Goal: Information Seeking & Learning: Learn about a topic

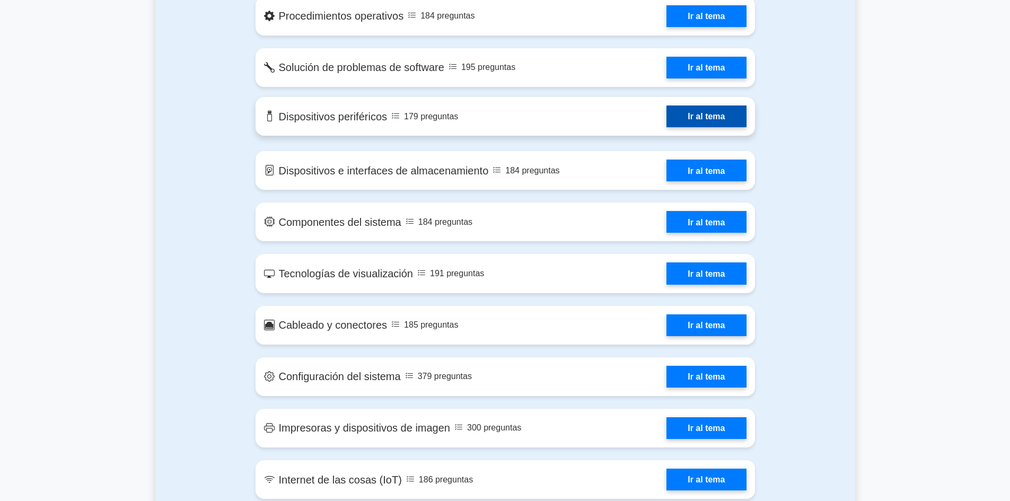
scroll to position [1060, 0]
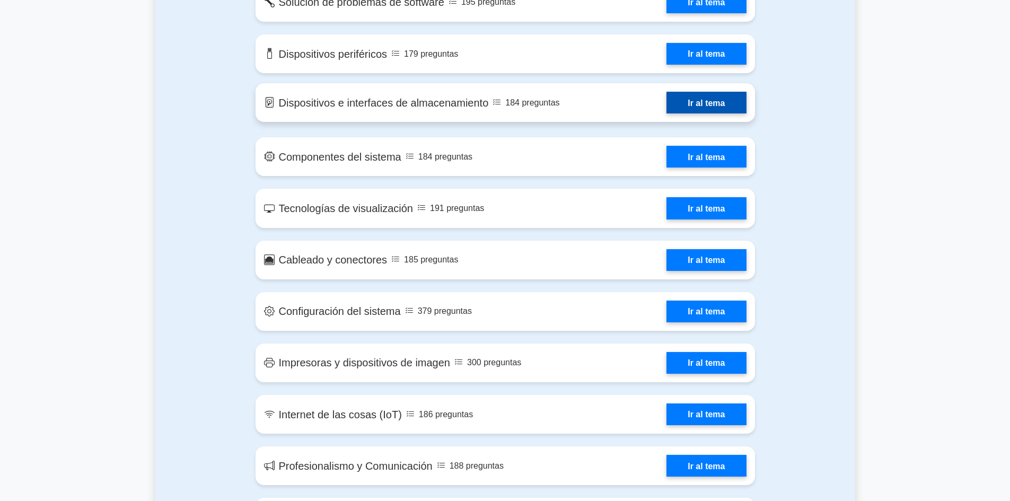
scroll to position [1166, 0]
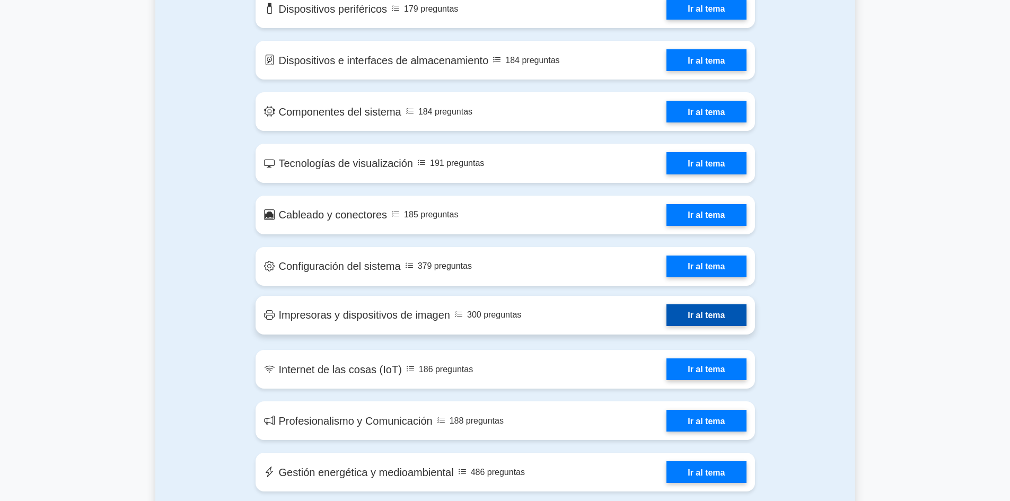
click at [696, 323] on link "Ir al tema" at bounding box center [705, 315] width 79 height 22
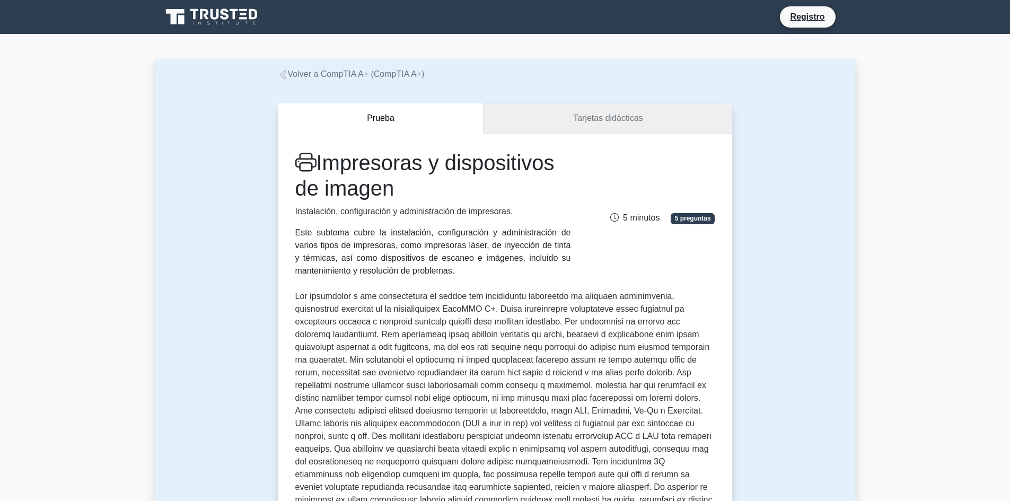
click at [566, 117] on link "Tarjetas didácticas" at bounding box center [607, 118] width 248 height 30
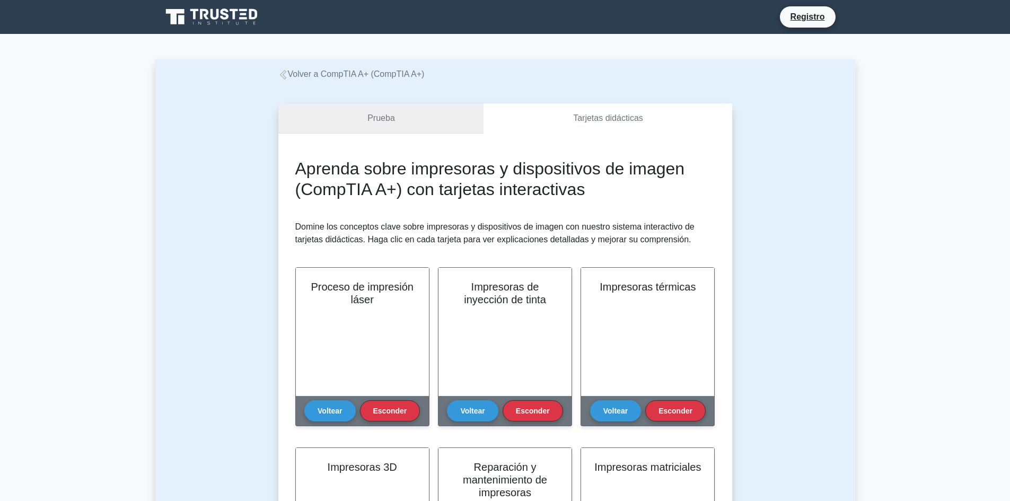
click at [443, 121] on link "Prueba" at bounding box center [381, 118] width 206 height 30
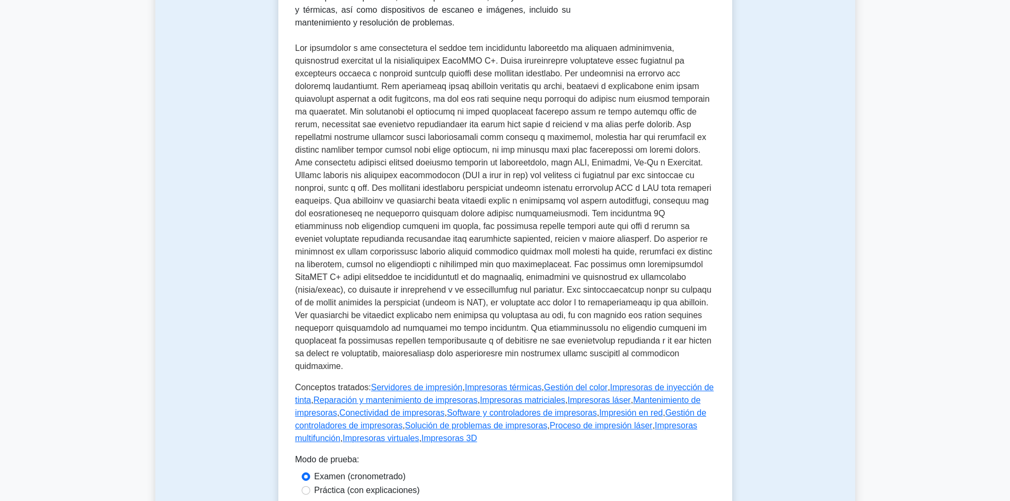
scroll to position [318, 0]
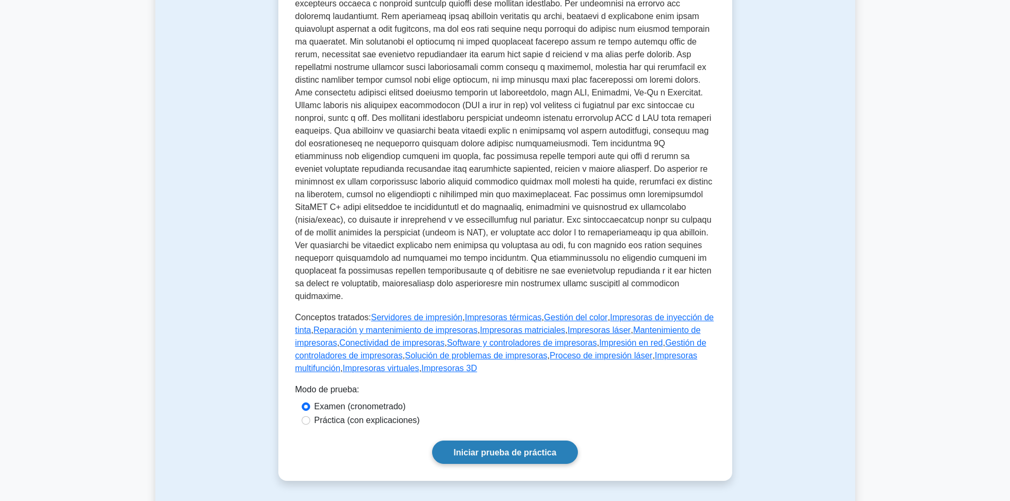
click at [492, 446] on link "Iniciar prueba de práctica" at bounding box center [505, 451] width 146 height 23
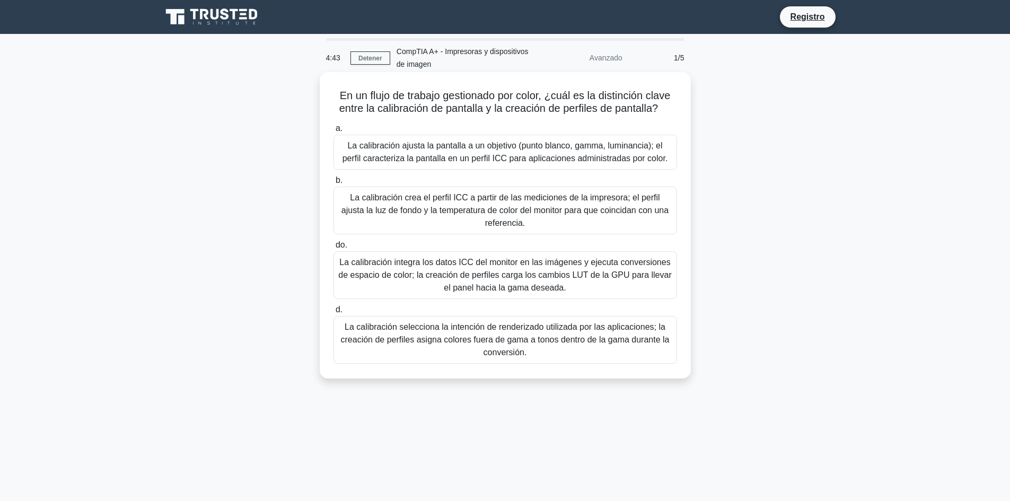
drag, startPoint x: 542, startPoint y: 360, endPoint x: 326, endPoint y: 81, distance: 352.9
click at [326, 81] on div "En un flujo de trabajo gestionado por color, ¿cuál es la distinción clave entre…" at bounding box center [505, 225] width 363 height 298
click at [390, 229] on font "La calibración crea el perfil ICC a partir de las mediciones de la impresora; e…" at bounding box center [505, 210] width 334 height 38
click at [333, 184] on input "b. La calibración crea el perfil ICC a partir de las mediciones de la impresora…" at bounding box center [333, 180] width 0 height 7
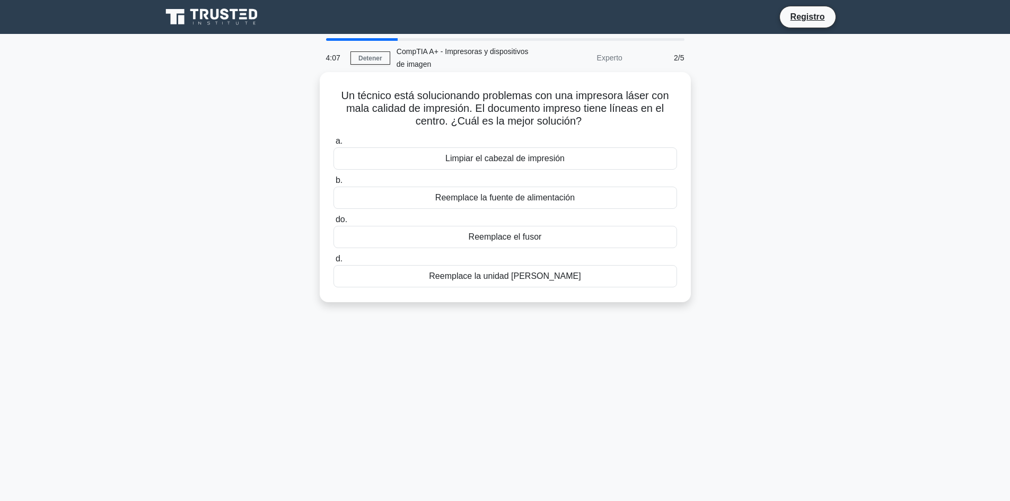
drag, startPoint x: 579, startPoint y: 281, endPoint x: 337, endPoint y: 101, distance: 302.3
click at [337, 101] on div "Un técnico está solucionando problemas con una impresora láser con mala calidad…" at bounding box center [505, 187] width 363 height 222
click at [484, 276] on font "Reemplace la unidad de tambor" at bounding box center [505, 275] width 152 height 9
click at [333, 262] on input "d. Reemplace la unidad de tambor" at bounding box center [333, 258] width 0 height 7
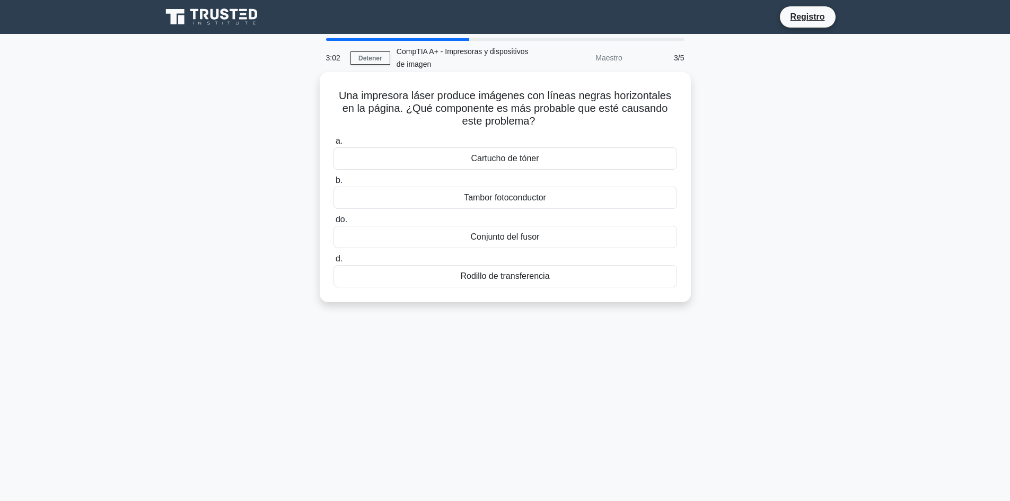
drag, startPoint x: 567, startPoint y: 294, endPoint x: 339, endPoint y: 96, distance: 301.6
click at [339, 96] on div "Una impresora láser produce imágenes con líneas negras horizontales en la págin…" at bounding box center [505, 187] width 363 height 222
click at [511, 116] on font "Una impresora láser produce imágenes con líneas negras horizontales en la págin…" at bounding box center [505, 108] width 332 height 37
click at [514, 163] on font "Cartucho de tóner" at bounding box center [505, 158] width 68 height 9
click at [333, 145] on input "a. Cartucho de tóner" at bounding box center [333, 141] width 0 height 7
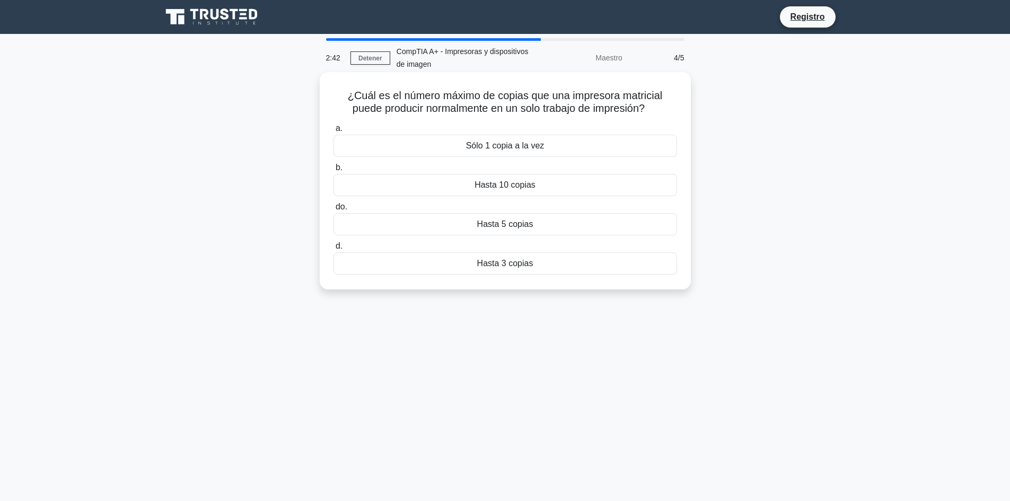
drag, startPoint x: 575, startPoint y: 288, endPoint x: 334, endPoint y: 99, distance: 305.7
click at [334, 99] on div "¿Cuál es el número máximo de copias que una impresora matricial puede producir …" at bounding box center [505, 180] width 371 height 217
click at [152, 245] on main "2:23 Detener CompTIA A+ - Impresoras y dispositivos de imagen Maestro 4/5 ¿Cuál…" at bounding box center [505, 303] width 1010 height 538
click at [508, 271] on div "Hasta 3 copias" at bounding box center [504, 263] width 343 height 22
click at [333, 250] on input "d. Hasta 3 copias" at bounding box center [333, 246] width 0 height 7
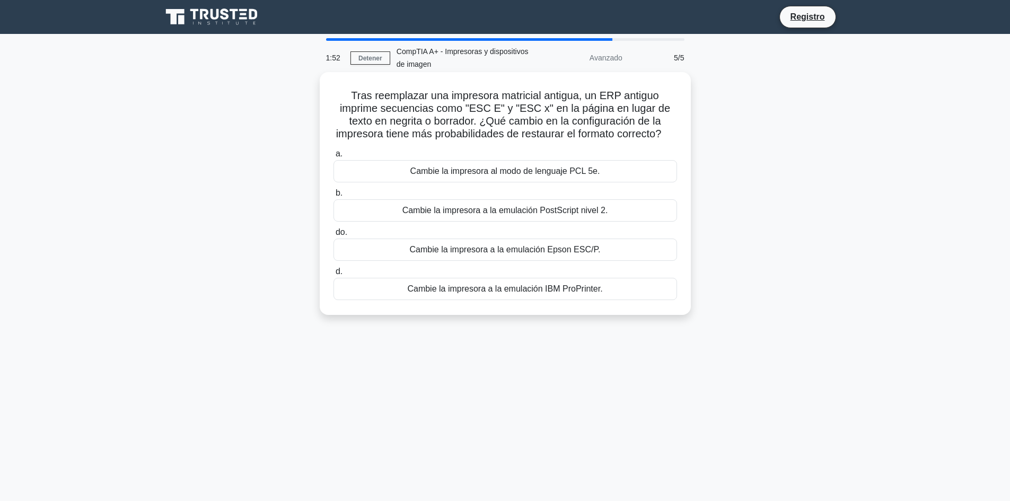
drag, startPoint x: 622, startPoint y: 305, endPoint x: 345, endPoint y: 95, distance: 347.3
click at [345, 95] on div "Tras reemplazar una impresora matricial antigua, un ERP antiguo imprime secuenc…" at bounding box center [505, 193] width 363 height 234
click at [526, 169] on label "a. Cambie la impresora al modo de lenguaje PCL 5e." at bounding box center [504, 164] width 343 height 35
click at [333, 157] on input "a. Cambie la impresora al modo de lenguaje PCL 5e." at bounding box center [333, 154] width 0 height 7
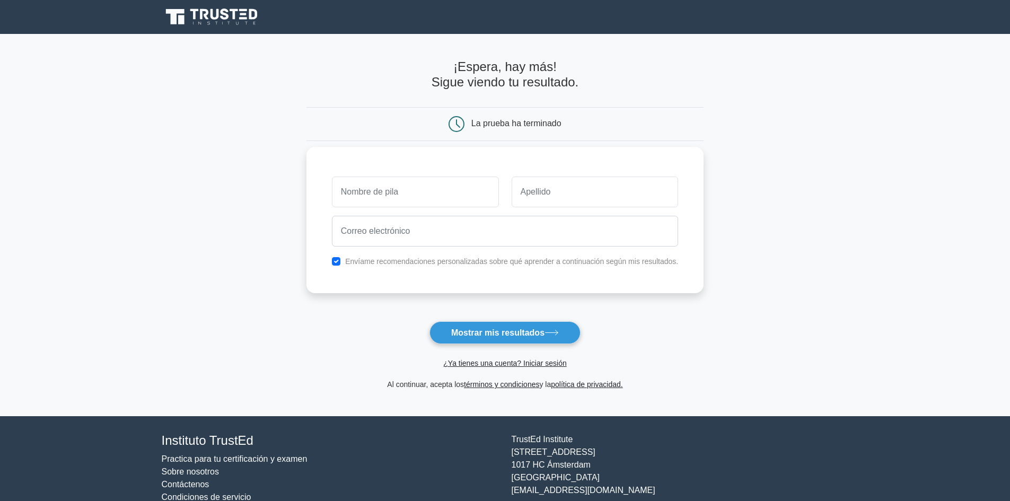
click at [448, 192] on input "text" at bounding box center [415, 191] width 167 height 31
type input "[PERSON_NAME]"
click at [546, 200] on input "text" at bounding box center [594, 191] width 167 height 31
type input "Matos"
click at [484, 251] on div "Yeyson Matos Envíame recomendaciones personalizadas sobre qué aprender a contin…" at bounding box center [504, 220] width 397 height 146
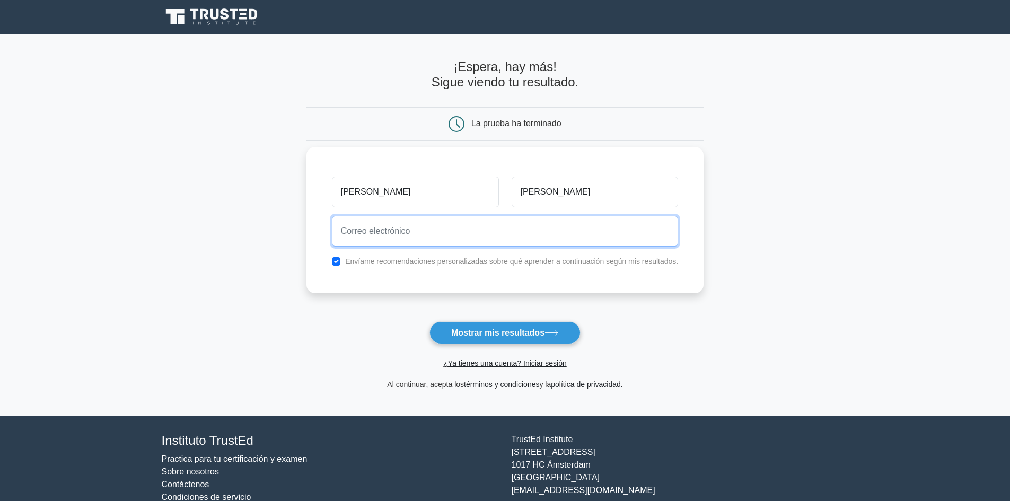
click at [489, 239] on input "email" at bounding box center [505, 231] width 347 height 31
type input "yeysonmatos@outlook.com"
click at [482, 234] on input "yeysonmatos@outlook.com" at bounding box center [505, 231] width 347 height 31
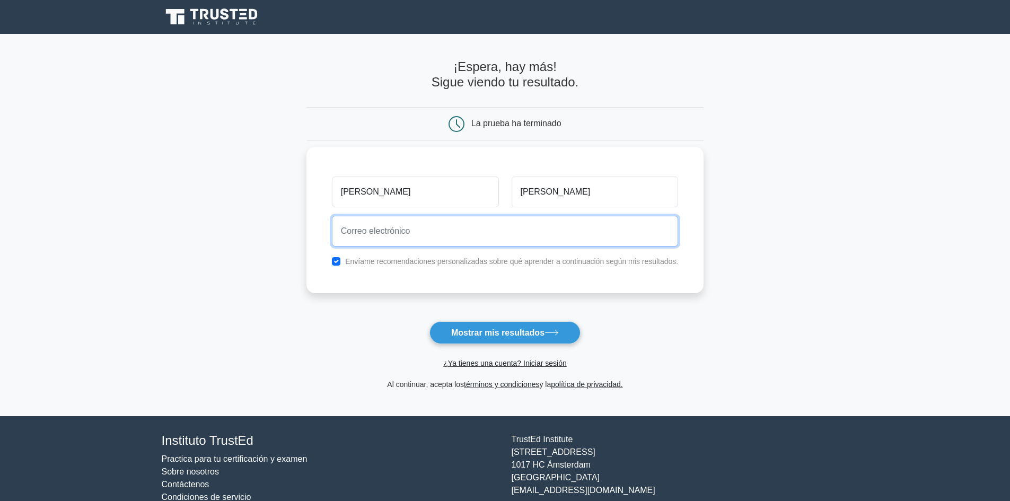
click at [441, 227] on input "email" at bounding box center [505, 231] width 347 height 31
drag, startPoint x: 399, startPoint y: 232, endPoint x: 430, endPoint y: 234, distance: 31.4
click at [430, 234] on input "yeysonmatos@outlook.com" at bounding box center [505, 231] width 347 height 31
type input "yeysonmatos@gmail.com"
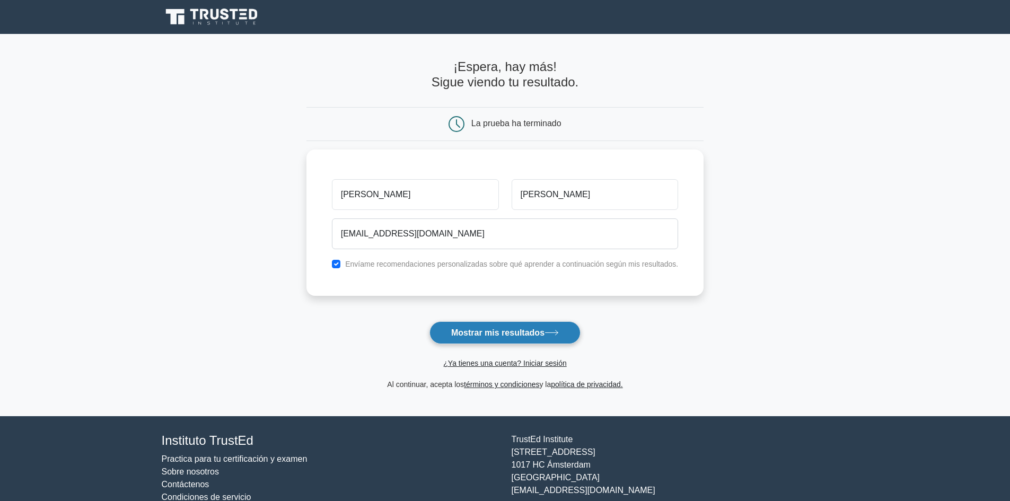
click at [471, 323] on button "Mostrar mis resultados" at bounding box center [504, 332] width 151 height 23
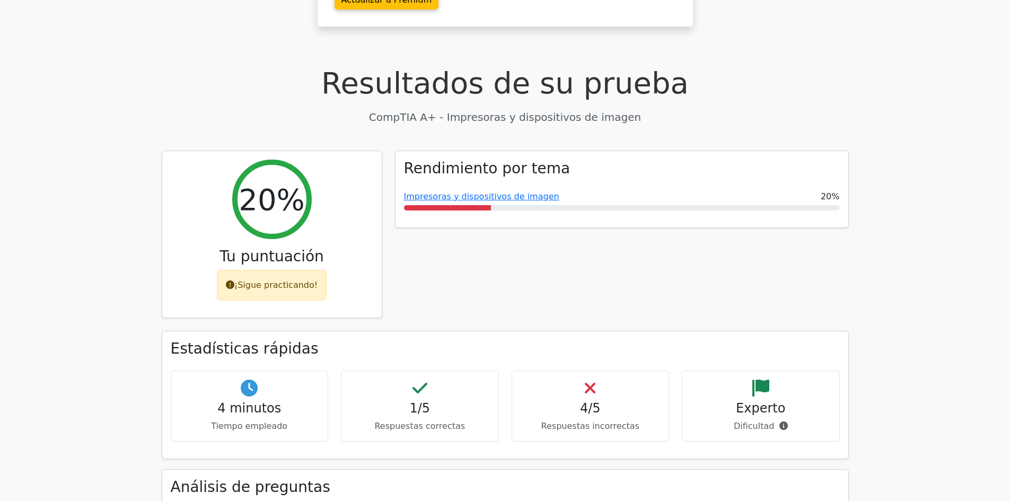
scroll to position [280, 0]
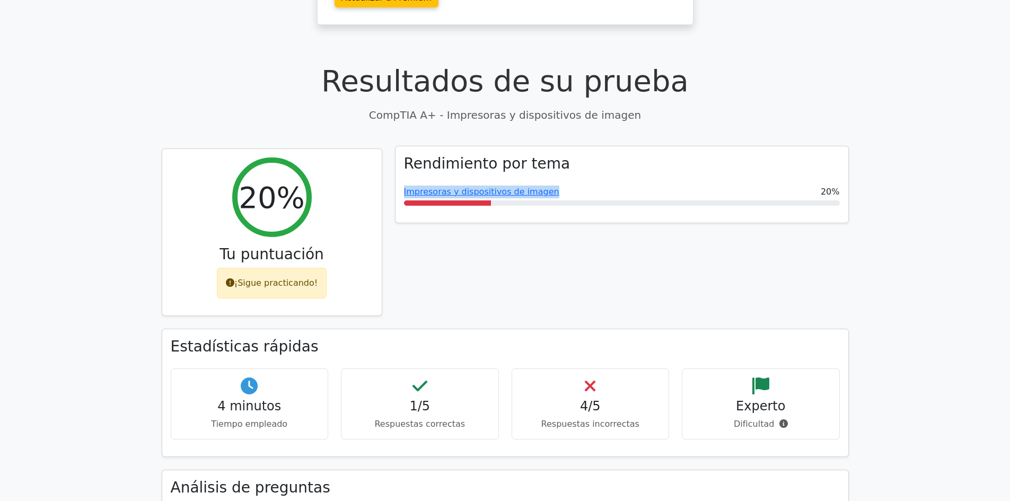
drag, startPoint x: 563, startPoint y: 150, endPoint x: 401, endPoint y: 157, distance: 161.8
click at [401, 157] on div "Rendimiento por tema Impresoras y dispositivos de imagen 20%" at bounding box center [621, 184] width 453 height 76
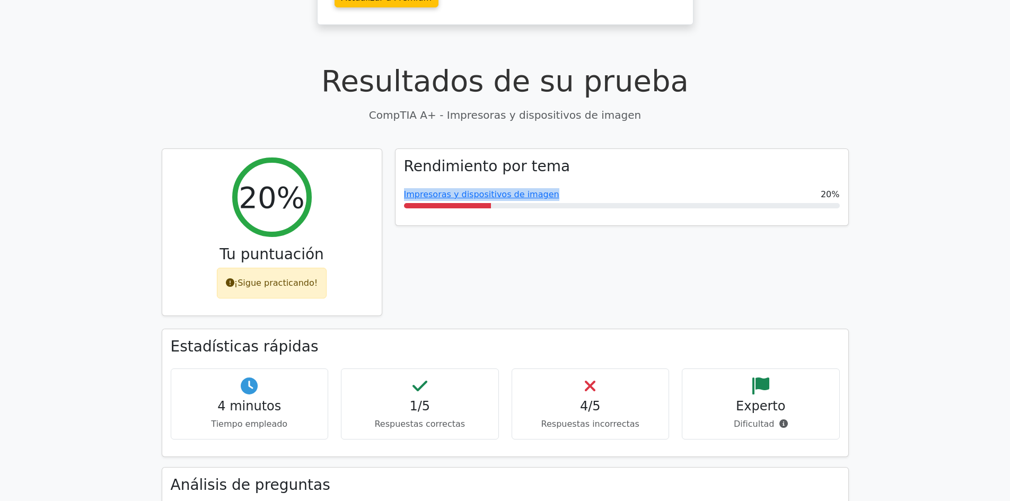
copy font "Impresoras y dispositivos de imagen"
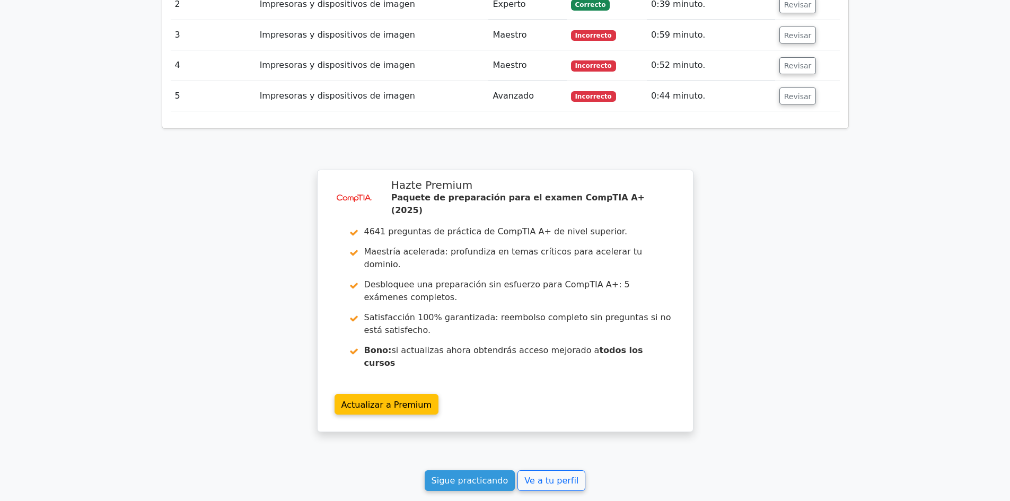
scroll to position [1552, 0]
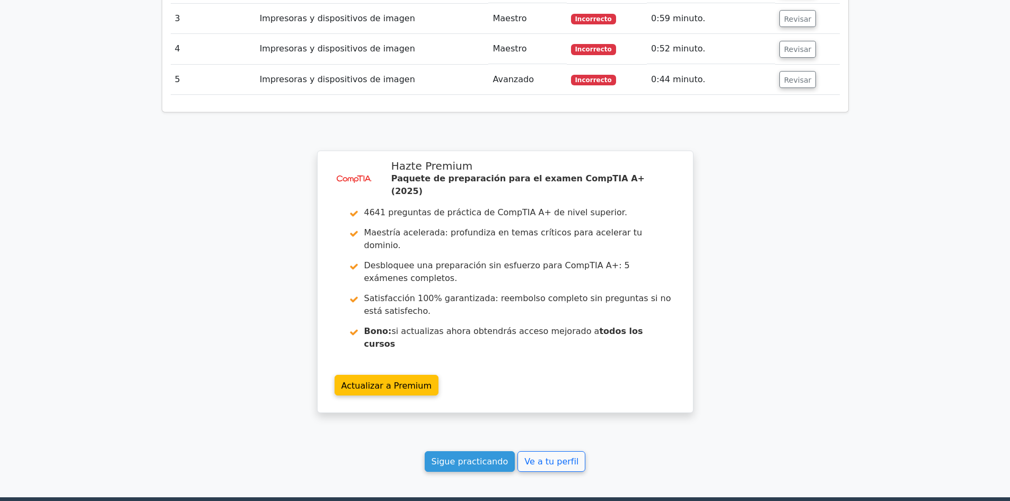
click at [489, 456] on font "Sigue practicando" at bounding box center [469, 461] width 77 height 10
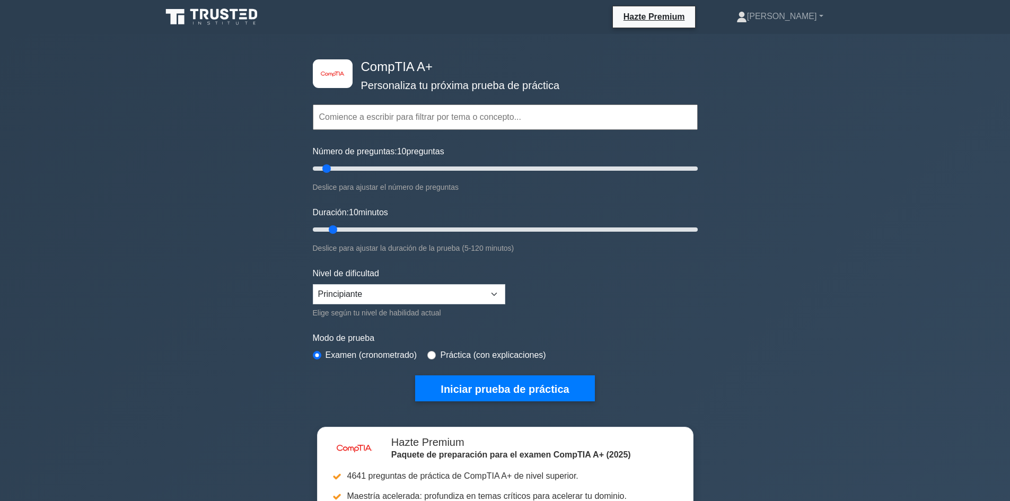
click at [204, 13] on icon at bounding box center [213, 17] width 102 height 20
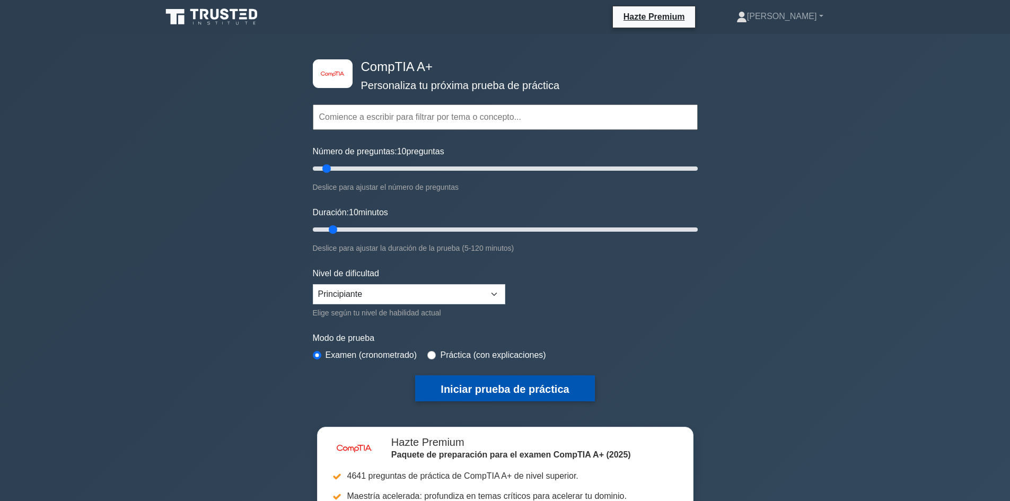
click at [525, 392] on font "Iniciar prueba de práctica" at bounding box center [504, 389] width 128 height 12
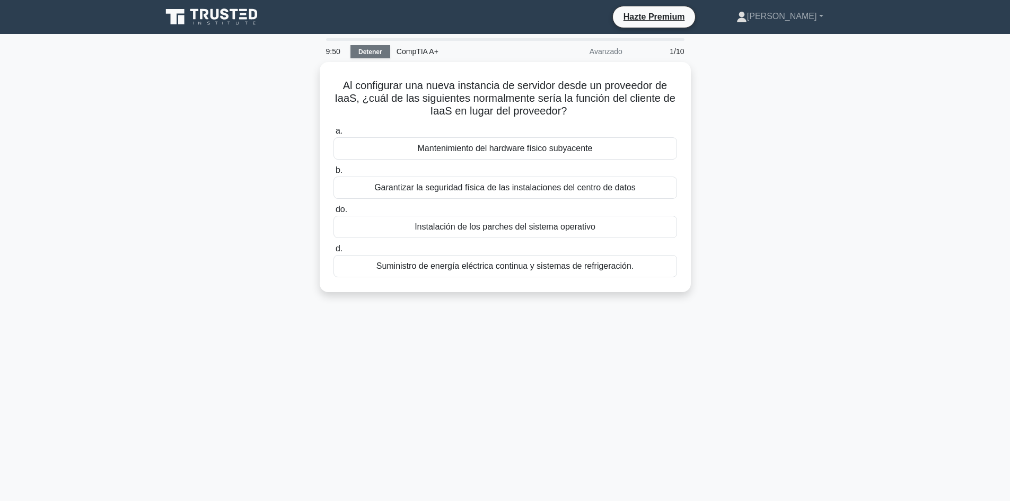
click at [379, 52] on font "Detener" at bounding box center [370, 51] width 24 height 7
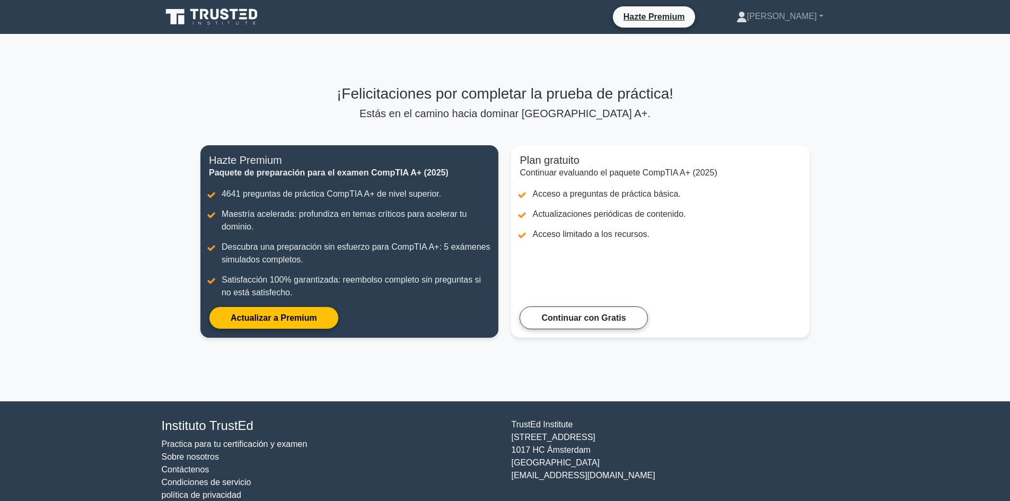
click at [243, 19] on icon at bounding box center [244, 18] width 8 height 2
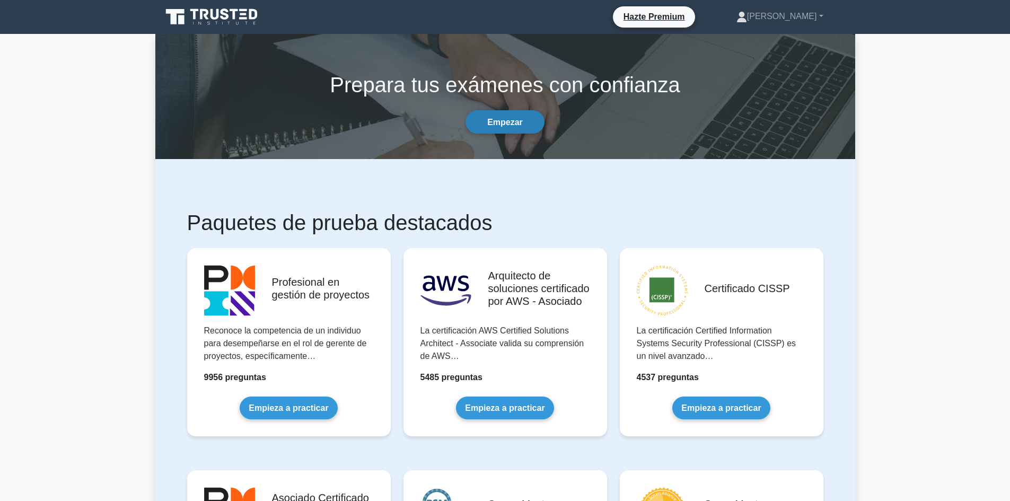
click at [544, 122] on link "Empezar" at bounding box center [504, 121] width 79 height 23
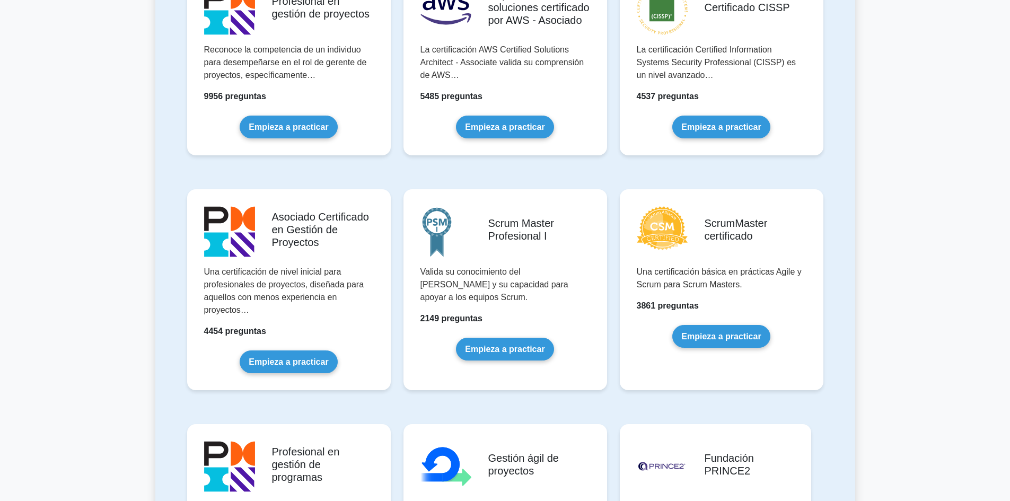
scroll to position [159, 0]
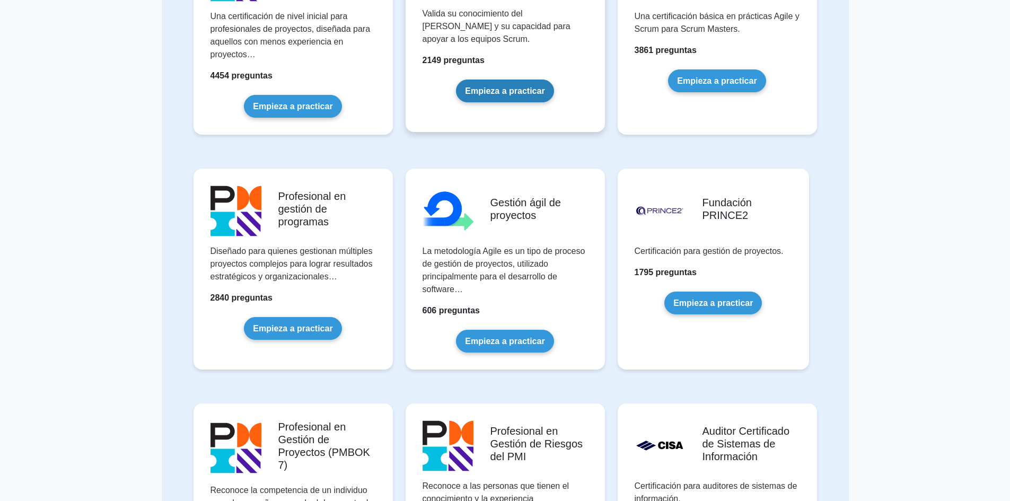
scroll to position [530, 0]
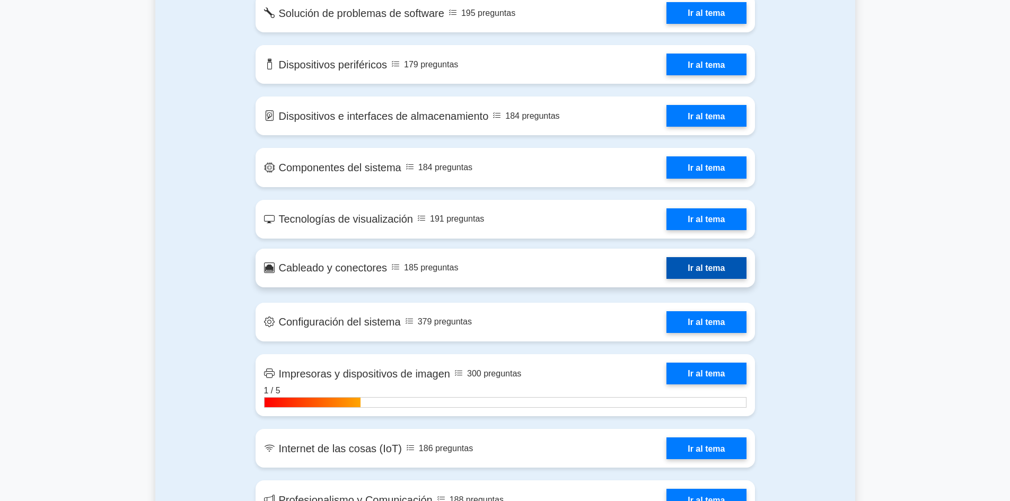
scroll to position [1219, 0]
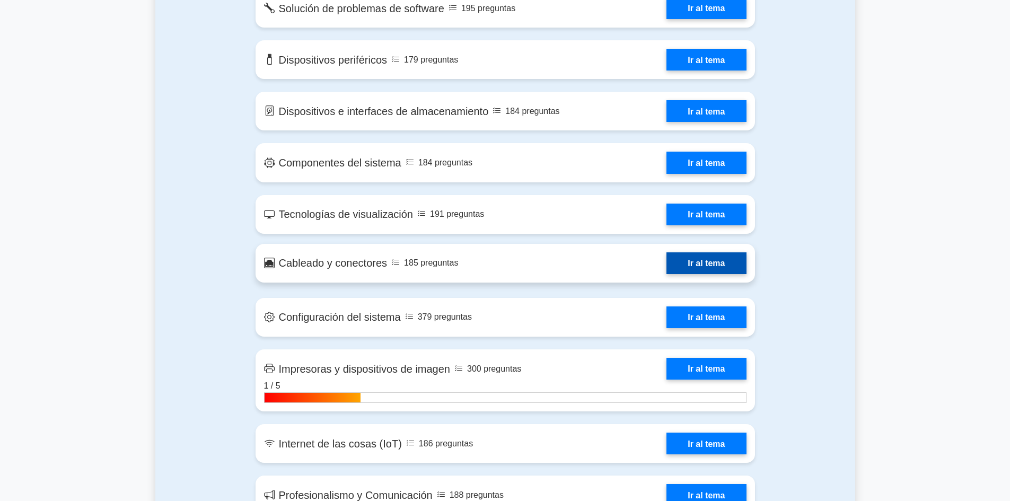
click at [689, 252] on link "Ir al tema" at bounding box center [705, 263] width 79 height 22
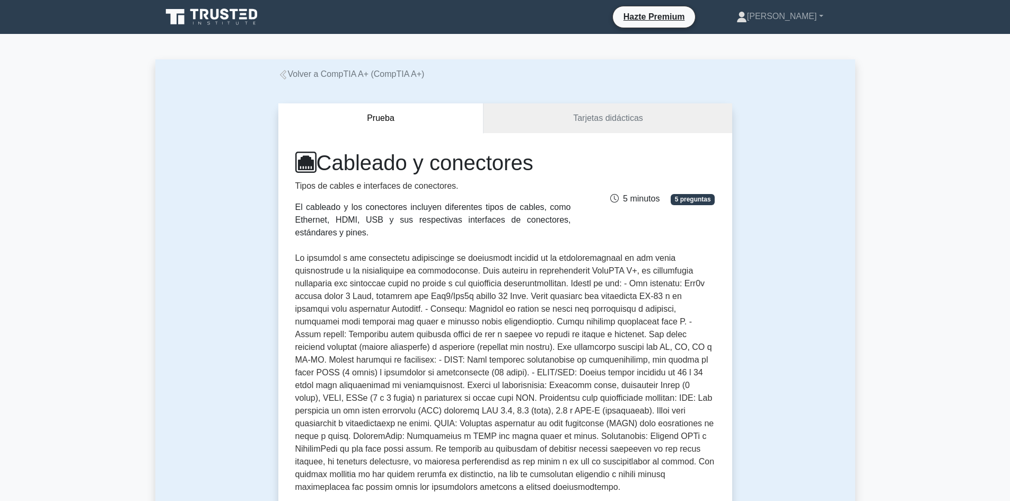
click at [699, 207] on div "Cableado y conectores Tipos de cables e interfaces de conectores. El cableado y…" at bounding box center [505, 194] width 432 height 89
click at [691, 199] on font "5 preguntas" at bounding box center [693, 199] width 36 height 7
click at [634, 200] on font "5 minutos" at bounding box center [641, 198] width 37 height 9
click at [657, 203] on font "5 minutos" at bounding box center [641, 198] width 37 height 9
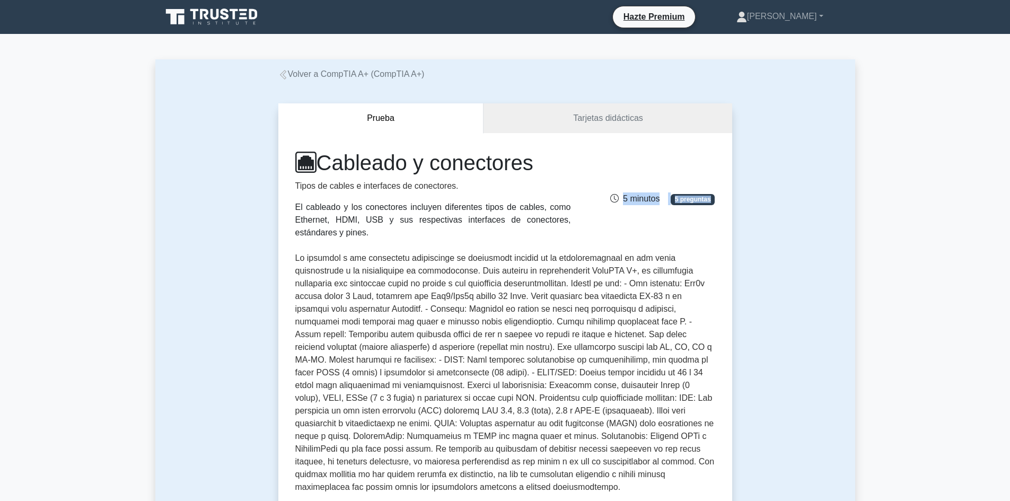
click at [657, 203] on font "5 minutos" at bounding box center [641, 198] width 37 height 9
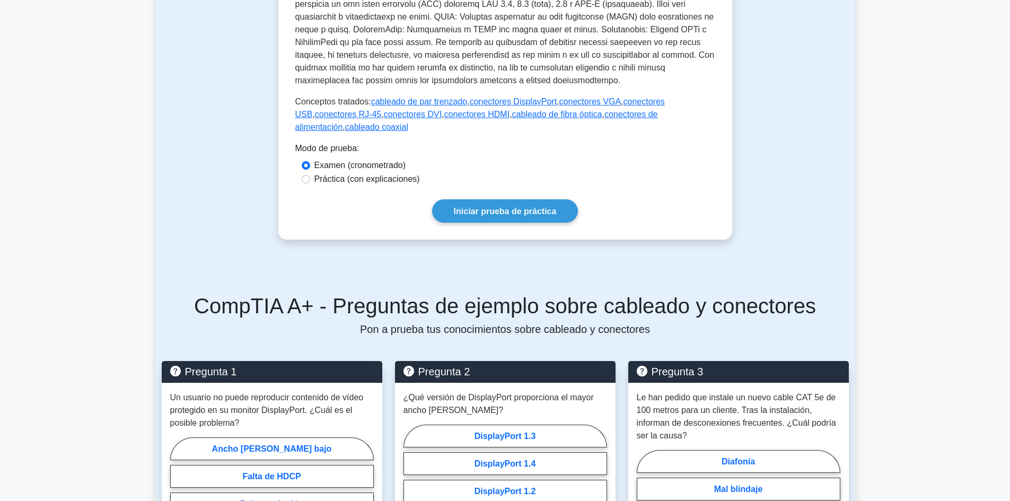
scroll to position [424, 0]
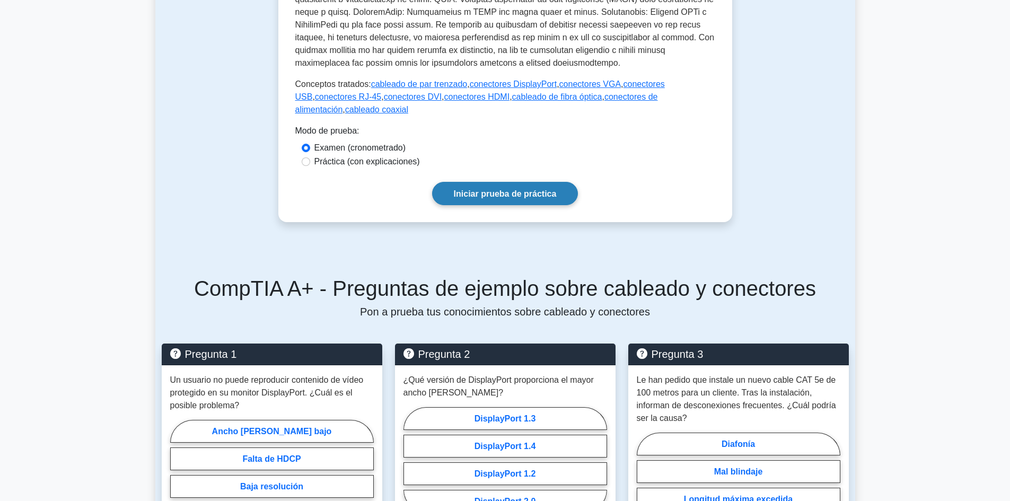
click at [508, 194] on font "Iniciar prueba de práctica" at bounding box center [505, 193] width 103 height 9
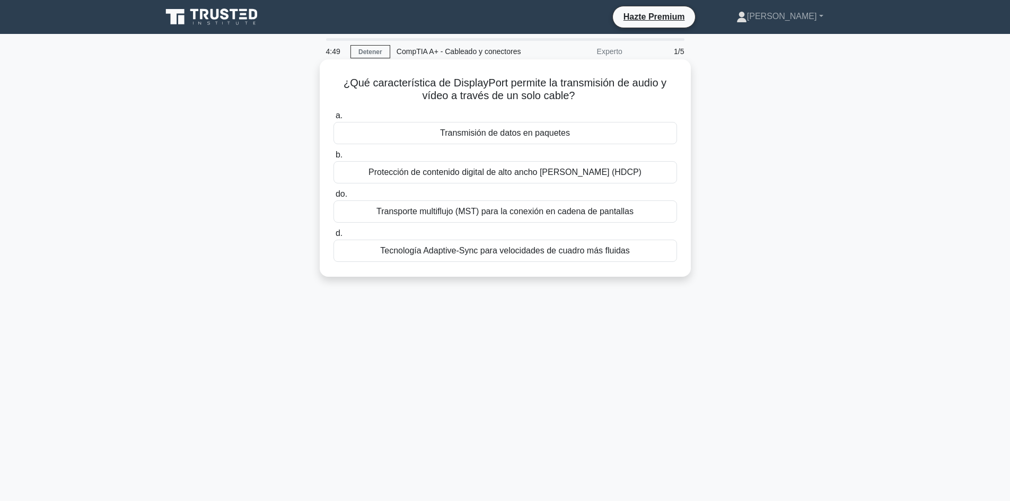
drag, startPoint x: 632, startPoint y: 257, endPoint x: 336, endPoint y: 85, distance: 341.7
click at [336, 85] on div "¿Qué característica de DisplayPort permite la transmisión de audio y vídeo a tr…" at bounding box center [505, 168] width 363 height 209
click at [509, 131] on font "Transmisión de datos en paquetes" at bounding box center [505, 132] width 130 height 9
click at [333, 119] on input "a. Transmisión de datos en paquetes" at bounding box center [333, 115] width 0 height 7
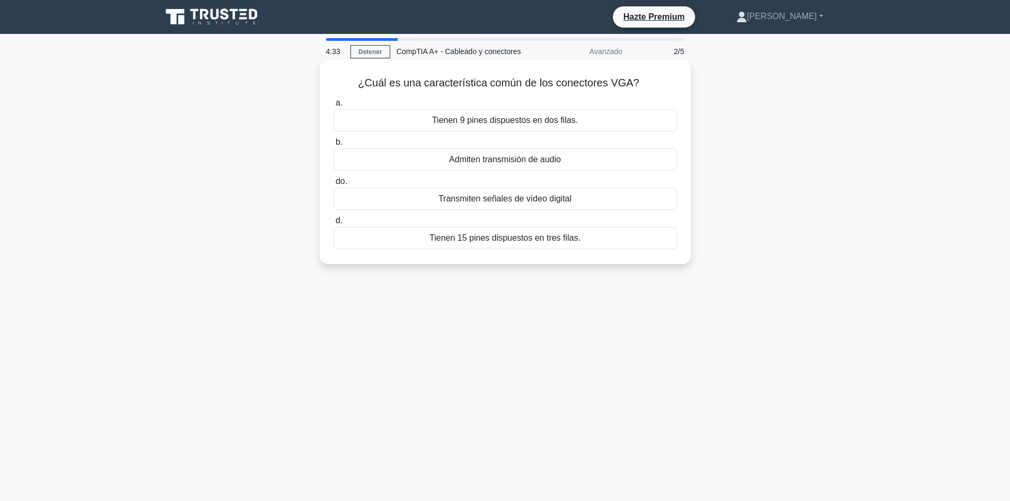
drag, startPoint x: 593, startPoint y: 247, endPoint x: 359, endPoint y: 84, distance: 284.4
click at [359, 84] on div "¿Cuál es una característica común de los conectores VGA? .spinner_0XTQ{transfor…" at bounding box center [505, 162] width 363 height 196
click at [509, 238] on font "Tienen 15 pines dispuestos en tres filas." at bounding box center [504, 237] width 151 height 9
click at [333, 224] on input "d. Tienen 15 pines dispuestos en tres filas." at bounding box center [333, 220] width 0 height 7
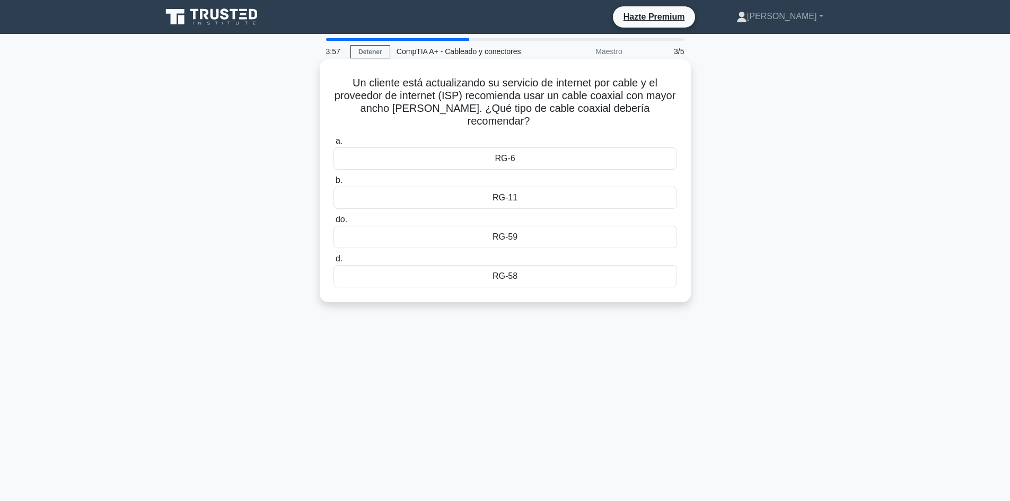
drag, startPoint x: 526, startPoint y: 279, endPoint x: 339, endPoint y: 87, distance: 268.0
click at [339, 87] on div "Un cliente está actualizando su servicio de internet por cable y el proveedor d…" at bounding box center [505, 181] width 363 height 234
click at [263, 198] on div "Un cliente está actualizando su servicio de internet por cable y el proveedor d…" at bounding box center [505, 189] width 700 height 255
click at [477, 199] on div "RG-11" at bounding box center [504, 198] width 343 height 22
click at [333, 184] on input "b. RG-11" at bounding box center [333, 180] width 0 height 7
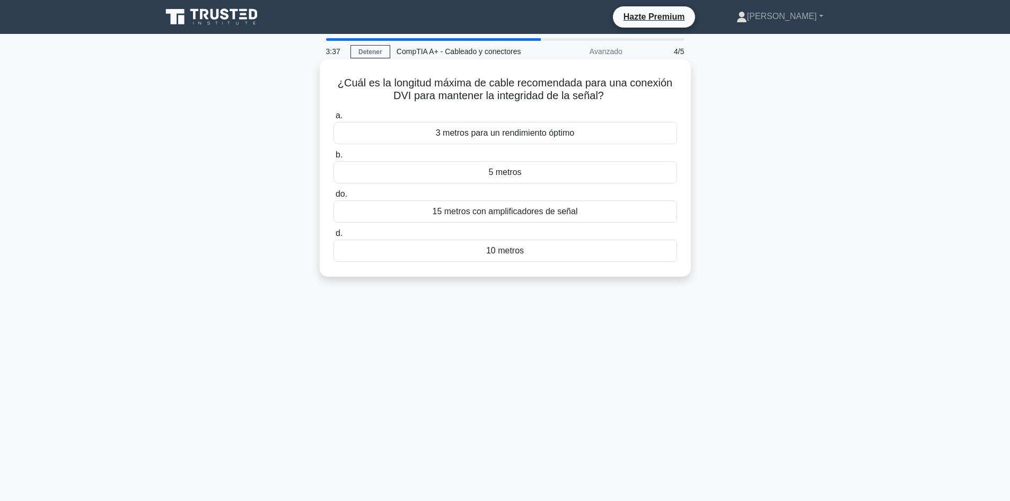
drag, startPoint x: 525, startPoint y: 255, endPoint x: 338, endPoint y: 84, distance: 253.6
click at [338, 84] on div "¿Cuál es la longitud máxima de cable recomendada para una conexión DVI para man…" at bounding box center [505, 168] width 363 height 209
click at [506, 169] on font "5 metros" at bounding box center [504, 171] width 33 height 9
click at [333, 158] on input "b. 5 metros" at bounding box center [333, 155] width 0 height 7
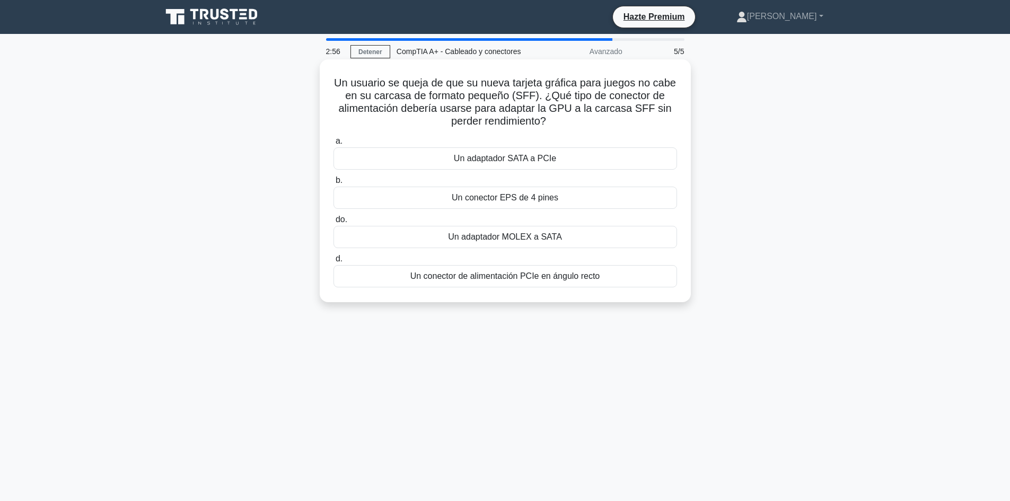
drag, startPoint x: 605, startPoint y: 280, endPoint x: 328, endPoint y: 82, distance: 341.2
click at [328, 82] on div "Un usuario se queja de que su nueva tarjeta gráfica para juegos no cabe en su c…" at bounding box center [505, 181] width 363 height 234
click at [570, 279] on font "Un conector de alimentación PCIe en ángulo recto" at bounding box center [505, 275] width 190 height 9
click at [333, 262] on input "d. Un conector de alimentación PCIe en ángulo recto" at bounding box center [333, 258] width 0 height 7
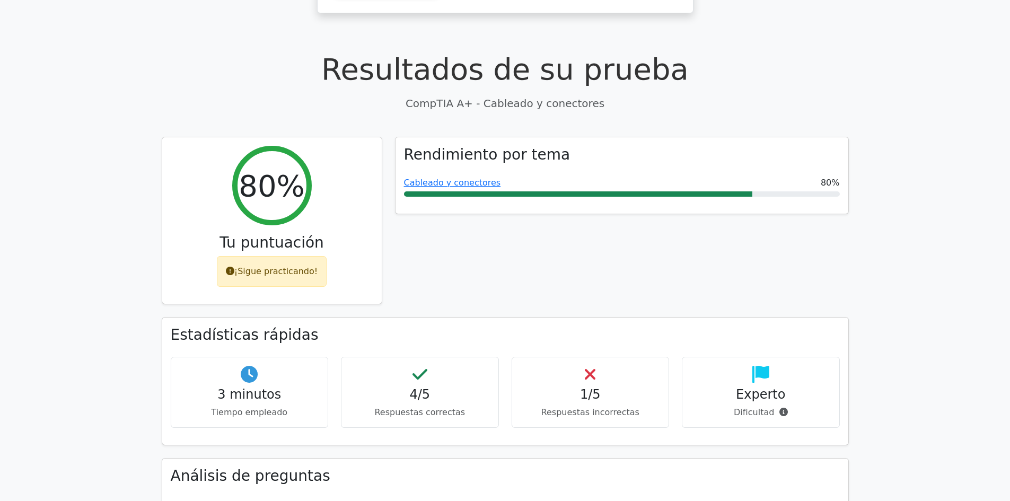
scroll to position [265, 0]
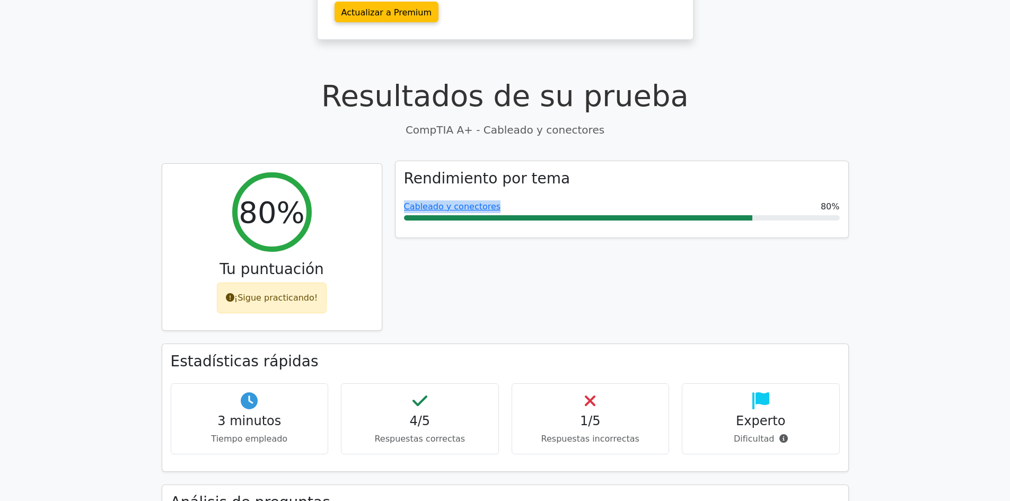
drag, startPoint x: 490, startPoint y: 171, endPoint x: 394, endPoint y: 172, distance: 95.4
click at [395, 172] on div "Rendimiento por tema Cableado y conectores 80%" at bounding box center [622, 199] width 454 height 77
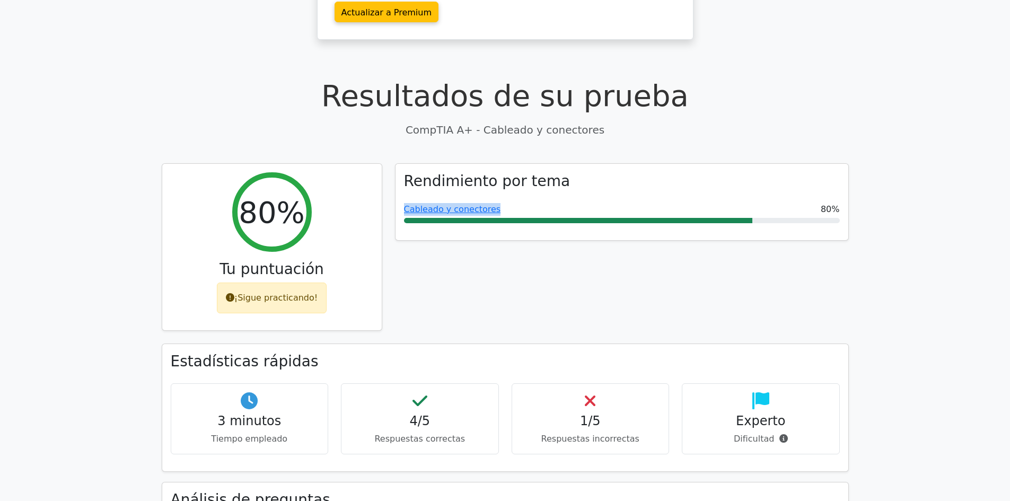
copy font "Cableado y conectores"
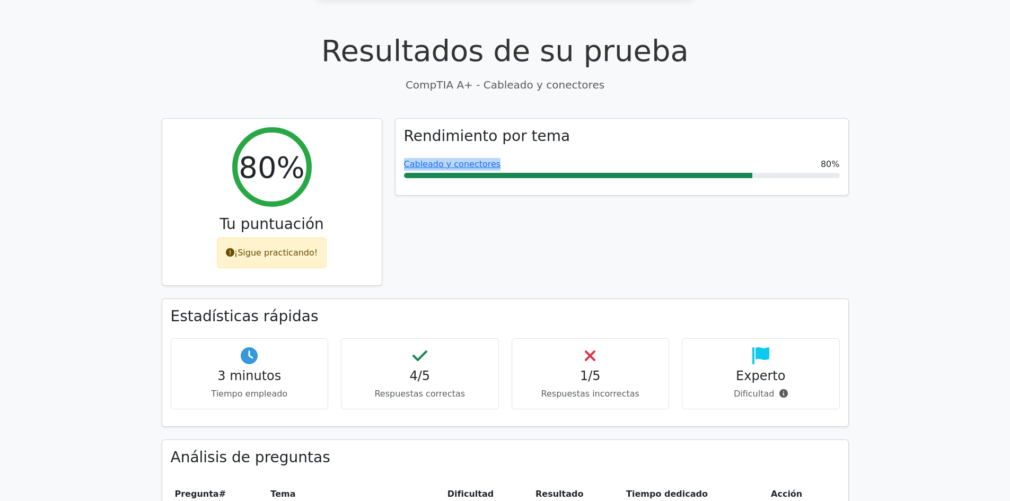
scroll to position [371, 0]
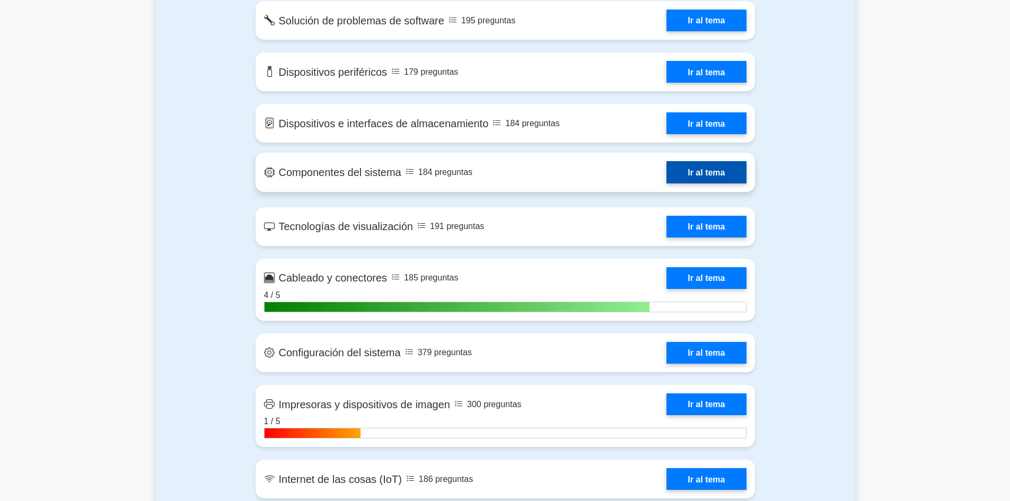
scroll to position [1219, 0]
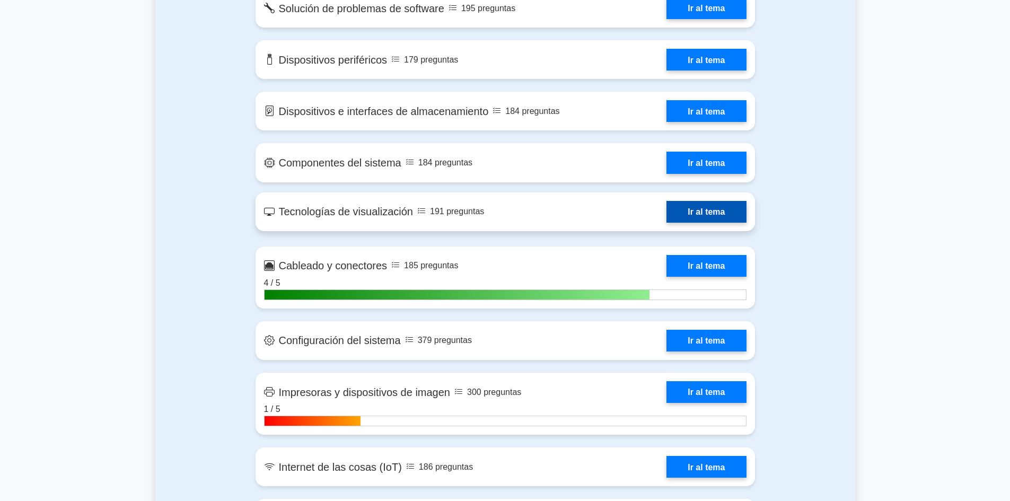
click at [706, 201] on link "Ir al tema" at bounding box center [705, 212] width 79 height 22
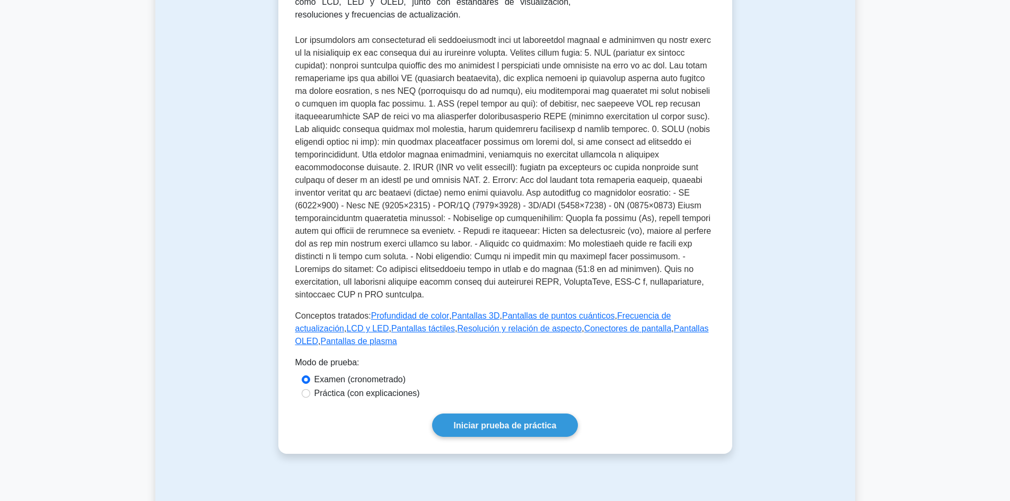
scroll to position [265, 0]
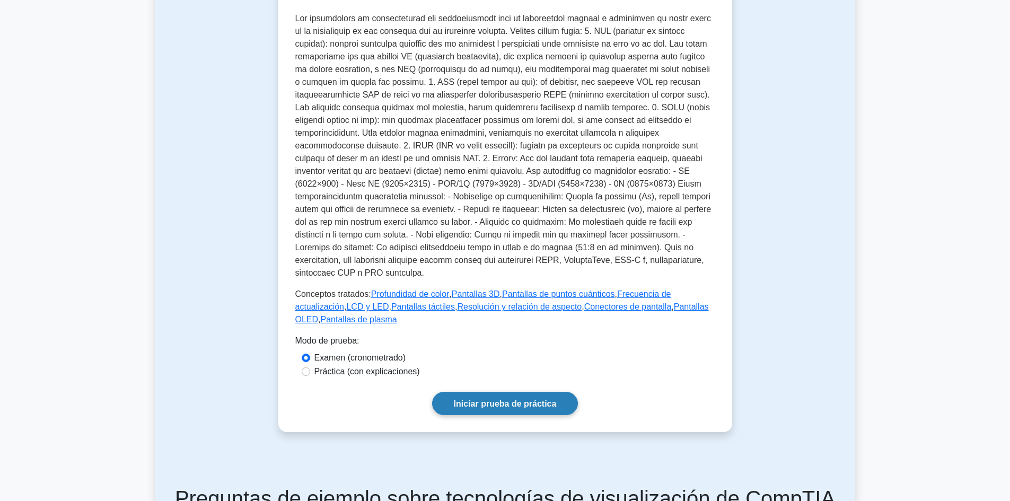
click at [494, 399] on font "Iniciar prueba de práctica" at bounding box center [505, 403] width 103 height 9
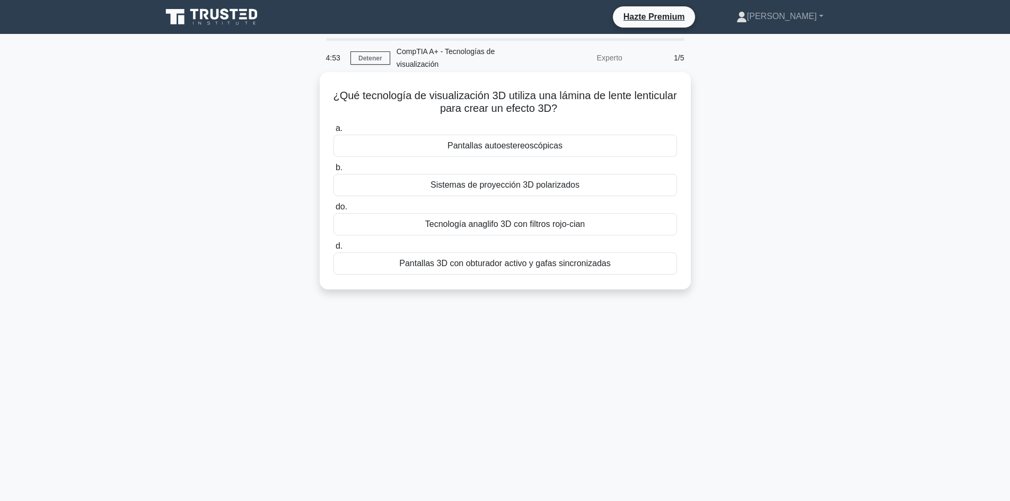
drag, startPoint x: 617, startPoint y: 267, endPoint x: 346, endPoint y: 98, distance: 320.4
click at [346, 98] on div "¿Qué tecnología de visualización 3D utiliza una lámina de lente lenticular para…" at bounding box center [505, 180] width 363 height 209
click at [483, 150] on font "Pantallas autoestereoscópicas" at bounding box center [504, 145] width 115 height 9
click at [333, 132] on input "a. Pantallas autoestereoscópicas" at bounding box center [333, 128] width 0 height 7
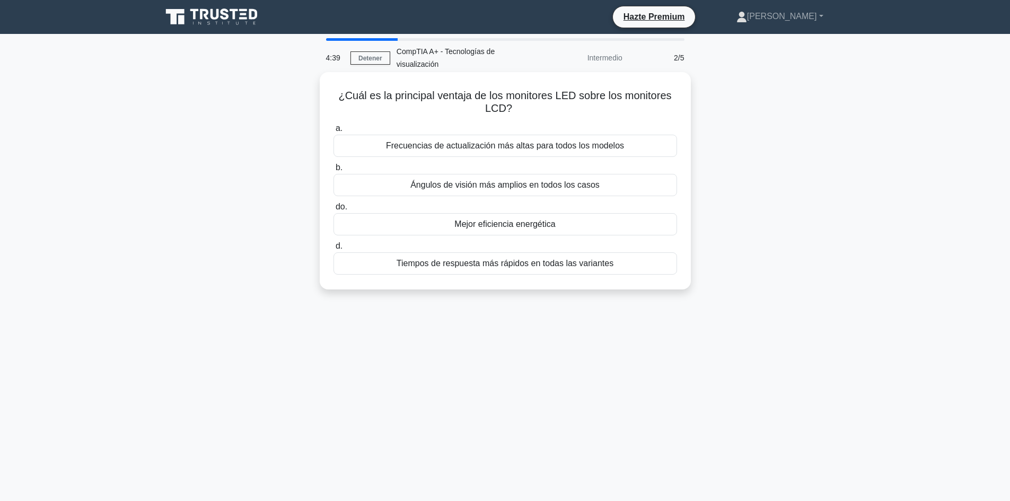
drag, startPoint x: 617, startPoint y: 276, endPoint x: 338, endPoint y: 93, distance: 334.0
click at [338, 93] on div "¿Cuál es la principal ventaja de los monitores LED sobre los monitores LCD? .sp…" at bounding box center [505, 180] width 363 height 209
click at [533, 224] on font "Mejor eficiencia energética" at bounding box center [504, 223] width 101 height 9
click at [333, 210] on input "do. Mejor eficiencia energética" at bounding box center [333, 207] width 0 height 7
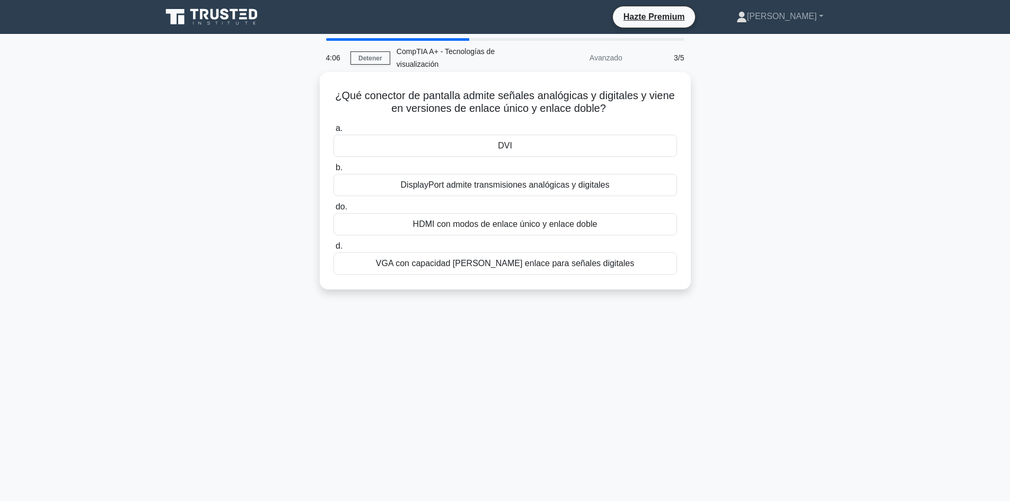
drag, startPoint x: 629, startPoint y: 269, endPoint x: 328, endPoint y: 96, distance: 346.6
click at [328, 96] on div "¿Qué conector de pantalla admite señales analógicas y digitales y viene en vers…" at bounding box center [505, 180] width 363 height 209
click at [504, 146] on font "DVI" at bounding box center [505, 145] width 14 height 9
click at [333, 132] on input "a. DVI" at bounding box center [333, 128] width 0 height 7
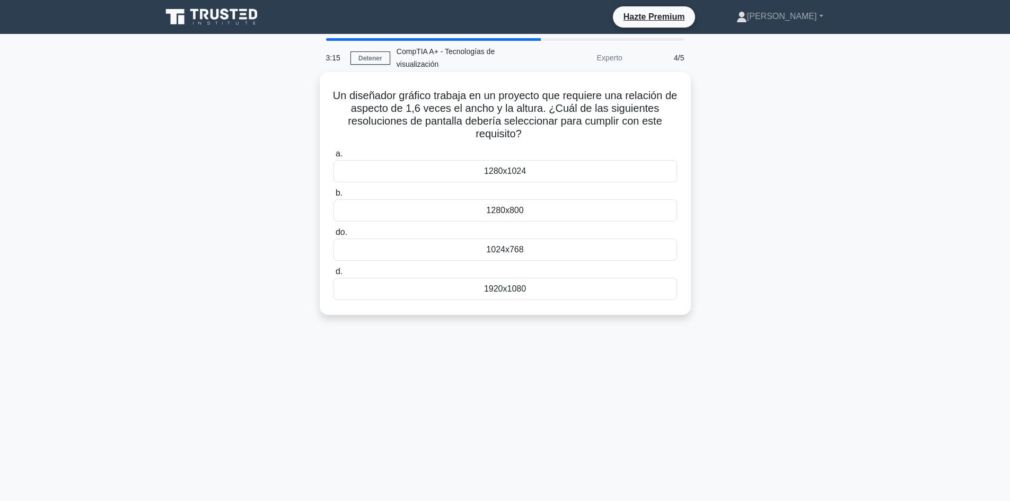
drag, startPoint x: 541, startPoint y: 290, endPoint x: 324, endPoint y: 94, distance: 291.9
click at [324, 94] on div "Un diseñador gráfico trabaja en un proyecto que requiere una relación de aspect…" at bounding box center [505, 193] width 363 height 234
click at [496, 293] on font "1920x1080" at bounding box center [505, 288] width 42 height 9
click at [333, 275] on input "d. 1920x1080" at bounding box center [333, 271] width 0 height 7
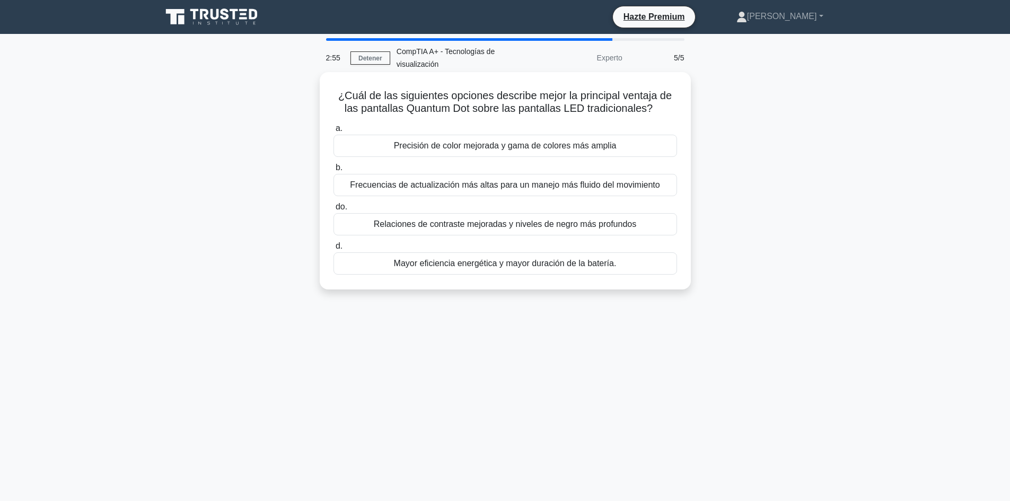
drag, startPoint x: 630, startPoint y: 272, endPoint x: 333, endPoint y: 96, distance: 344.9
click at [333, 96] on div "¿Cuál de las siguientes opciones describe mejor la principal ventaja de las pan…" at bounding box center [505, 180] width 363 height 209
copy div "¿Cuál de las siguientes opciones describe mejor la principal ventaja de las pan…"
click at [537, 144] on font "Precisión de color mejorada y gama de colores más amplia" at bounding box center [505, 145] width 223 height 9
click at [333, 132] on input "a. Precisión de color mejorada y gama de colores más amplia" at bounding box center [333, 128] width 0 height 7
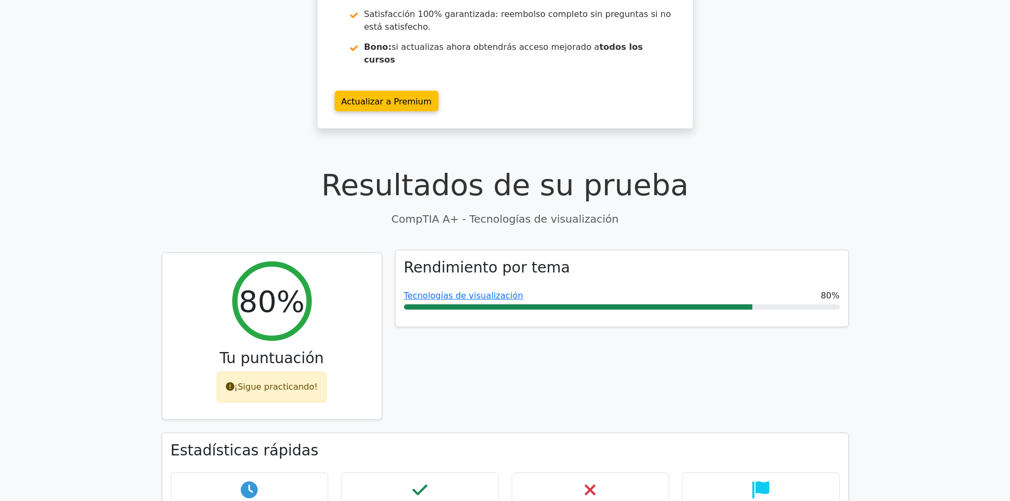
scroll to position [212, 0]
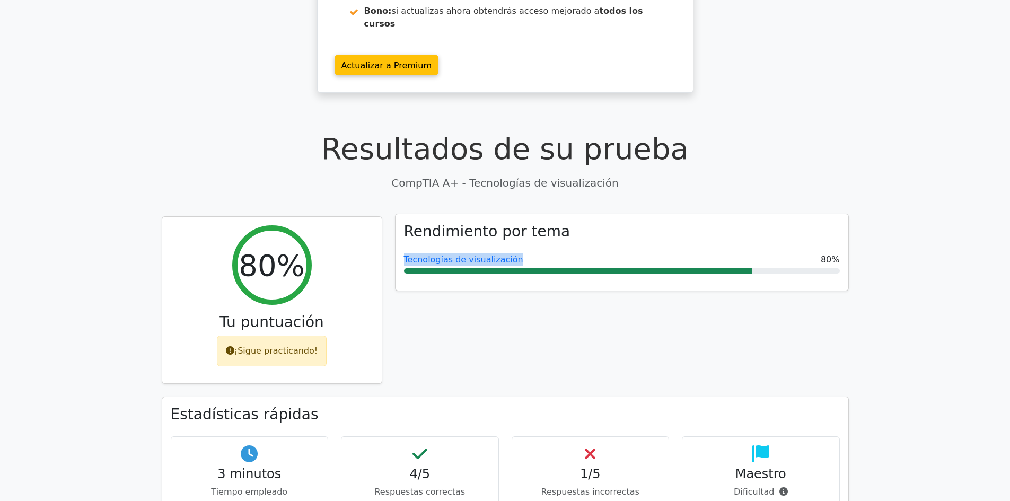
drag, startPoint x: 513, startPoint y: 224, endPoint x: 399, endPoint y: 222, distance: 114.5
click at [399, 222] on div "Rendimiento por tema Tecnologías de visualización 80%" at bounding box center [621, 252] width 453 height 76
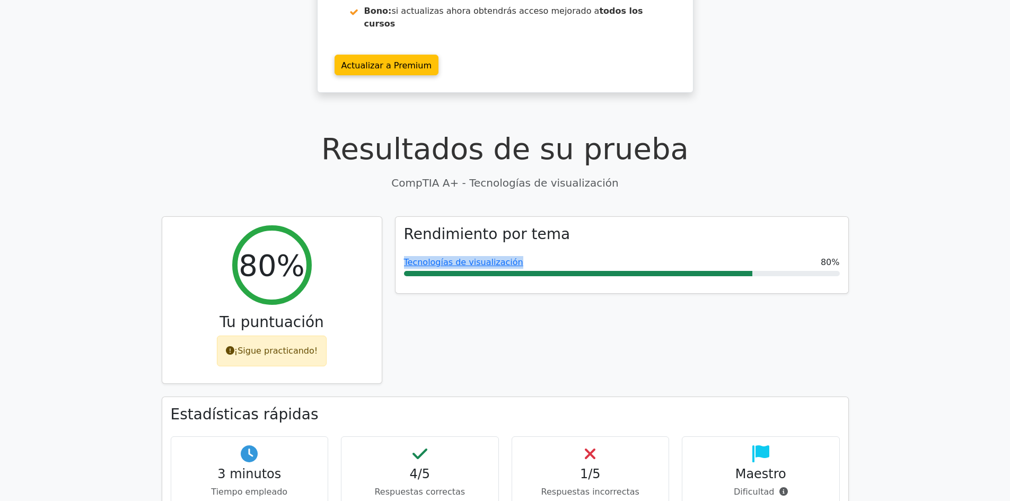
copy font "Tecnologías de visualización"
click at [189, 175] on p "CompTIA A+ - Tecnologías de visualización" at bounding box center [505, 183] width 687 height 16
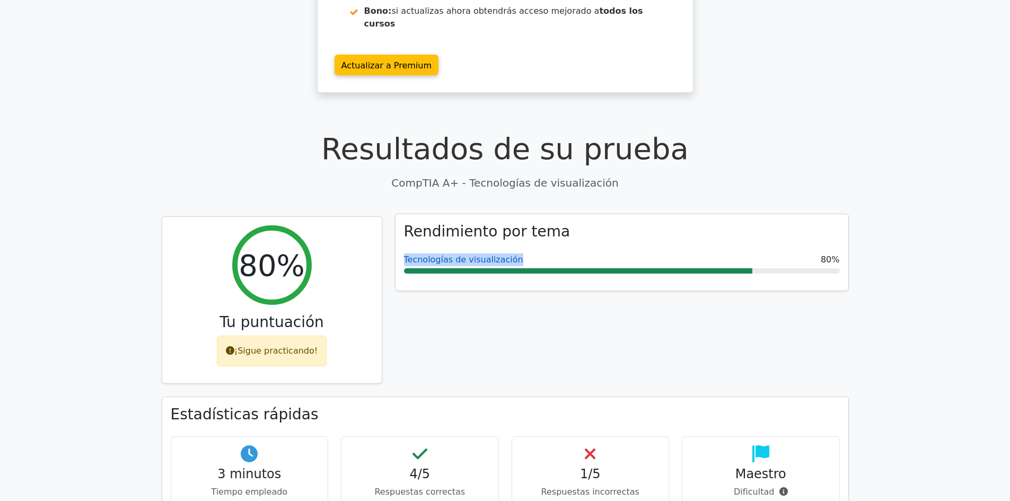
drag, startPoint x: 516, startPoint y: 223, endPoint x: 404, endPoint y: 223, distance: 112.4
click at [404, 253] on div "Tecnologías de visualización 80%" at bounding box center [622, 259] width 436 height 13
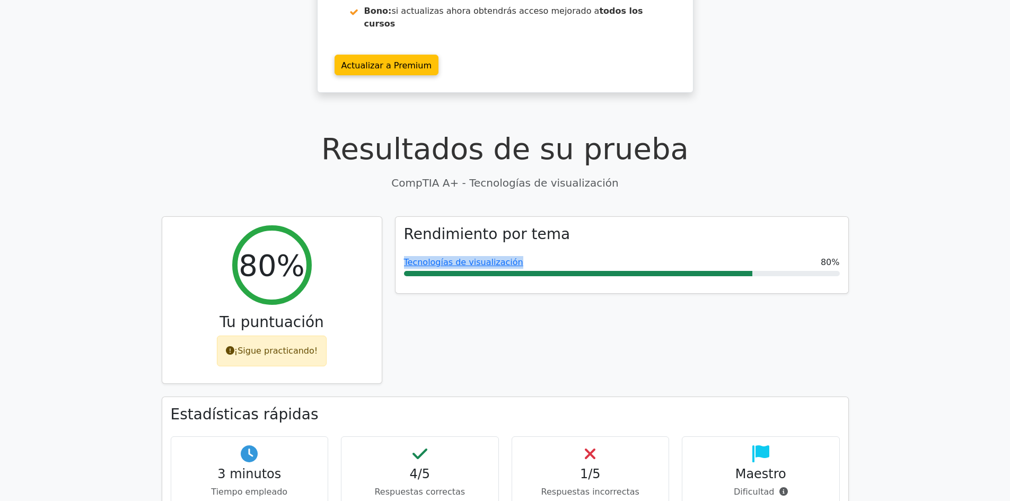
copy font "Tecnologías de visualización"
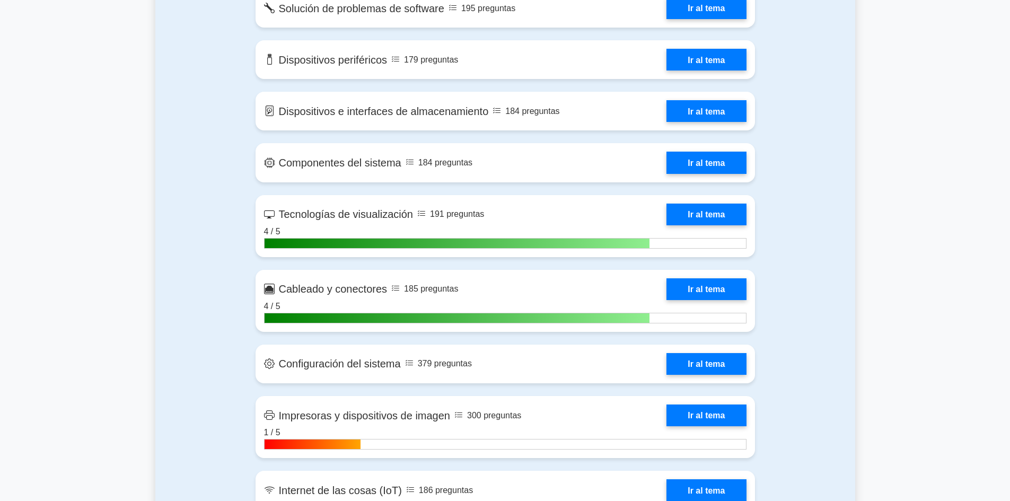
scroll to position [1227, 0]
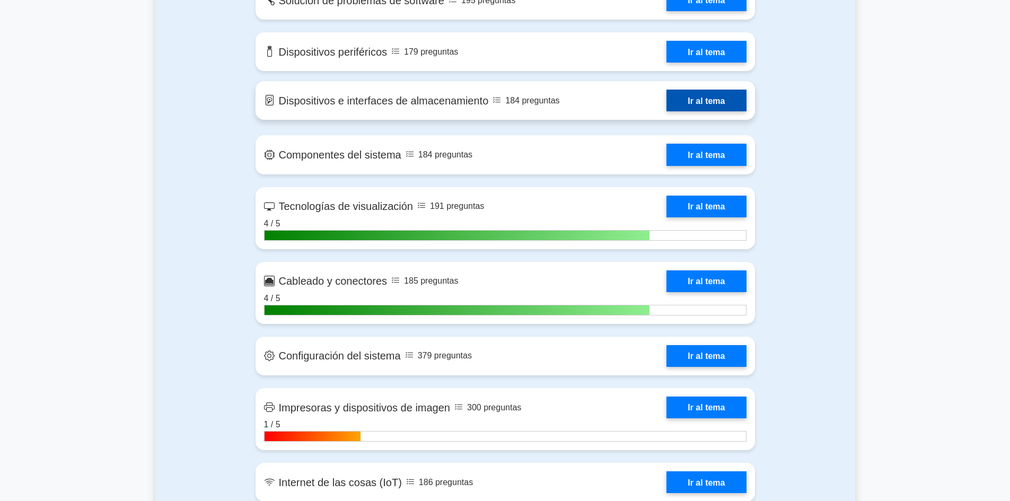
click at [694, 90] on link "Ir al tema" at bounding box center [705, 101] width 79 height 22
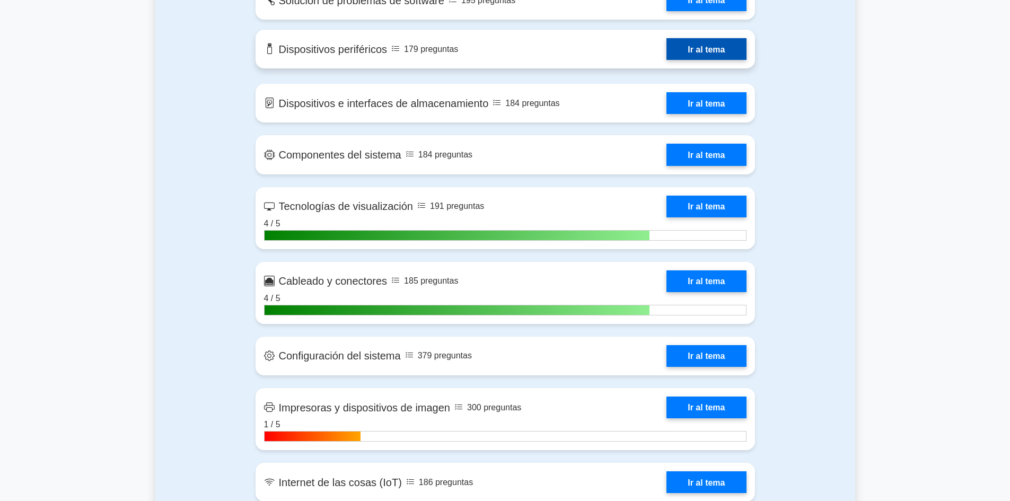
click at [711, 39] on link "Ir al tema" at bounding box center [705, 49] width 79 height 22
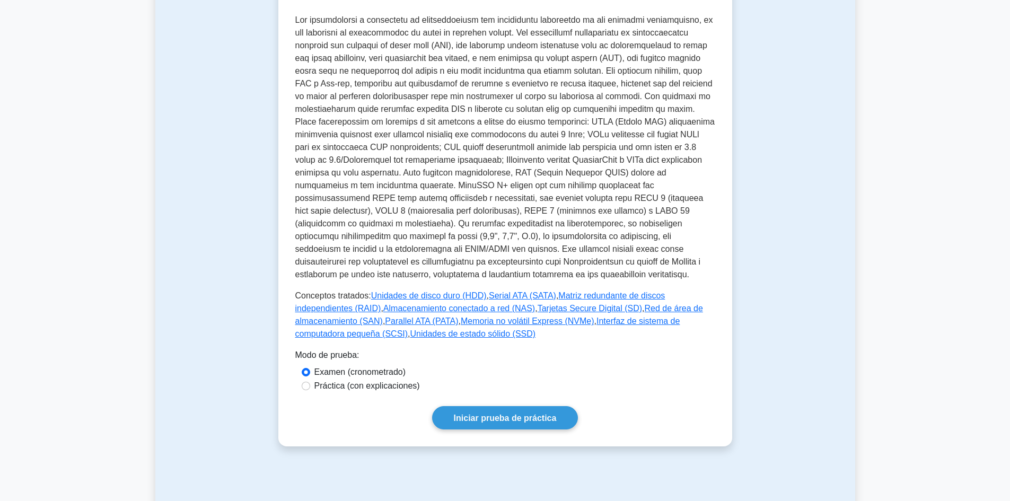
scroll to position [265, 0]
click at [515, 418] on font "Iniciar prueba de práctica" at bounding box center [505, 416] width 103 height 9
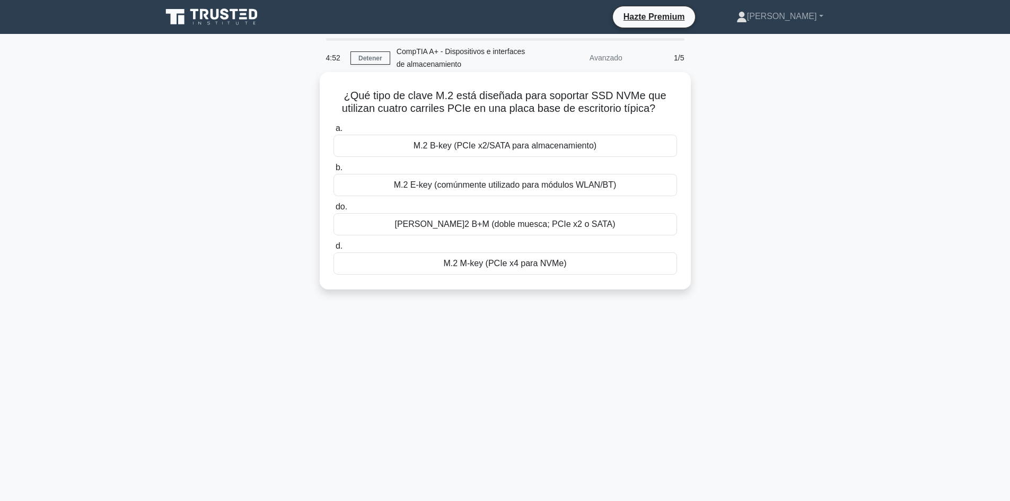
drag, startPoint x: 578, startPoint y: 268, endPoint x: 344, endPoint y: 95, distance: 291.1
click at [344, 95] on div "¿Qué tipo de clave M.2 está diseñada para soportar SSD NVMe que utilizan cuatro…" at bounding box center [505, 180] width 363 height 209
copy div "¿Qué tipo de clave M.2 está diseñada para soportar SSD NVMe que utilizan cuatro…"
click at [503, 266] on font "M.2 M-key (PCIe x4 para NVMe)" at bounding box center [504, 263] width 123 height 9
click at [333, 250] on input "d. M.2 M-key (PCIe x4 para NVMe)" at bounding box center [333, 246] width 0 height 7
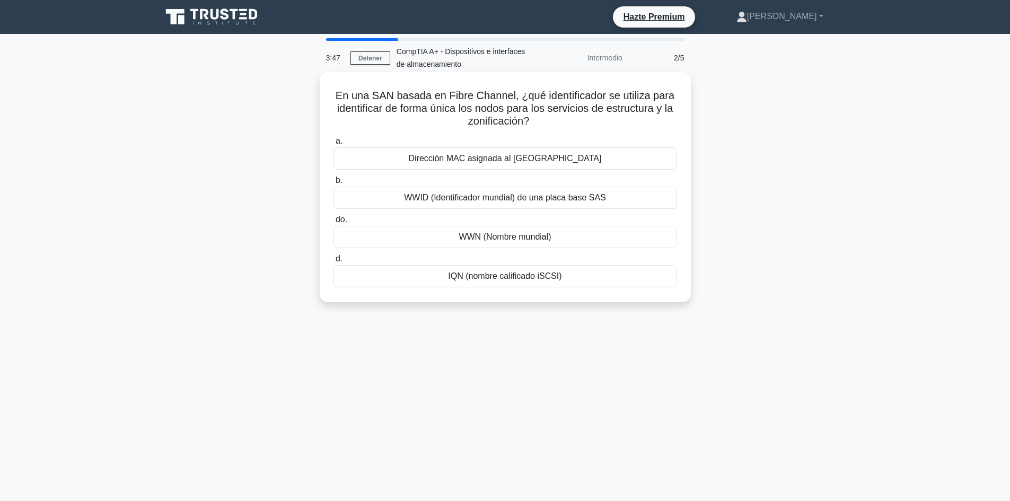
drag, startPoint x: 569, startPoint y: 274, endPoint x: 332, endPoint y: 95, distance: 297.0
click at [332, 95] on div "En una SAN basada en Fibre Channel, ¿qué identificador se utiliza para identifi…" at bounding box center [505, 187] width 363 height 222
copy div "En una SAN basada en Fibre Channel, ¿qué identificador se utiliza para identifi…"
click at [517, 163] on font "Dirección MAC asignada al puerto HBA" at bounding box center [505, 158] width 193 height 9
click at [333, 145] on input "a. Dirección MAC asignada al puerto HBA" at bounding box center [333, 141] width 0 height 7
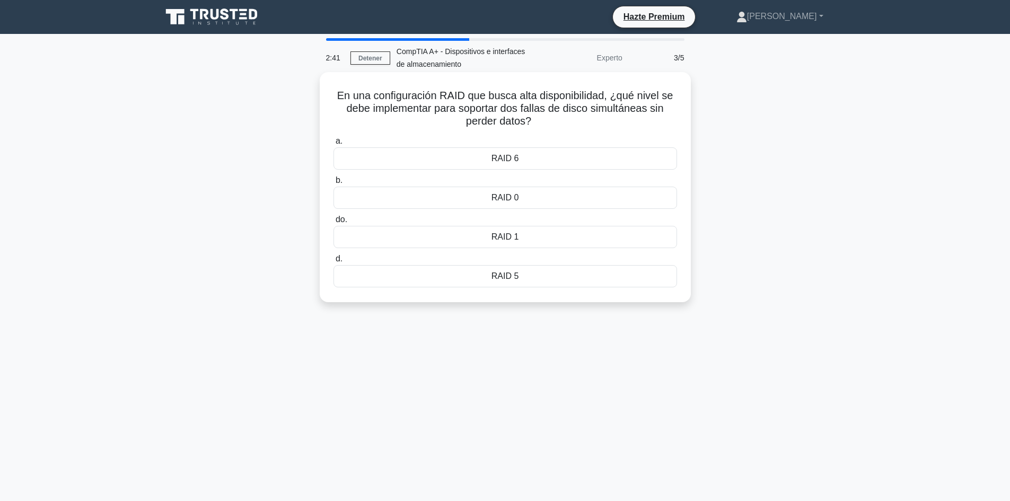
click at [514, 279] on font "RAID 5" at bounding box center [505, 275] width 28 height 9
click at [333, 262] on input "d. RAID 5" at bounding box center [333, 258] width 0 height 7
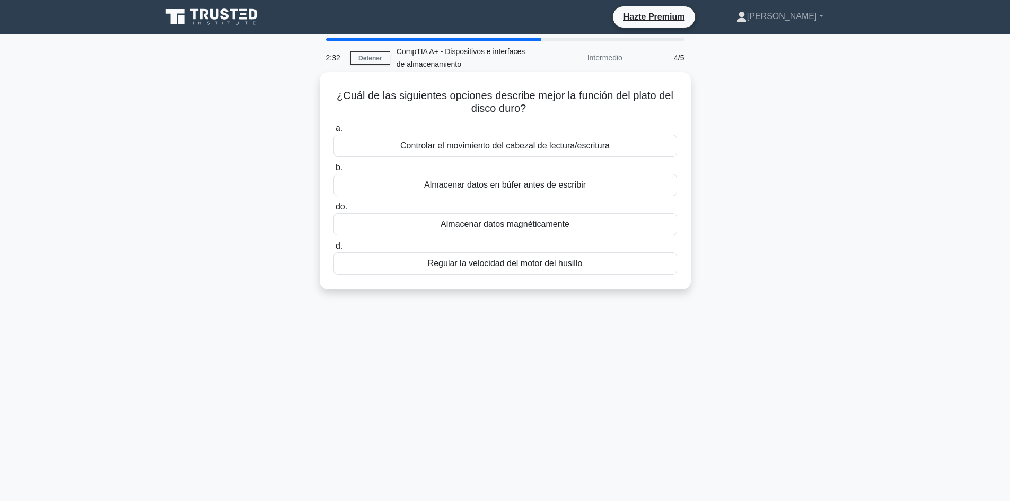
drag, startPoint x: 592, startPoint y: 269, endPoint x: 324, endPoint y: 96, distance: 318.9
click at [324, 96] on div "¿Cuál de las siguientes opciones describe mejor la función del plato del disco …" at bounding box center [505, 180] width 363 height 209
click at [438, 227] on div "Almacenar datos magnéticamente" at bounding box center [504, 224] width 343 height 22
click at [333, 210] on input "do. Almacenar datos magnéticamente" at bounding box center [333, 207] width 0 height 7
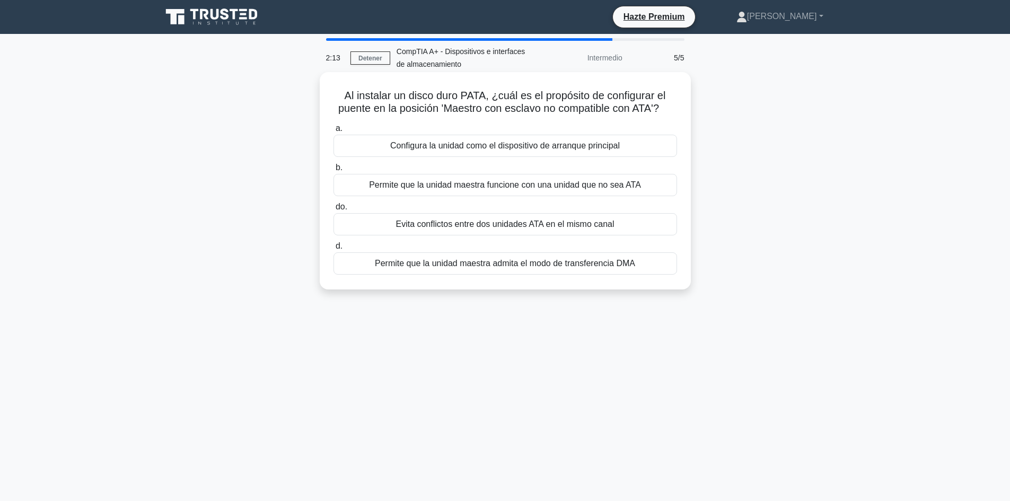
drag, startPoint x: 638, startPoint y: 269, endPoint x: 338, endPoint y: 94, distance: 347.5
click at [338, 94] on div "Al instalar un disco duro PATA, ¿cuál es el propósito de configurar el puente e…" at bounding box center [505, 180] width 363 height 209
copy div "Al instalar un disco duro PATA, ¿cuál es el propósito de configurar el puente e…"
click at [416, 222] on font "Evita conflictos entre dos unidades ATA en el mismo canal" at bounding box center [504, 223] width 218 height 9
click at [333, 210] on input "do. Evita conflictos entre dos unidades ATA en el mismo canal" at bounding box center [333, 207] width 0 height 7
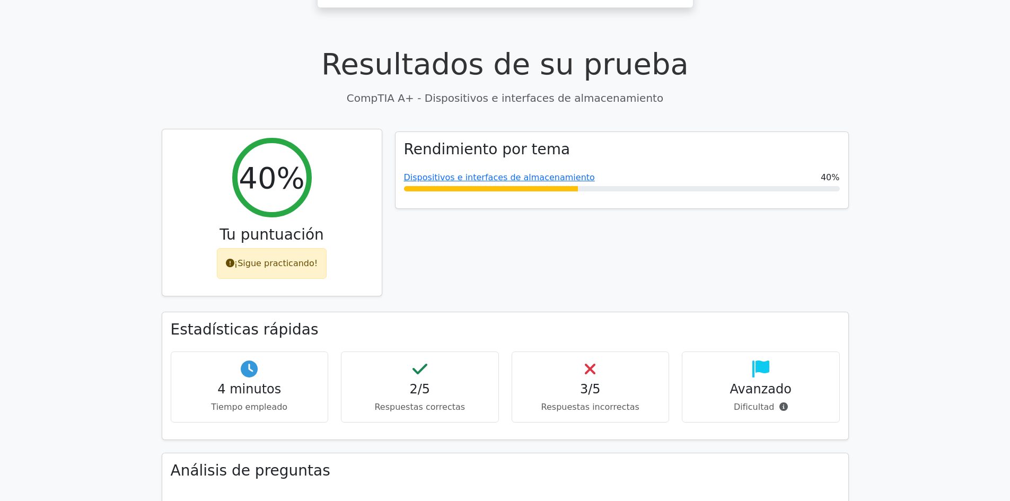
scroll to position [265, 0]
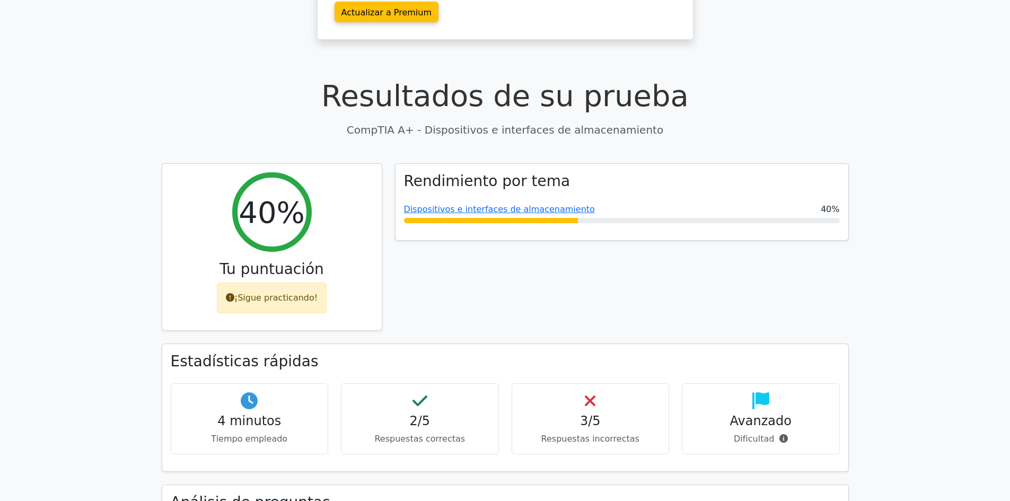
click at [249, 78] on div "Resultados de su prueba CompTIA A+ - Dispositivos e interfaces de almacenamiento" at bounding box center [505, 108] width 687 height 60
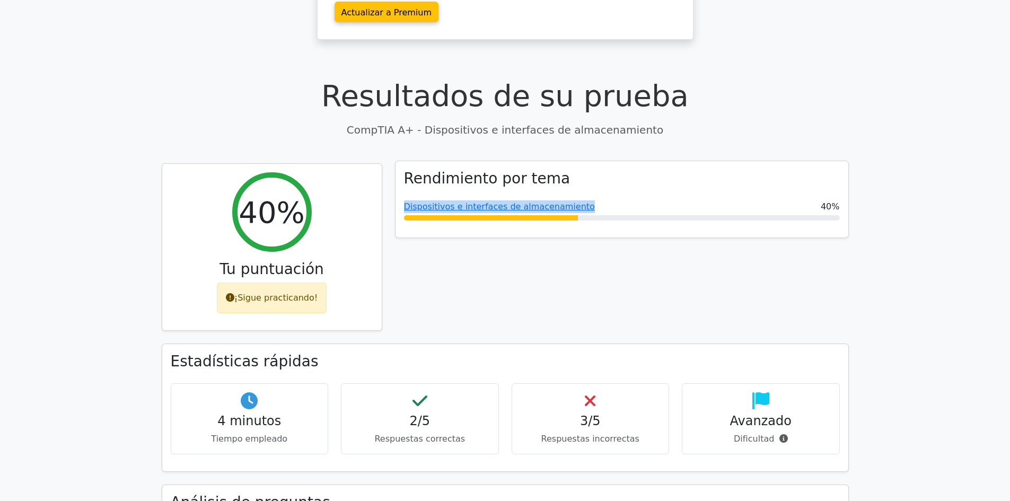
drag, startPoint x: 576, startPoint y: 170, endPoint x: 402, endPoint y: 170, distance: 173.8
click at [402, 170] on div "Rendimiento por tema Dispositivos e interfaces de almacenamiento 40%" at bounding box center [621, 199] width 453 height 76
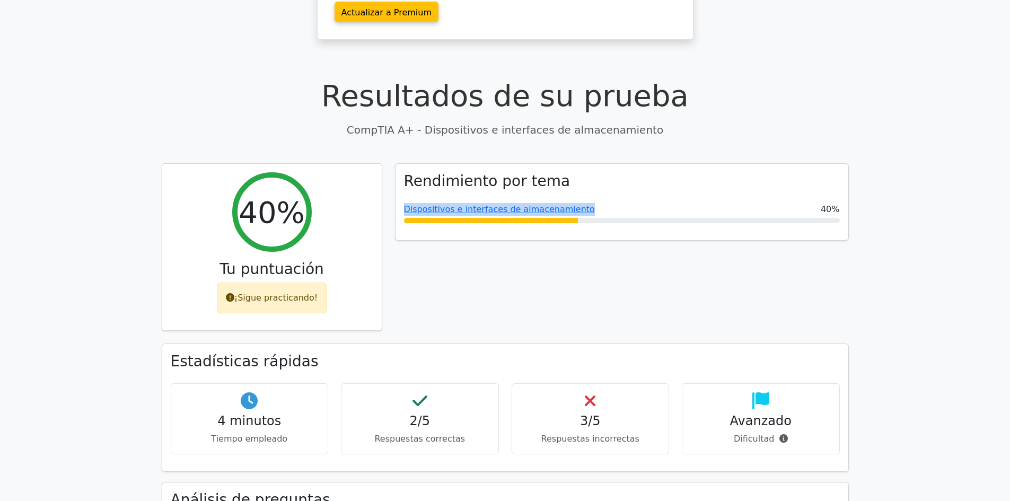
copy font "Dispositivos e interfaces de almacenamiento"
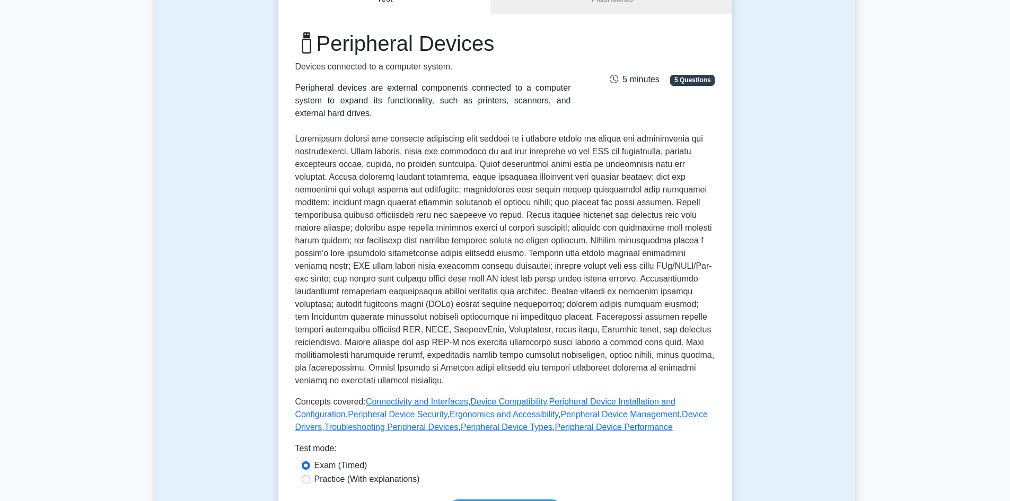
scroll to position [318, 0]
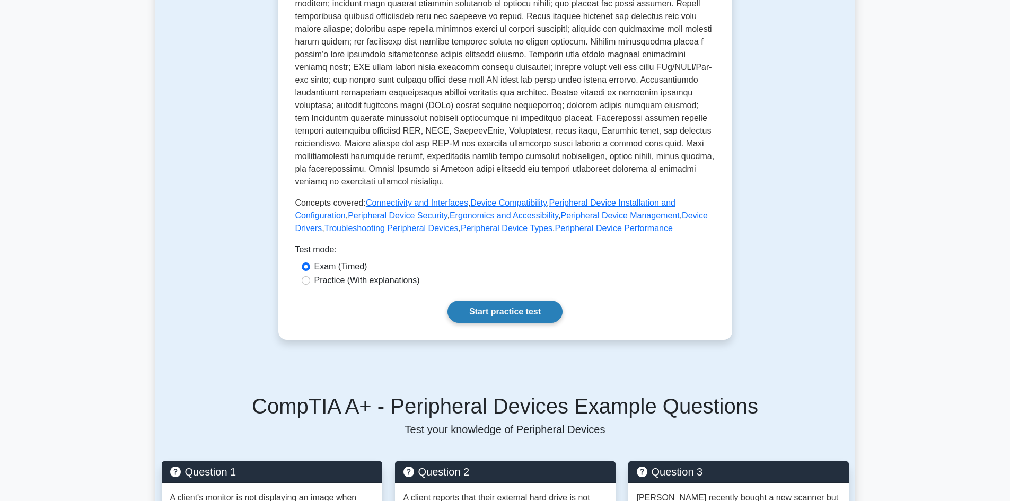
click at [483, 301] on link "Start practice test" at bounding box center [504, 312] width 115 height 22
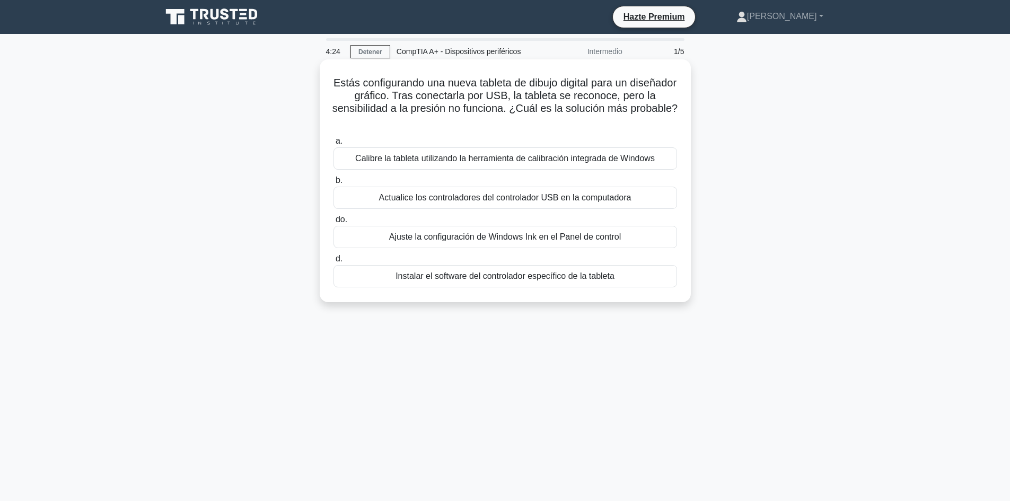
click at [443, 279] on font "Instalar el software del controlador específico de la tableta" at bounding box center [504, 275] width 219 height 9
click at [333, 262] on input "d. Instalar el software del controlador específico de la tableta" at bounding box center [333, 258] width 0 height 7
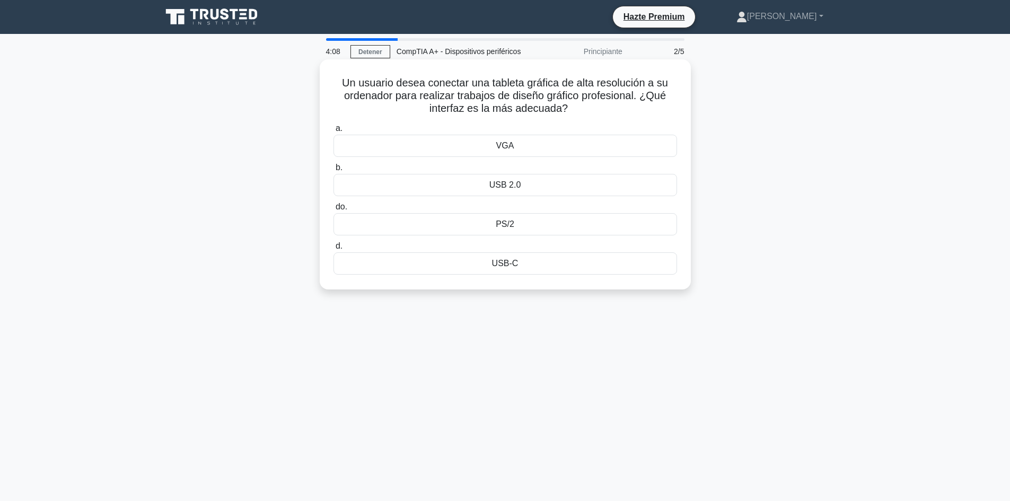
drag, startPoint x: 528, startPoint y: 264, endPoint x: 335, endPoint y: 81, distance: 266.5
click at [335, 81] on div "Un usuario desea conectar una tableta gráfica de alta resolución a su ordenador…" at bounding box center [505, 175] width 363 height 222
copy div "Un usuario desea conectar una tableta gráfica de alta resolución a su ordenador…"
click at [517, 266] on div "USB-C" at bounding box center [504, 263] width 343 height 22
click at [333, 250] on input "d. USB-C" at bounding box center [333, 246] width 0 height 7
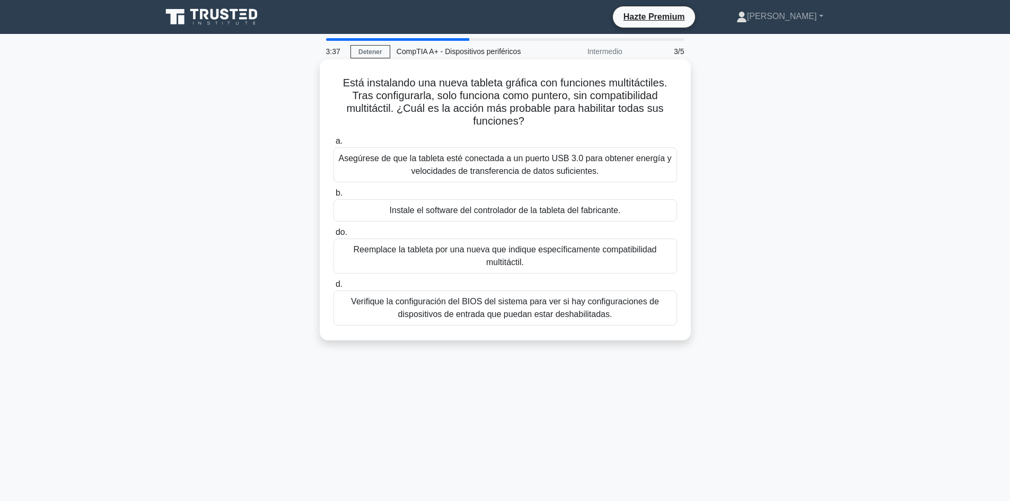
drag, startPoint x: 619, startPoint y: 322, endPoint x: 340, endPoint y: 86, distance: 365.6
click at [340, 86] on div "Está instalando una nueva tableta gráfica con funciones multitáctiles. Tras con…" at bounding box center [505, 200] width 363 height 272
click at [496, 209] on font "Instale el software del controlador de la tableta del fabricante." at bounding box center [505, 210] width 231 height 9
click at [333, 197] on input "b. Instale el software del controlador de la tableta del fabricante." at bounding box center [333, 193] width 0 height 7
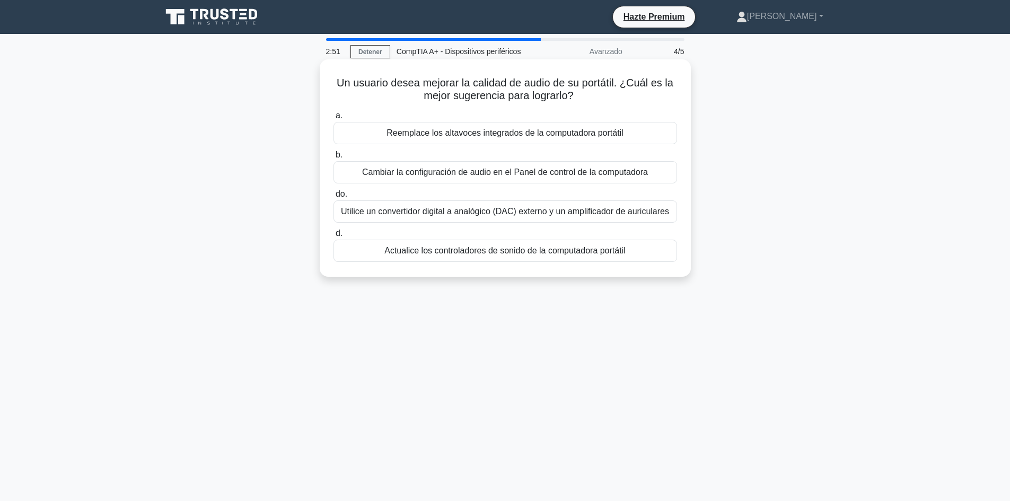
drag, startPoint x: 647, startPoint y: 253, endPoint x: 335, endPoint y: 85, distance: 354.3
click at [335, 85] on div "Un usuario desea mejorar la calidad de audio de su portátil. ¿Cuál es la mejor …" at bounding box center [505, 168] width 363 height 209
click at [445, 176] on font "Cambiar la configuración de audio en el Panel de control de la computadora" at bounding box center [505, 171] width 286 height 9
click at [333, 158] on input "b. Cambiar la configuración de audio en el Panel de control de la computadora" at bounding box center [333, 155] width 0 height 7
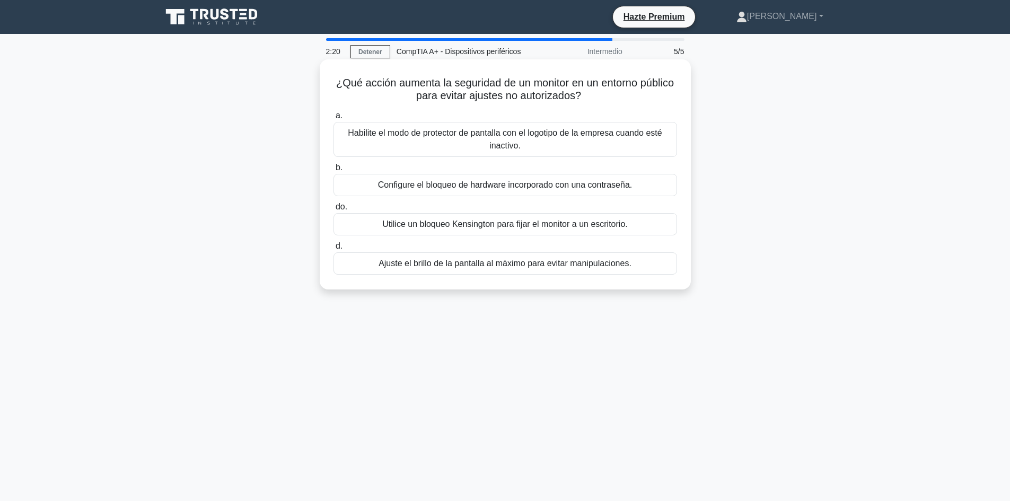
drag, startPoint x: 632, startPoint y: 263, endPoint x: 346, endPoint y: 85, distance: 337.4
click at [346, 85] on div "¿Qué acción aumenta la seguridad de un monitor en un entorno público para evita…" at bounding box center [505, 175] width 363 height 222
copy div "¿Qué acción aumenta la seguridad de un monitor en un entorno público para evita…"
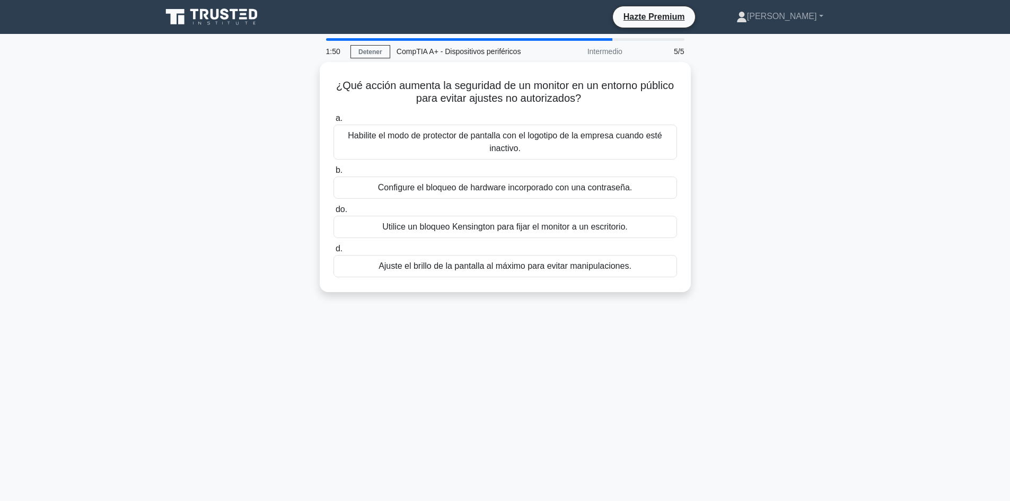
copy div "¿Qué acción aumenta la seguridad de un monitor en un entorno público para evita…"
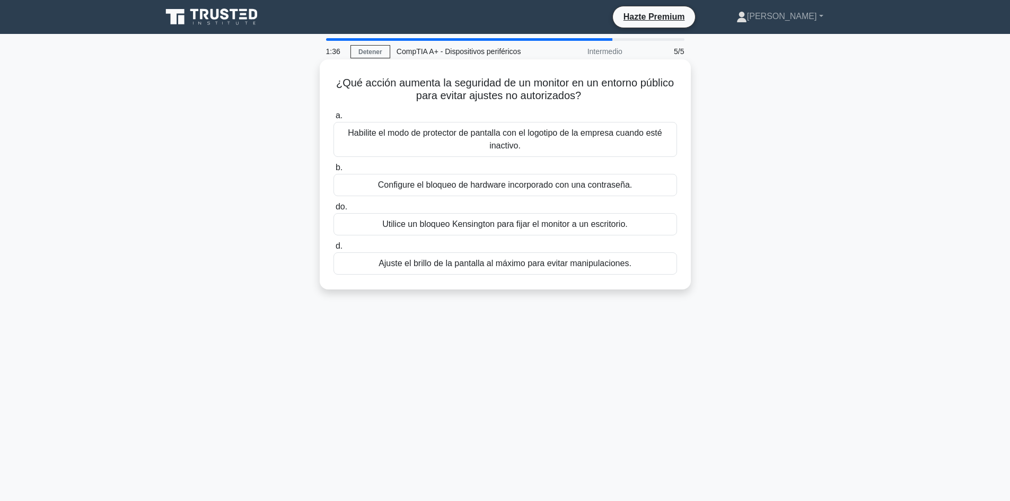
click at [444, 227] on font "Utilice un bloqueo Kensington para fijar el monitor a un escritorio." at bounding box center [504, 223] width 245 height 9
click at [333, 210] on input "do. Utilice un bloqueo Kensington para fijar el monitor a un escritorio." at bounding box center [333, 207] width 0 height 7
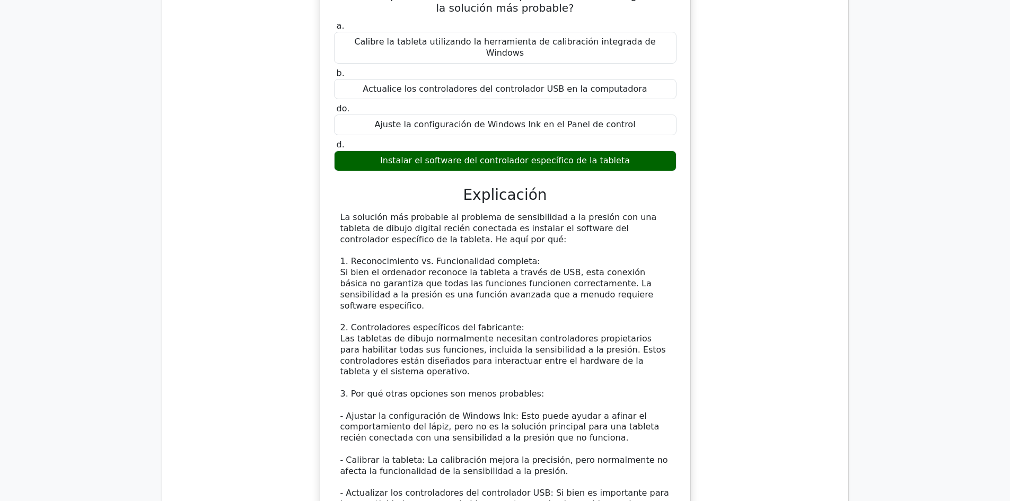
scroll to position [1272, 0]
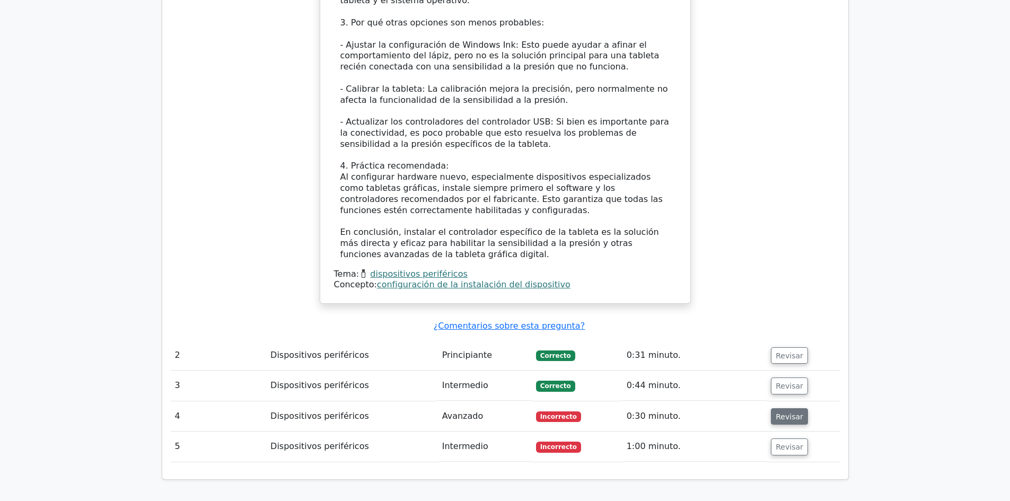
click at [781, 412] on font "Revisar" at bounding box center [789, 416] width 28 height 8
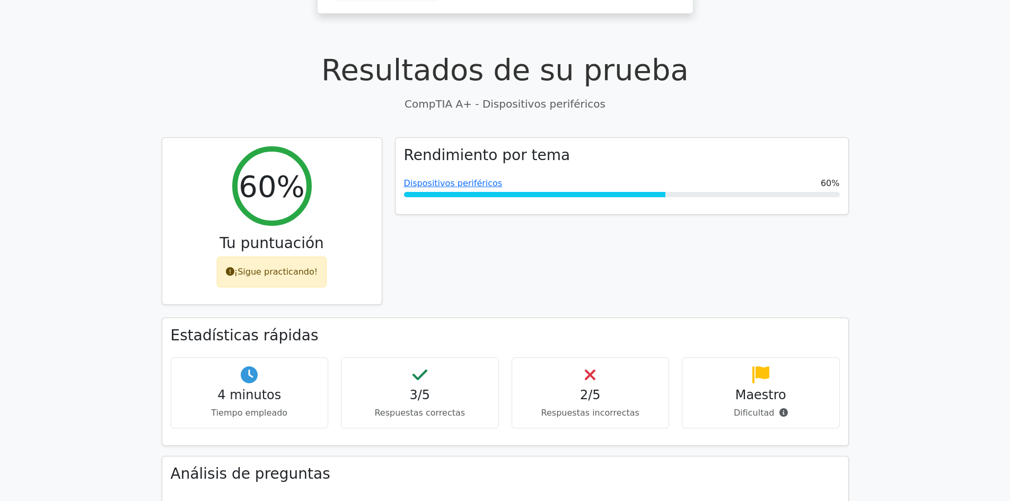
scroll to position [265, 0]
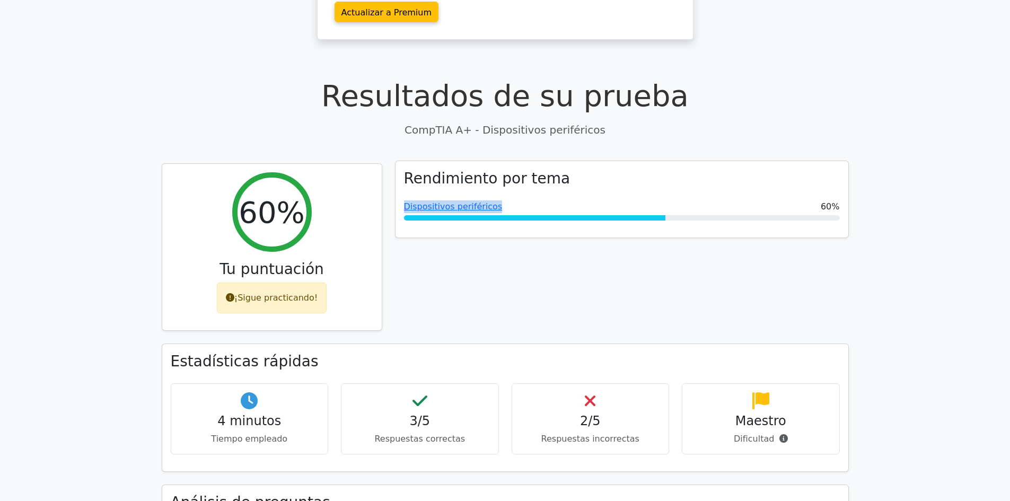
drag, startPoint x: 497, startPoint y: 173, endPoint x: 401, endPoint y: 172, distance: 96.5
click at [401, 172] on div "Rendimiento por tema Dispositivos periféricos 60%" at bounding box center [621, 199] width 453 height 76
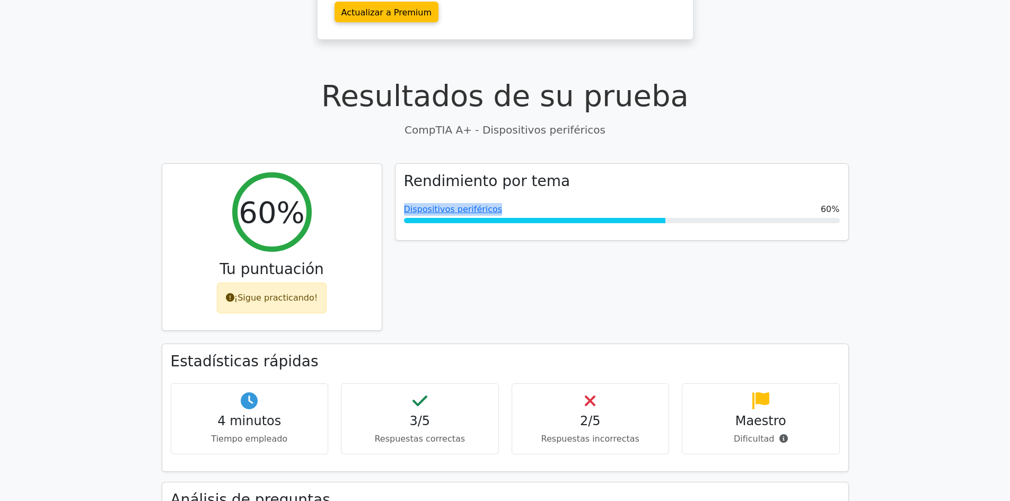
copy font "Dispositivos periféricos"
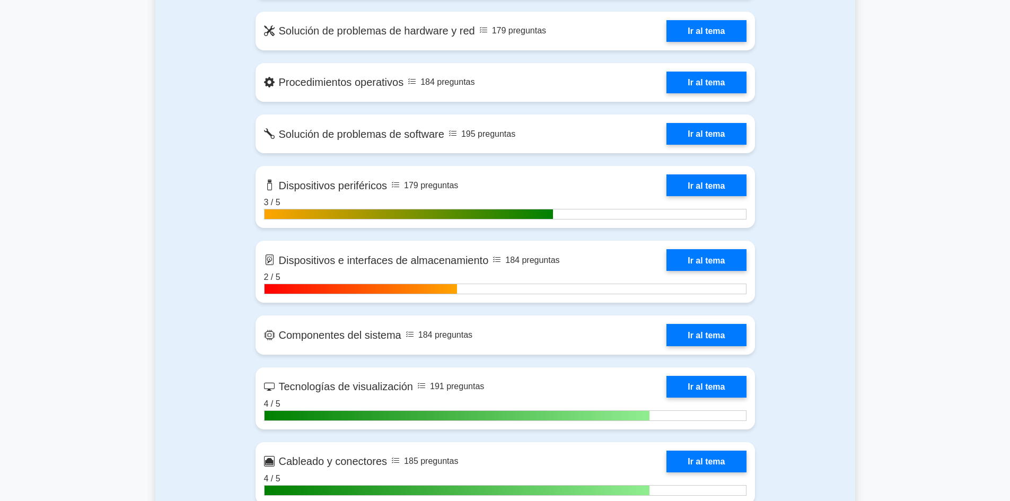
scroll to position [1018, 0]
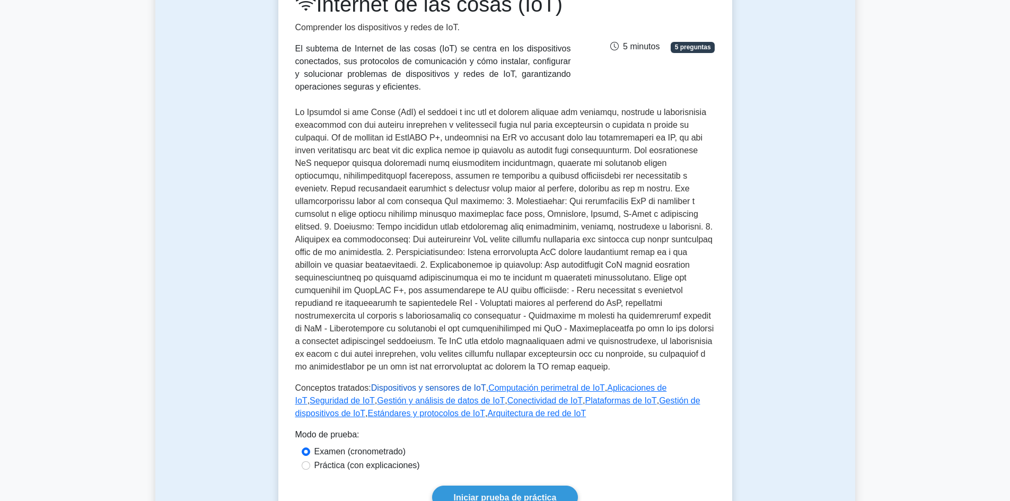
scroll to position [318, 0]
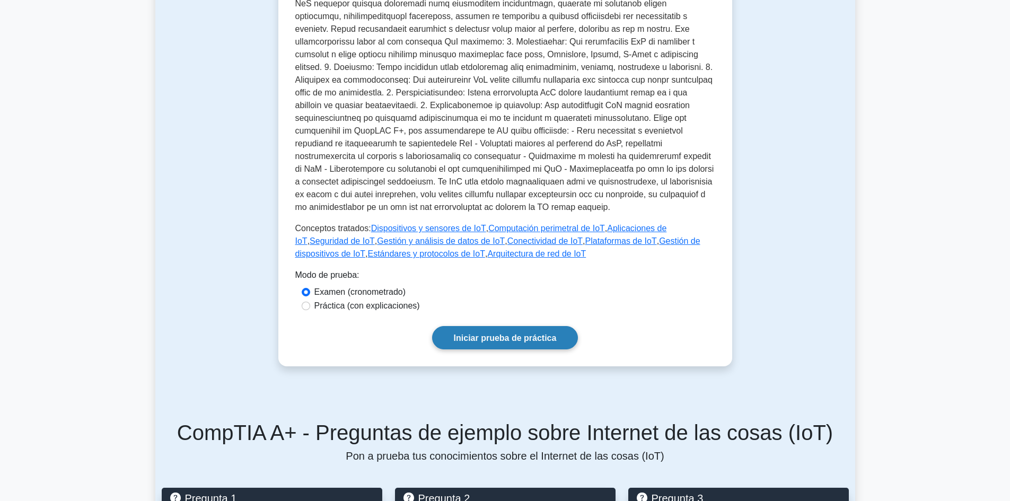
click at [488, 339] on font "Iniciar prueba de práctica" at bounding box center [505, 337] width 103 height 9
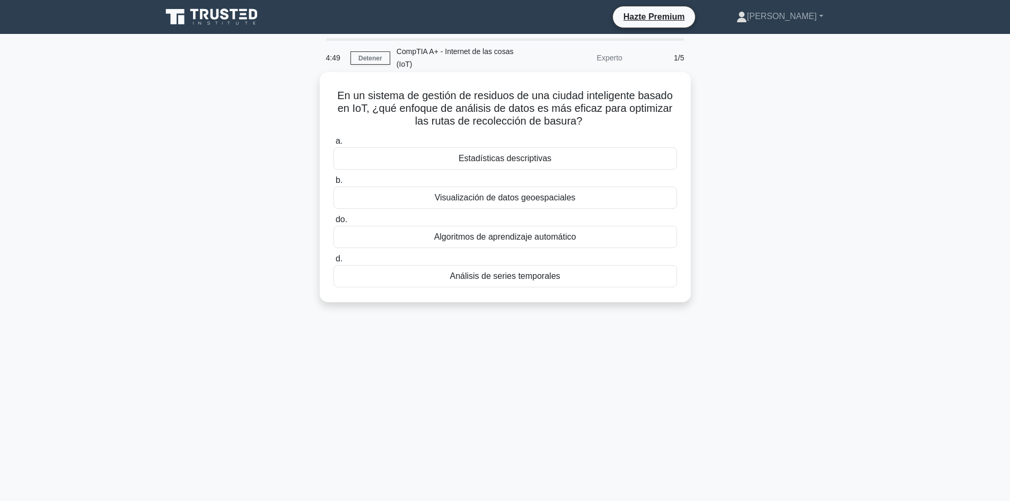
drag, startPoint x: 567, startPoint y: 267, endPoint x: 335, endPoint y: 83, distance: 295.7
click at [335, 83] on div "En un sistema de gestión de residuos de una ciudad inteligente basado en IoT, ¿…" at bounding box center [505, 187] width 363 height 222
copy div "En un sistema de gestión de residuos de una ciudad inteligente basado en IoT, ¿…"
click at [570, 232] on font "Algoritmos de aprendizaje automático" at bounding box center [505, 236] width 142 height 9
click at [333, 222] on input "do. Algoritmos de aprendizaje automático" at bounding box center [333, 219] width 0 height 7
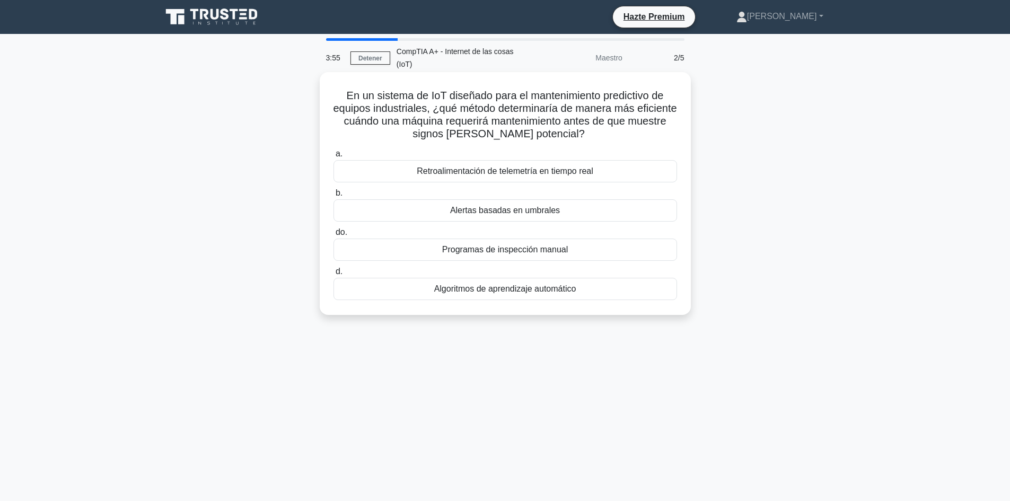
drag, startPoint x: 585, startPoint y: 283, endPoint x: 333, endPoint y: 79, distance: 324.1
click at [333, 79] on div "En un sistema de IoT diseñado para el mantenimiento predictivo de equipos indus…" at bounding box center [505, 193] width 363 height 234
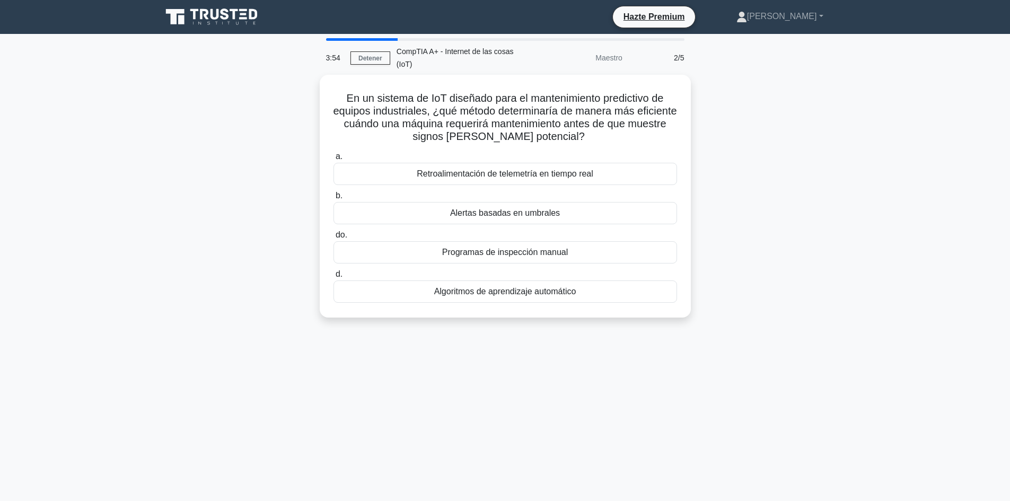
copy div "En un sistema de IoT diseñado para el mantenimiento predictivo de equipos indus…"
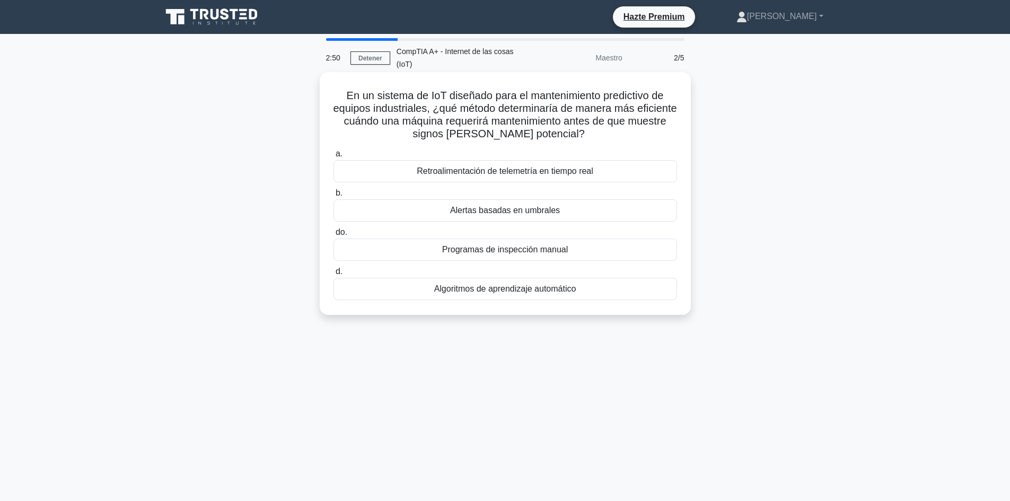
click at [501, 245] on font "Programas de inspección manual" at bounding box center [505, 249] width 126 height 9
click at [333, 234] on input "do. Programas de inspección manual" at bounding box center [333, 232] width 0 height 7
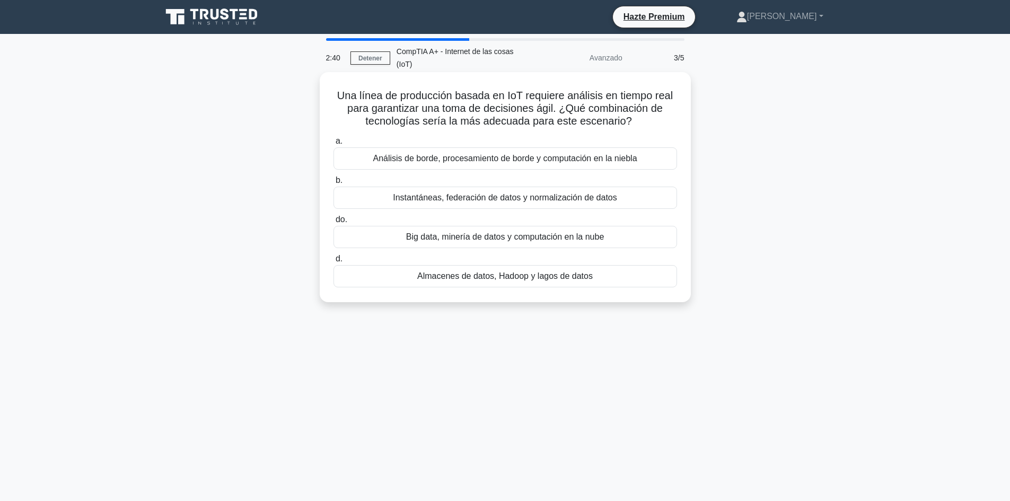
drag, startPoint x: 338, startPoint y: 79, endPoint x: 630, endPoint y: 268, distance: 347.4
click at [630, 268] on div "Una línea de producción basada en IoT requiere análisis en tiempo real para gar…" at bounding box center [505, 187] width 363 height 222
copy div "Una línea de producción basada en IoT requiere análisis en tiempo real para gar…"
click at [381, 154] on font "Análisis de borde, procesamiento de borde y computación en la niebla" at bounding box center [505, 158] width 264 height 9
click at [333, 145] on input "a. Análisis de borde, procesamiento de borde y computación en la niebla" at bounding box center [333, 141] width 0 height 7
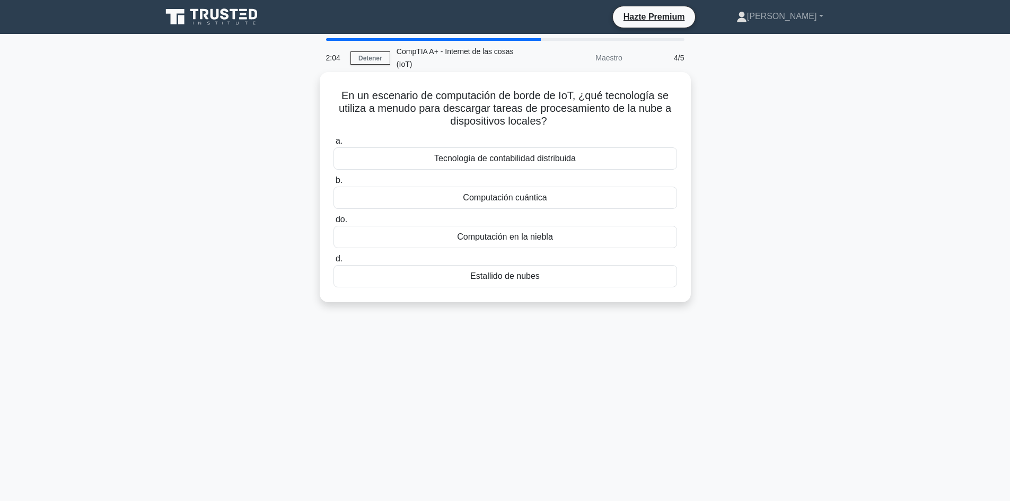
drag, startPoint x: 338, startPoint y: 80, endPoint x: 547, endPoint y: 271, distance: 283.2
click at [547, 271] on div "En un escenario de computación de borde de IoT, ¿qué tecnología se utiliza a me…" at bounding box center [505, 187] width 363 height 222
copy div "En un escenario de computación de borde de IoT, ¿qué tecnología se utiliza a me…"
click at [422, 226] on div "Computación en la niebla" at bounding box center [504, 237] width 343 height 22
click at [333, 217] on input "do. Computación en la niebla" at bounding box center [333, 219] width 0 height 7
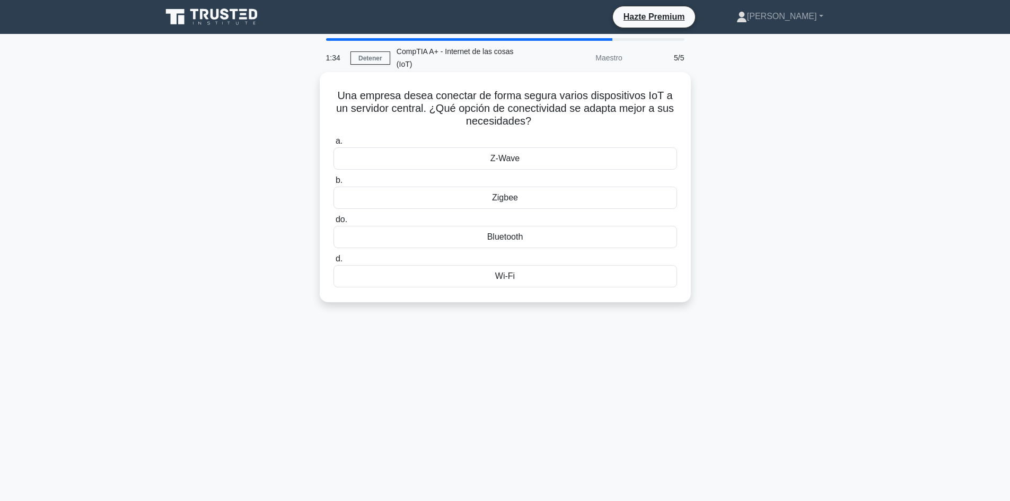
drag, startPoint x: 518, startPoint y: 269, endPoint x: 330, endPoint y: 85, distance: 263.1
click at [330, 85] on div "Una empresa desea conectar de forma segura varios dispositivos IoT a un servido…" at bounding box center [505, 187] width 363 height 222
copy div "Una empresa desea conectar de forma segura varios dispositivos IoT a un servido…"
click at [498, 271] on font "Wi-Fi" at bounding box center [505, 275] width 20 height 9
click at [333, 260] on input "d. Wi-Fi" at bounding box center [333, 258] width 0 height 7
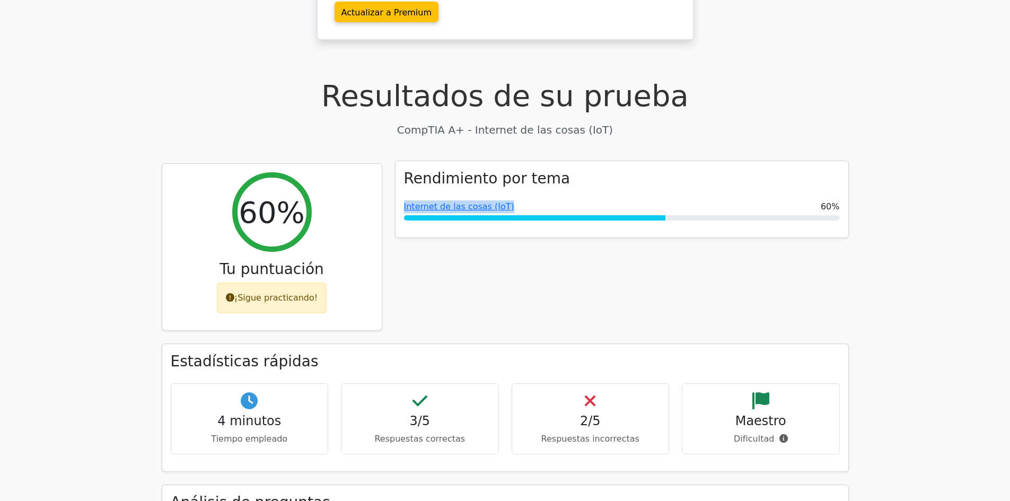
drag, startPoint x: 511, startPoint y: 170, endPoint x: 394, endPoint y: 178, distance: 116.8
click at [395, 178] on div "Rendimiento por tema Internet de las cosas (IoT) 60%" at bounding box center [622, 199] width 454 height 77
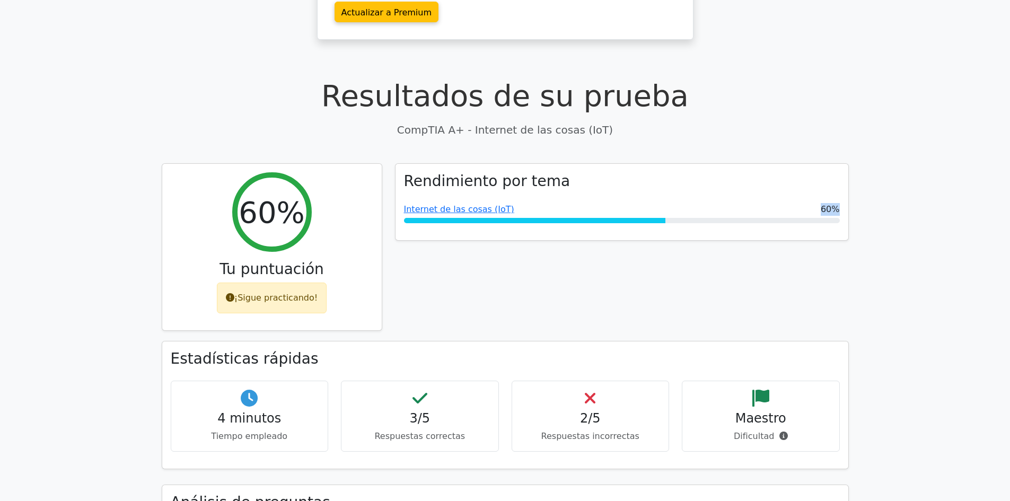
copy div "60%"
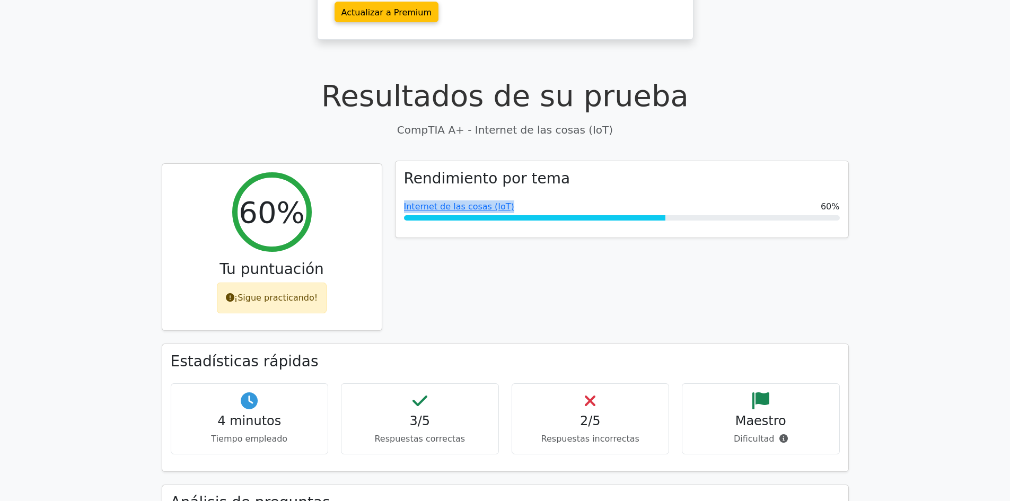
drag, startPoint x: 506, startPoint y: 170, endPoint x: 398, endPoint y: 167, distance: 107.6
click at [398, 167] on div "Rendimiento por tema Internet de las cosas (IoT) 60%" at bounding box center [621, 199] width 453 height 76
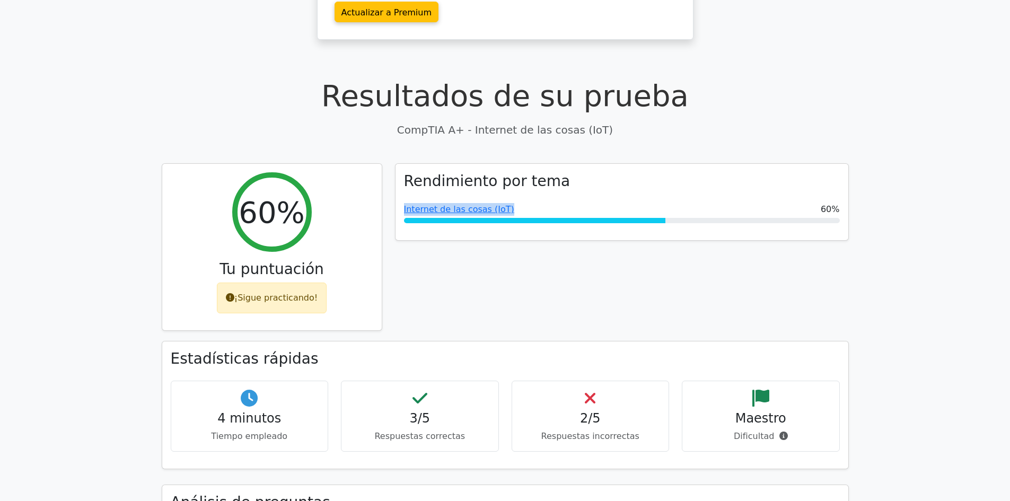
copy font "Internet de las cosas (IoT)"
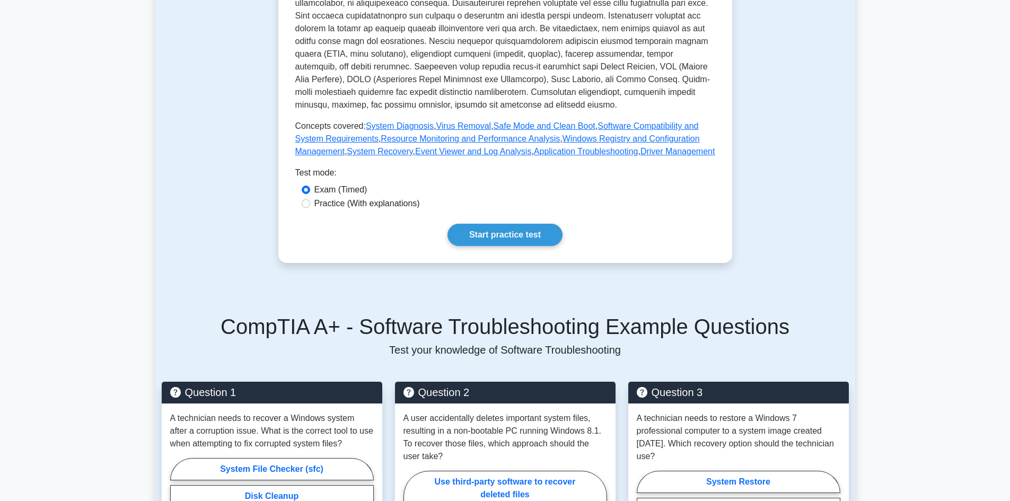
scroll to position [424, 0]
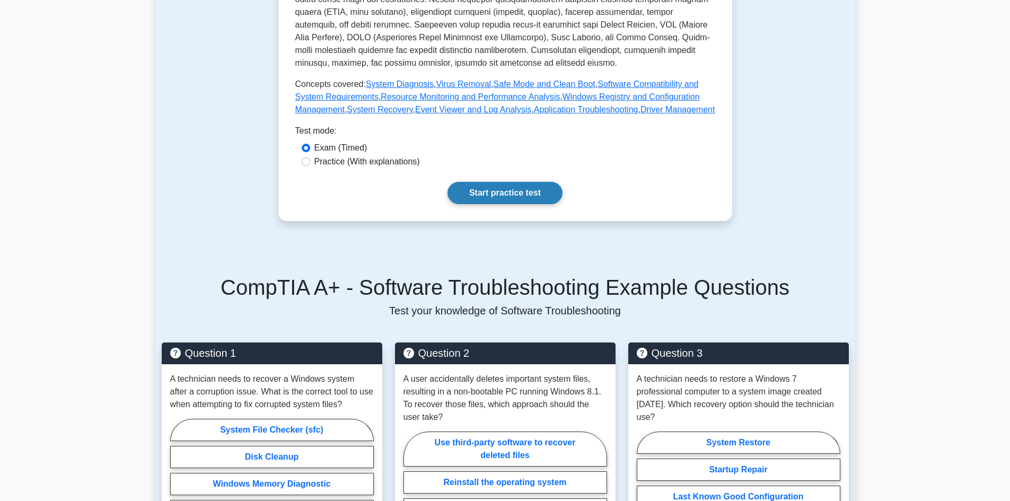
click at [483, 182] on link "Start practice test" at bounding box center [504, 193] width 115 height 22
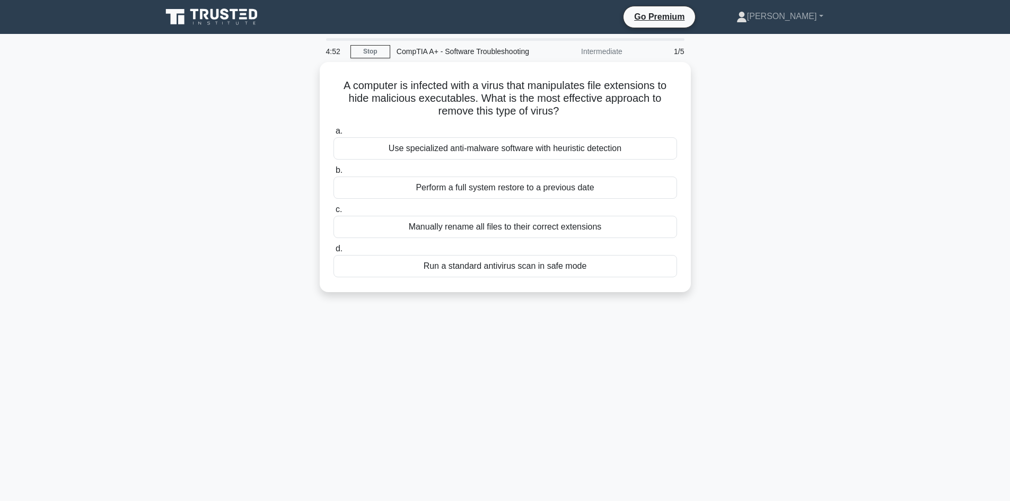
click at [259, 162] on div "A computer is infected with a virus that manipulates file extensions to hide ma…" at bounding box center [505, 183] width 700 height 243
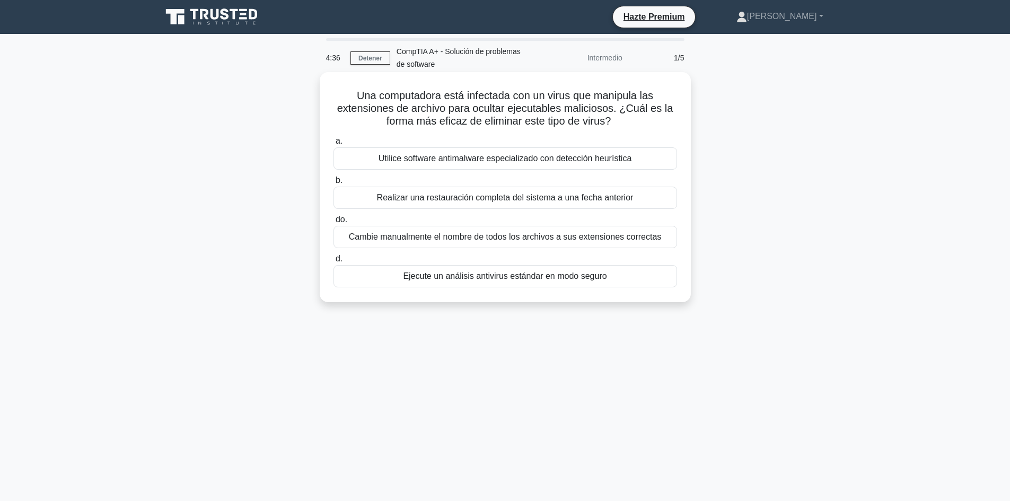
drag, startPoint x: 611, startPoint y: 278, endPoint x: 340, endPoint y: 94, distance: 327.4
click at [340, 94] on div "Una computadora está infectada con un virus que manipula las extensiones de arc…" at bounding box center [505, 187] width 363 height 222
copy div "Una computadora está infectada con un virus que manipula las extensiones de arc…"
click at [505, 165] on font "Utilice software antimalware especializado con detección heurística" at bounding box center [504, 158] width 253 height 13
click at [333, 145] on input "a. Utilice software antimalware especializado con detección heurística" at bounding box center [333, 141] width 0 height 7
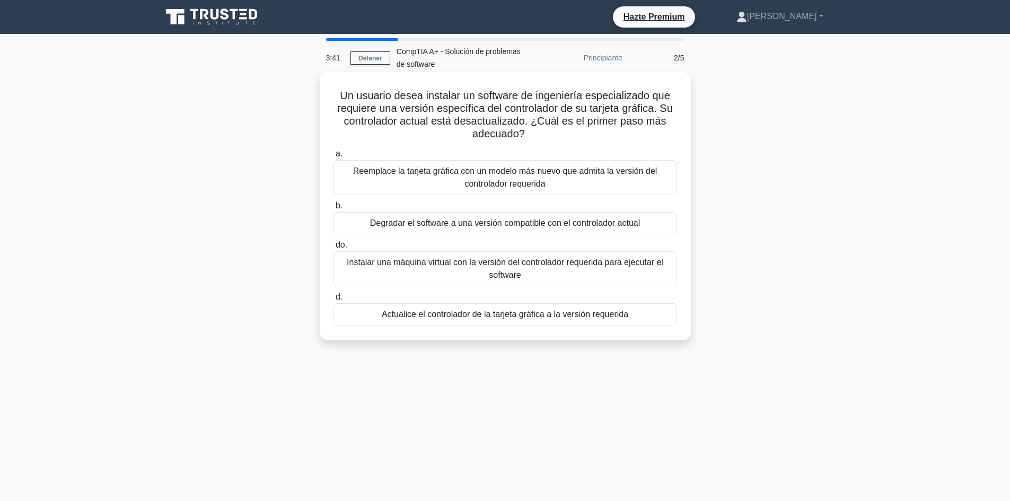
drag, startPoint x: 640, startPoint y: 320, endPoint x: 324, endPoint y: 88, distance: 391.3
click at [324, 88] on div "Un usuario desea instalar un software de ingeniería especializado que requiere …" at bounding box center [505, 206] width 363 height 260
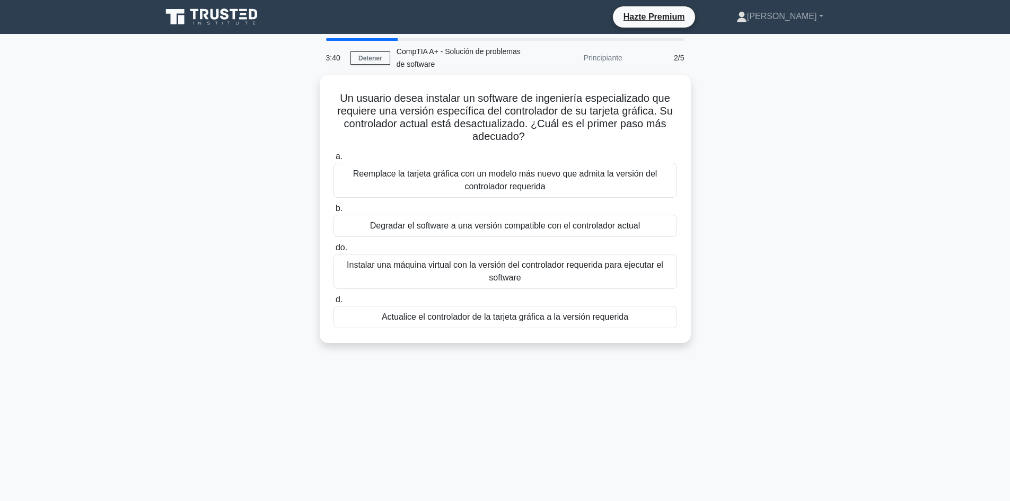
copy div "Un usuario desea instalar un software de ingeniería especializado que requiere …"
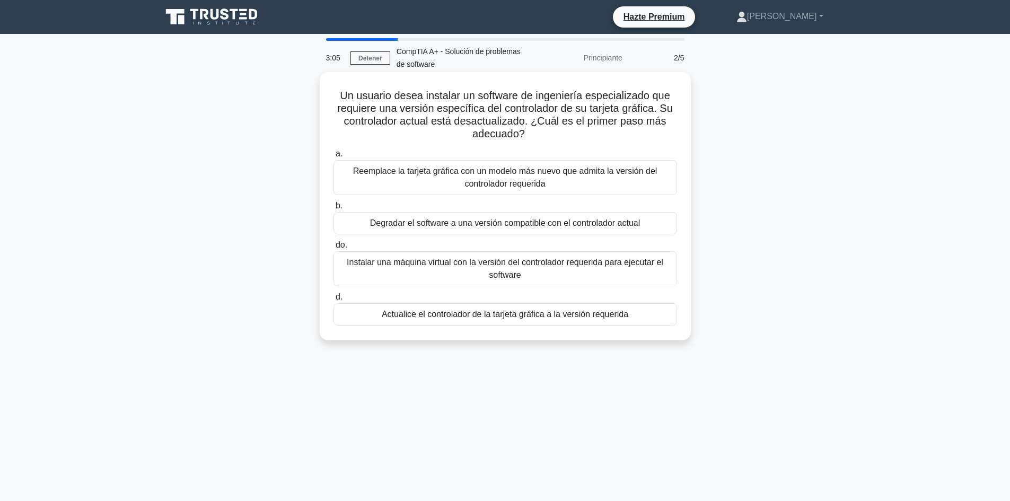
click at [497, 315] on font "Actualice el controlador de la tarjeta gráfica a la versión requerida" at bounding box center [505, 314] width 246 height 9
click at [333, 301] on input "d. Actualice el controlador de la tarjeta gráfica a la versión requerida" at bounding box center [333, 297] width 0 height 7
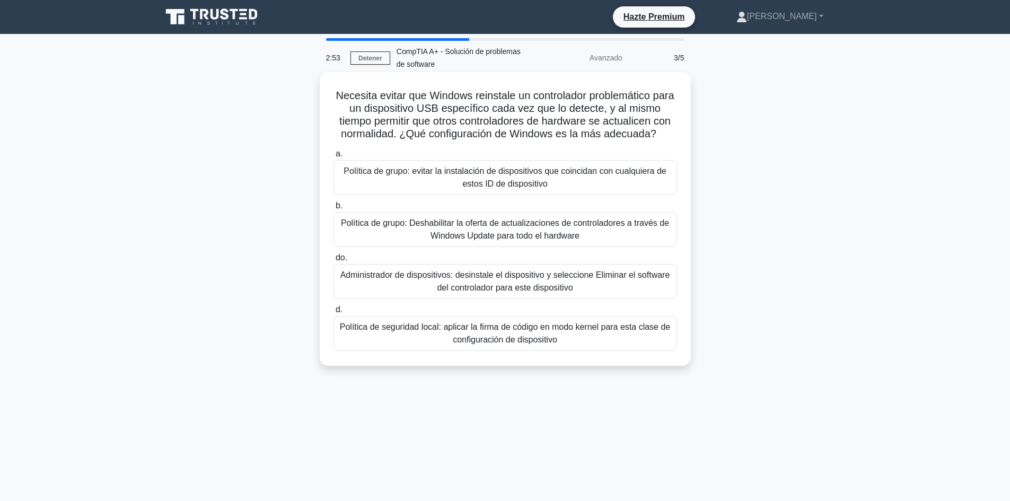
drag, startPoint x: 342, startPoint y: 95, endPoint x: 574, endPoint y: 340, distance: 337.4
click at [574, 340] on div "Necesita evitar que Windows reinstale un controlador problemático para un dispo…" at bounding box center [505, 218] width 363 height 285
copy div "Necesita evitar que Windows reinstale un controlador problemático para un dispo…"
click at [477, 178] on font "Política de grupo: evitar la instalación de dispositivos que coincidan con cual…" at bounding box center [505, 177] width 334 height 25
click at [333, 157] on input "a. Política de grupo: evitar la instalación de dispositivos que coincidan con c…" at bounding box center [333, 154] width 0 height 7
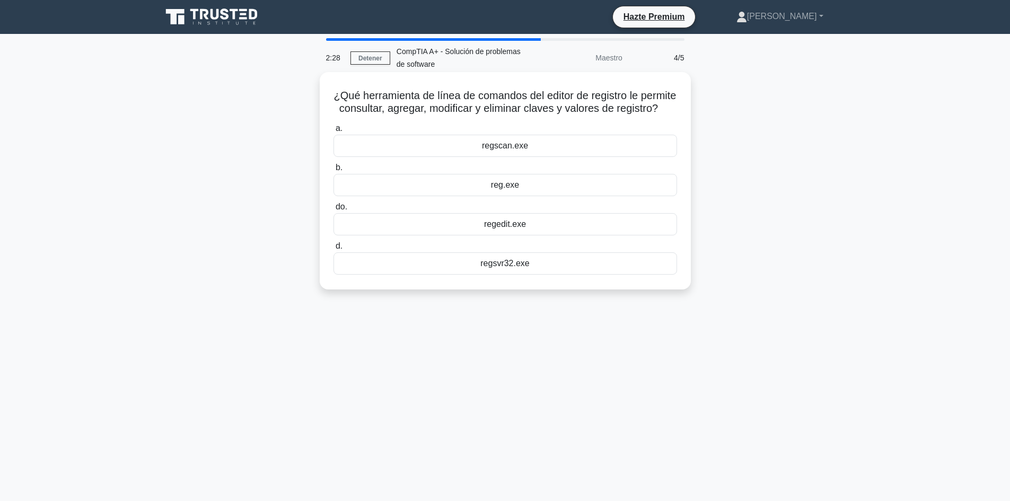
drag, startPoint x: 351, startPoint y: 96, endPoint x: 536, endPoint y: 275, distance: 257.1
click at [536, 275] on div "¿Qué herramienta de línea de comandos del editor de registro le permite consult…" at bounding box center [505, 180] width 363 height 209
click at [449, 196] on div "reg.exe" at bounding box center [504, 185] width 343 height 22
click at [333, 171] on input "b. reg.exe" at bounding box center [333, 167] width 0 height 7
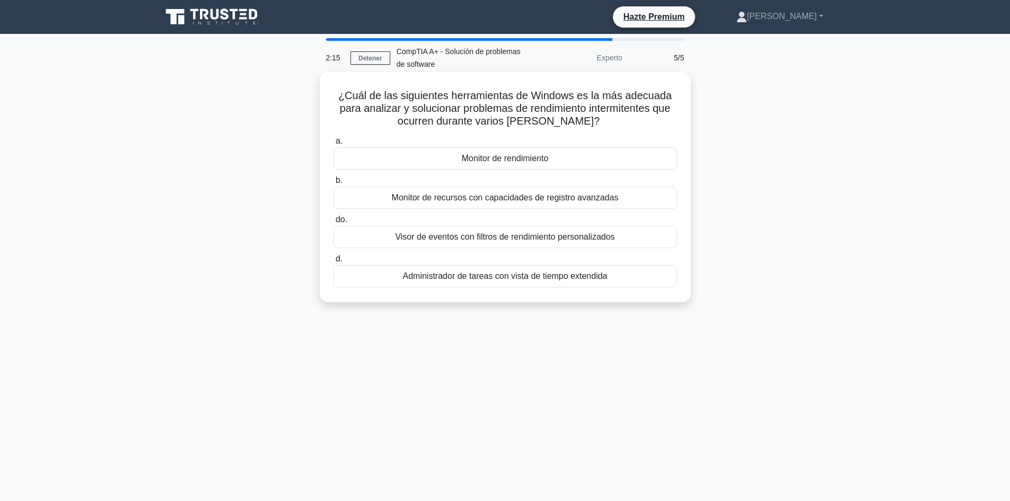
drag, startPoint x: 337, startPoint y: 93, endPoint x: 615, endPoint y: 280, distance: 335.3
click at [615, 280] on div "¿Cuál de las siguientes herramientas de Windows es la más adecuada para analiza…" at bounding box center [505, 187] width 363 height 222
copy div "¿Cuál de las siguientes herramientas de Windows es la más adecuada para analiza…"
click at [518, 163] on font "Monitor de rendimiento" at bounding box center [505, 158] width 87 height 9
click at [333, 145] on input "a. Monitor de rendimiento" at bounding box center [333, 141] width 0 height 7
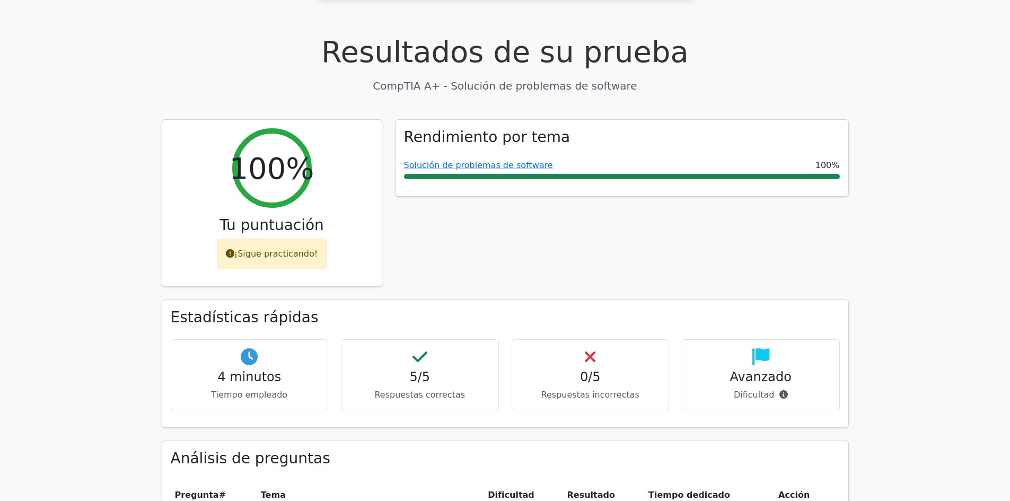
scroll to position [318, 0]
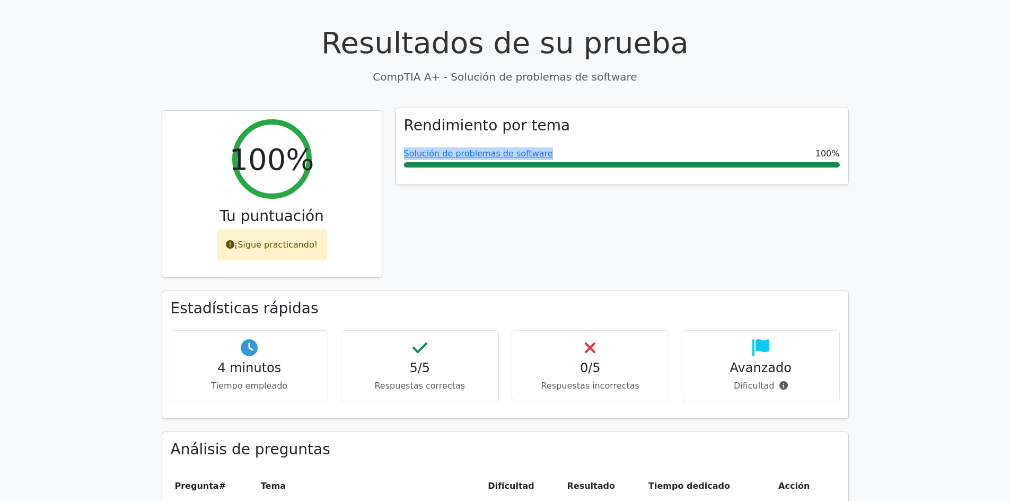
drag, startPoint x: 542, startPoint y: 116, endPoint x: 399, endPoint y: 109, distance: 143.8
click at [399, 109] on div "Rendimiento por tema Solución de problemas de software 100%" at bounding box center [621, 146] width 453 height 76
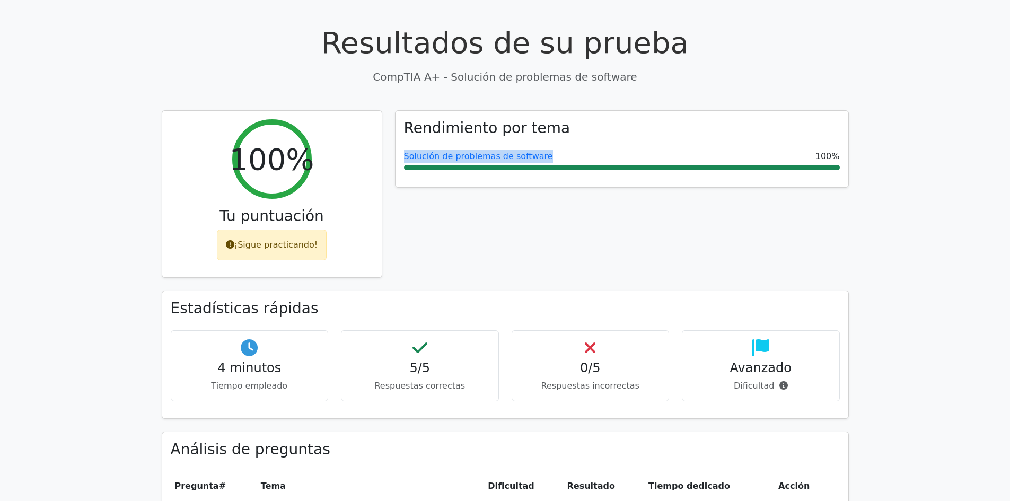
copy font "Solución de problemas de software"
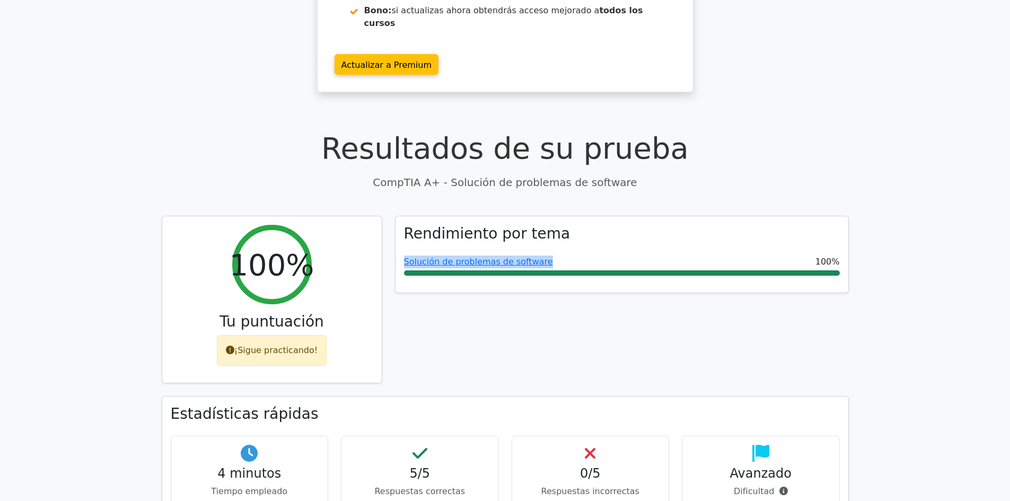
scroll to position [212, 0]
click at [659, 281] on div "Rendimiento por tema Solución de problemas de software 100%" at bounding box center [621, 306] width 466 height 180
click at [223, 131] on h1 "Resultados de su prueba" at bounding box center [505, 149] width 687 height 36
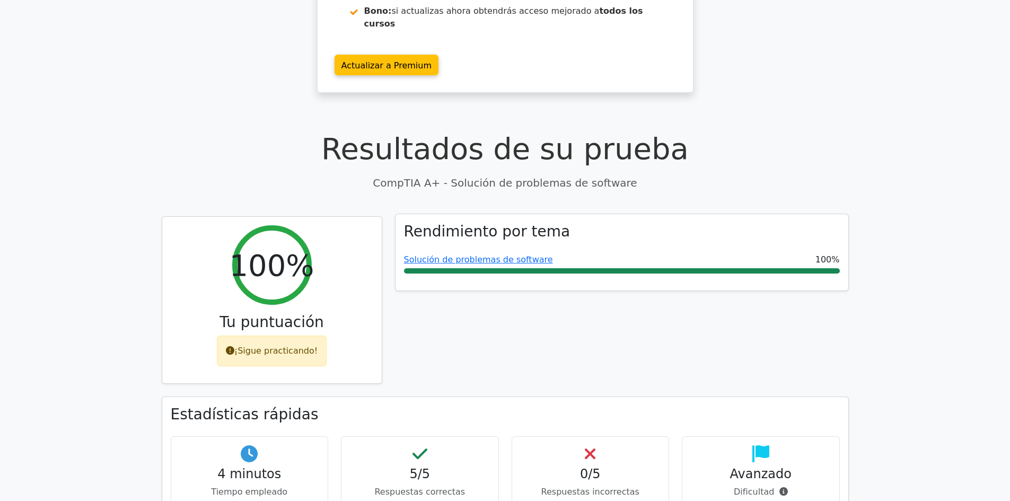
click at [540, 253] on div "Solución de problemas de software 100%" at bounding box center [622, 259] width 436 height 13
drag, startPoint x: 540, startPoint y: 228, endPoint x: 411, endPoint y: 211, distance: 130.4
click at [411, 214] on div "Rendimiento por tema Solución de problemas de software 100%" at bounding box center [621, 252] width 453 height 76
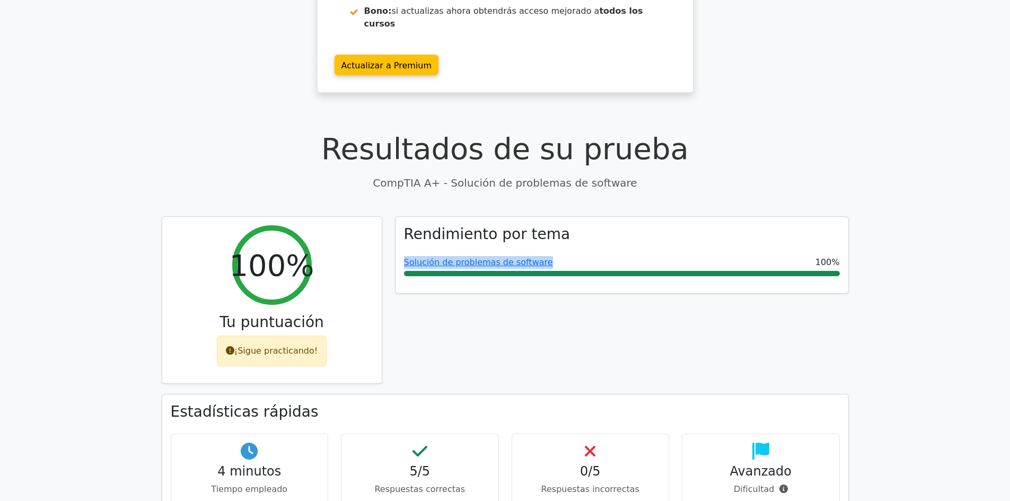
copy div "Solución de problemas de software"
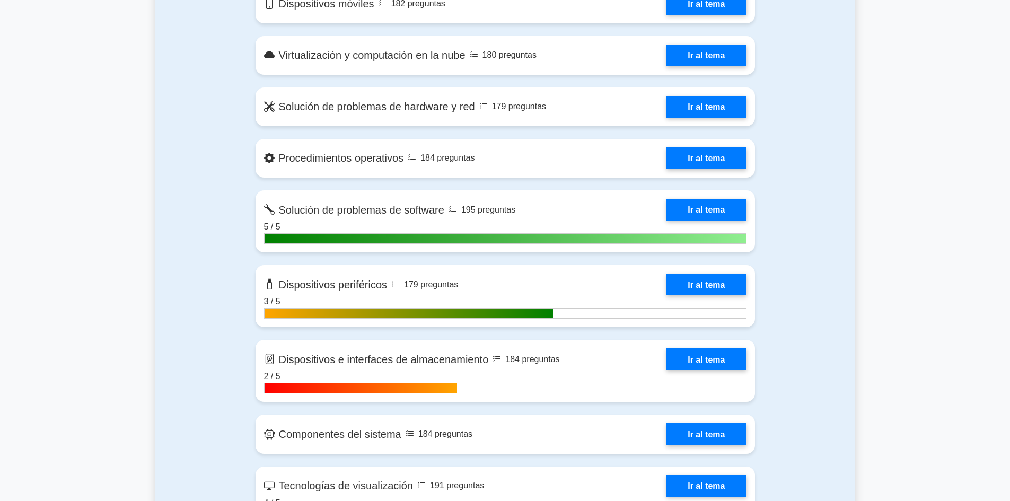
scroll to position [1023, 0]
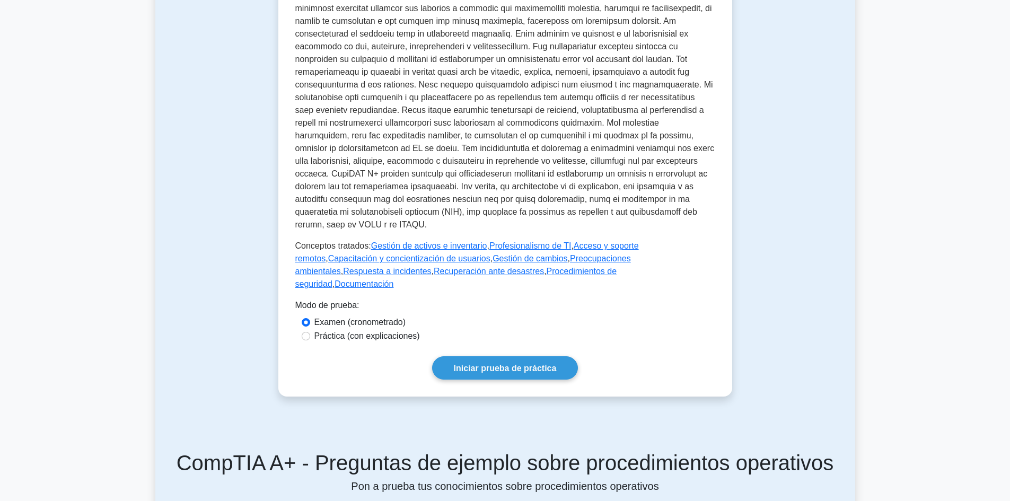
scroll to position [371, 0]
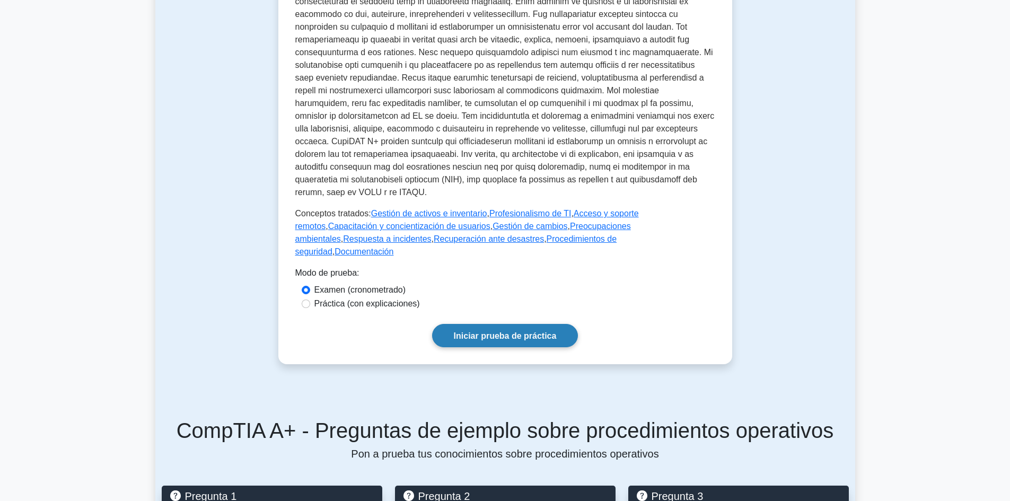
click at [462, 330] on link "Iniciar prueba de práctica" at bounding box center [505, 335] width 146 height 23
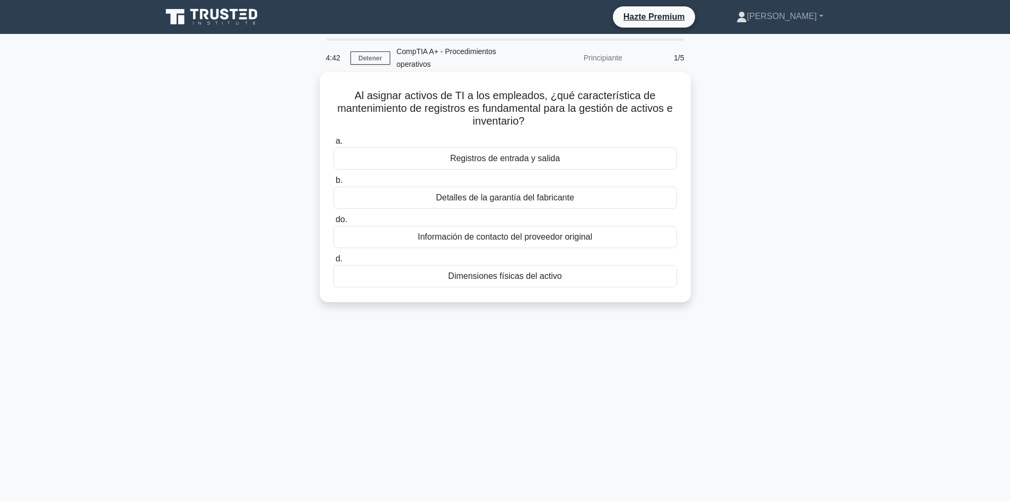
drag, startPoint x: 578, startPoint y: 279, endPoint x: 356, endPoint y: 85, distance: 295.2
click at [356, 85] on div "Al asignar activos de TI a los empleados, ¿qué característica de mantenimiento …" at bounding box center [505, 187] width 363 height 222
click at [522, 160] on font "Registros de entrada y salida" at bounding box center [505, 158] width 110 height 9
click at [333, 145] on input "a. Registros de entrada y salida" at bounding box center [333, 141] width 0 height 7
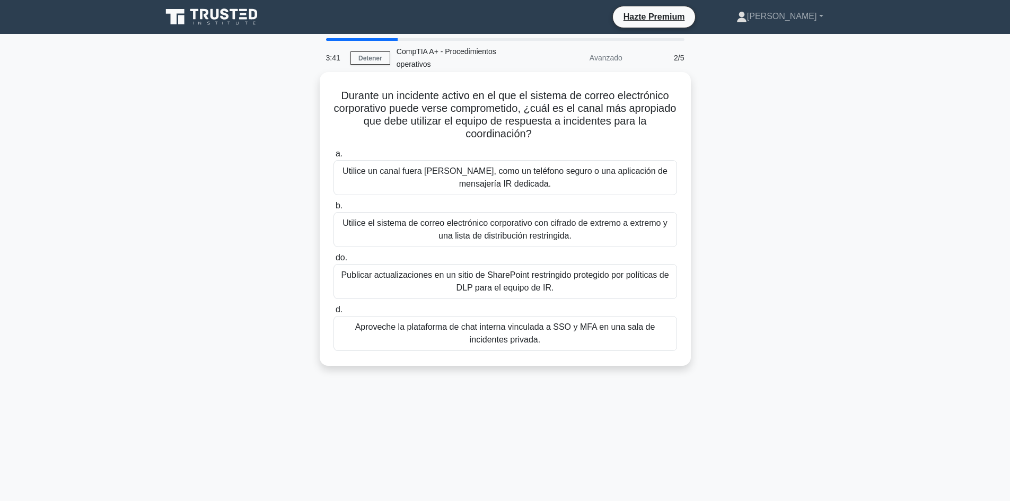
drag, startPoint x: 551, startPoint y: 344, endPoint x: 335, endPoint y: 99, distance: 326.7
click at [335, 99] on div "Durante un incidente activo en el que el sistema de correo electrónico corporat…" at bounding box center [505, 218] width 363 height 285
copy div "Loremip do sitametco adipis el se doe te incidid ut labore etdoloremag aliquaen…"
click at [550, 183] on font "Utilice un canal fuera [PERSON_NAME], como un teléfono seguro o una aplicación …" at bounding box center [505, 177] width 334 height 25
click at [333, 157] on input "a. Utilice un canal fuera [PERSON_NAME], como un teléfono seguro o una aplicaci…" at bounding box center [333, 154] width 0 height 7
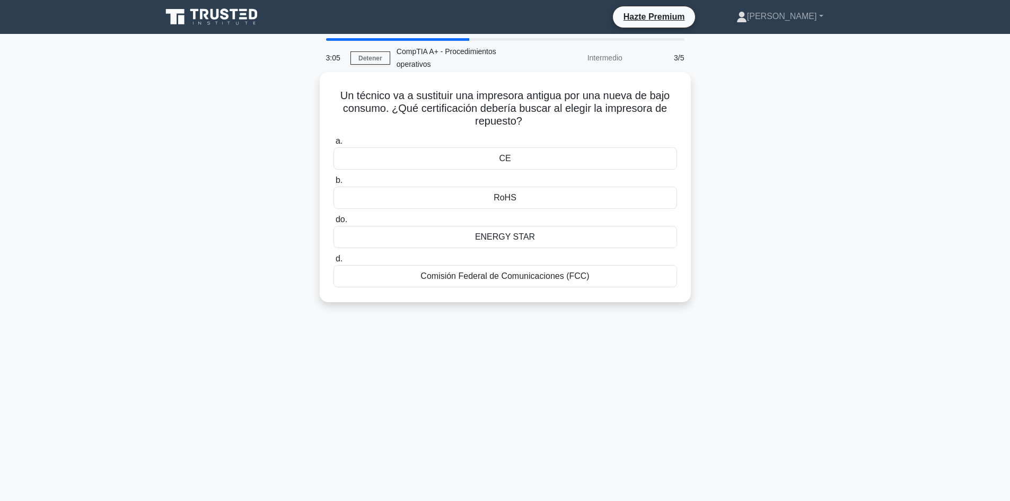
click at [542, 243] on div "ENERGY STAR" at bounding box center [504, 237] width 343 height 22
click at [333, 223] on input "do. ENERGY STAR" at bounding box center [333, 219] width 0 height 7
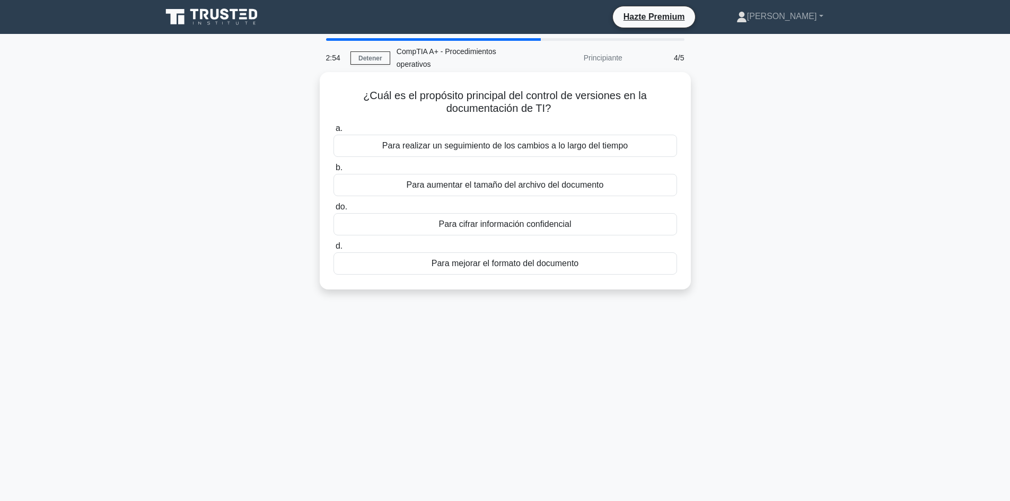
drag, startPoint x: 612, startPoint y: 268, endPoint x: 360, endPoint y: 91, distance: 307.0
click at [360, 91] on div "¿Cuál es el propósito principal del control de versiones en la documentación de…" at bounding box center [505, 180] width 363 height 209
copy div "¿Cuál es el propósito principal del control de versiones en la documentación de…"
click at [450, 150] on font "Para realizar un seguimiento de los cambios a lo largo del tiempo" at bounding box center [504, 145] width 245 height 9
click at [333, 132] on input "a. Para realizar un seguimiento de los cambios a lo largo del tiempo" at bounding box center [333, 128] width 0 height 7
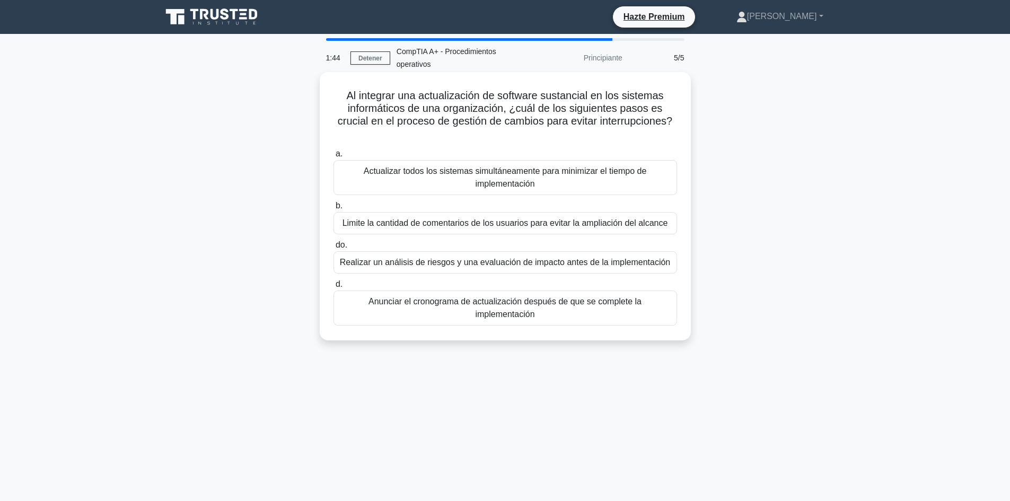
drag, startPoint x: 672, startPoint y: 305, endPoint x: 347, endPoint y: 96, distance: 386.2
click at [347, 96] on div "Al integrar una actualización de software sustancial en los sistemas informátic…" at bounding box center [505, 206] width 363 height 260
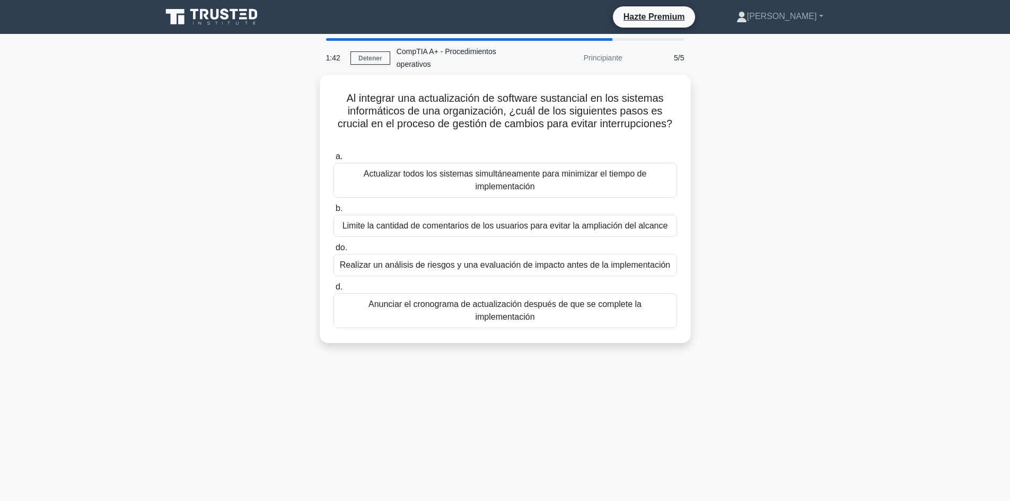
copy div "Al integrar una actualización de software sustancial en los sistemas informátic…"
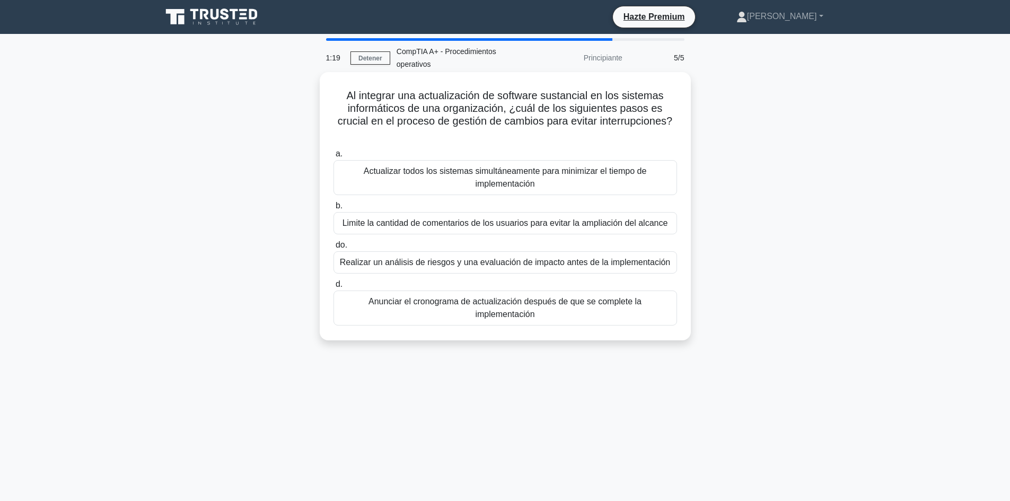
click at [465, 258] on font "Realizar un análisis de riesgos y una evaluación de impacto antes de la impleme…" at bounding box center [505, 262] width 330 height 9
click at [333, 249] on input "do. Realizar un análisis de riesgos y una evaluación de impacto antes de la imp…" at bounding box center [333, 245] width 0 height 7
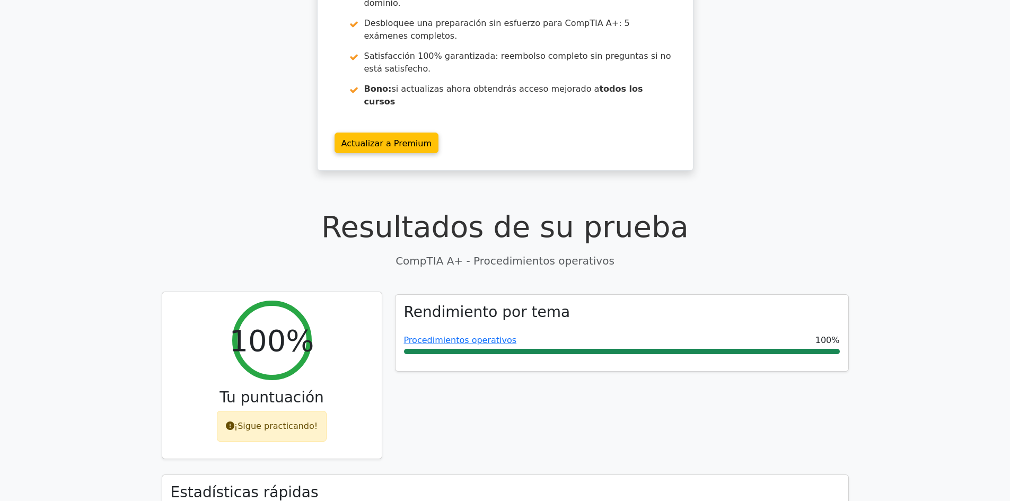
scroll to position [212, 0]
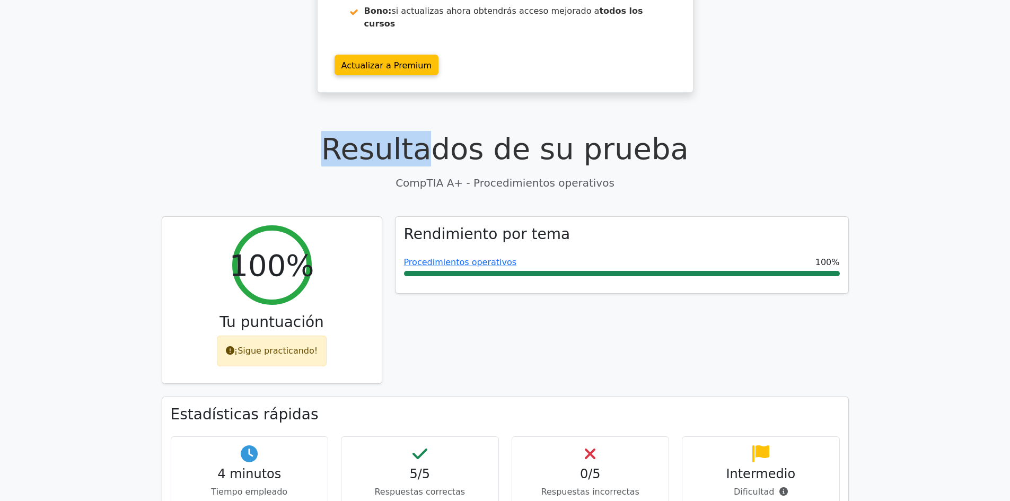
drag, startPoint x: 143, startPoint y: 103, endPoint x: 442, endPoint y: 131, distance: 300.7
click at [543, 135] on div "Resultados de su prueba CompTIA A+ - Procedimientos operativos" at bounding box center [505, 161] width 687 height 60
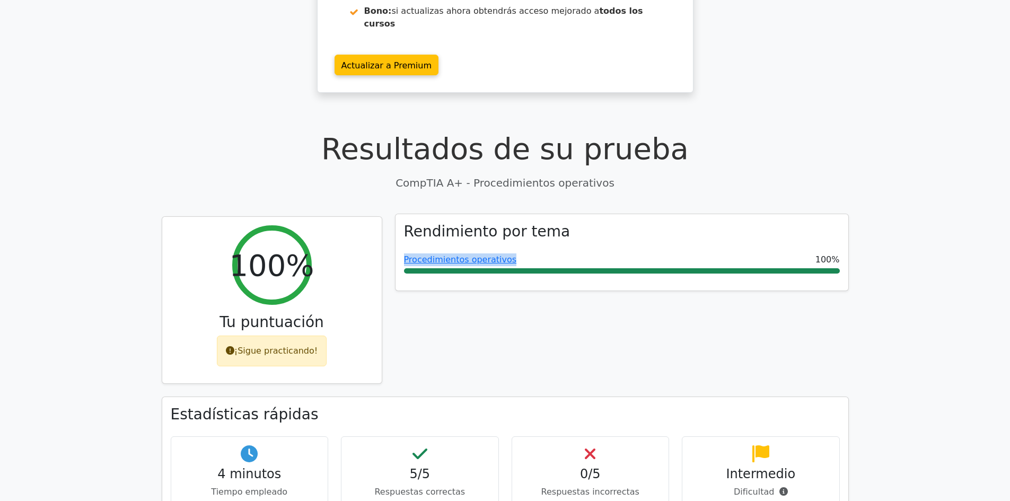
drag, startPoint x: 508, startPoint y: 226, endPoint x: 401, endPoint y: 216, distance: 107.0
click at [401, 216] on div "Rendimiento por tema Procedimientos operativos 100%" at bounding box center [621, 252] width 453 height 76
copy font "Procedimientos operativos"
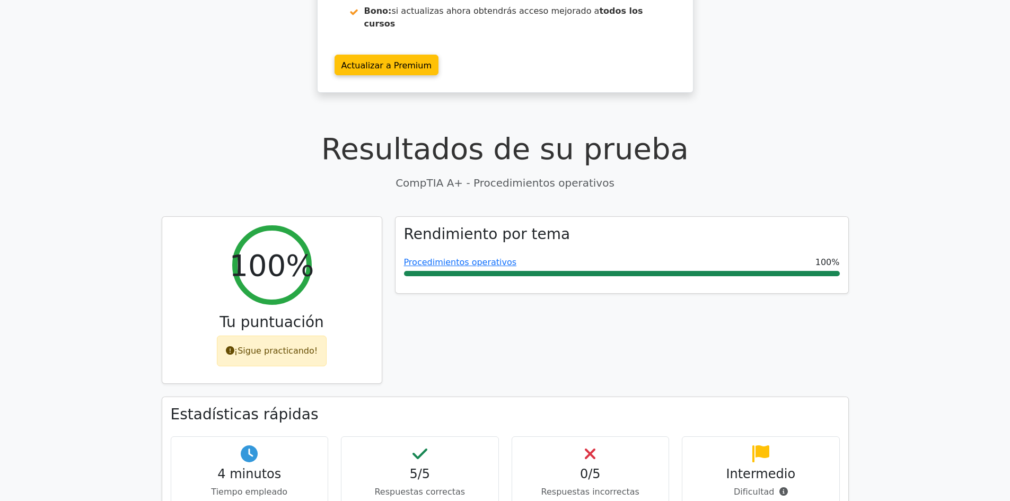
click at [565, 287] on div "Rendimiento por tema Procedimientos operativos 100%" at bounding box center [621, 306] width 466 height 180
click at [517, 434] on div "0/5 Respuestas incorrectas" at bounding box center [590, 470] width 158 height 72
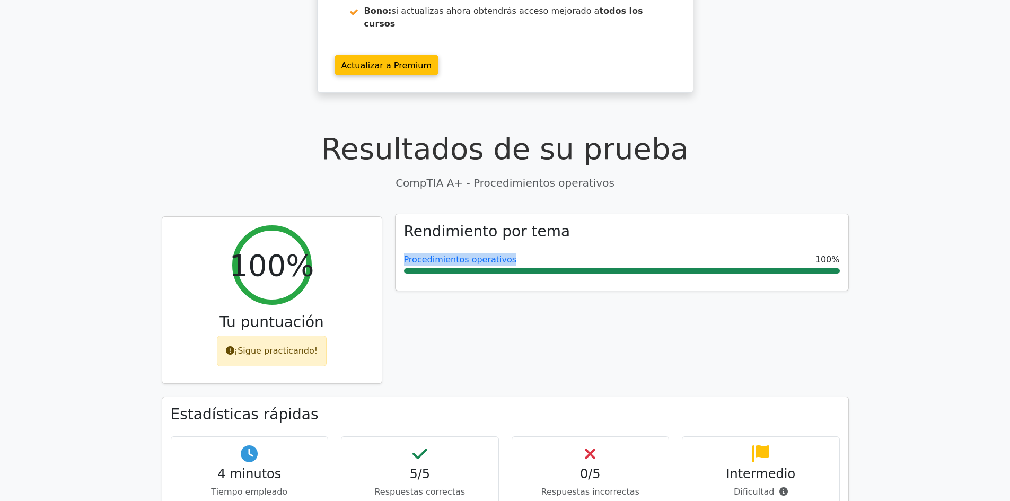
drag, startPoint x: 507, startPoint y: 223, endPoint x: 402, endPoint y: 221, distance: 105.0
click at [402, 221] on div "Rendimiento por tema Procedimientos operativos 100%" at bounding box center [621, 252] width 453 height 76
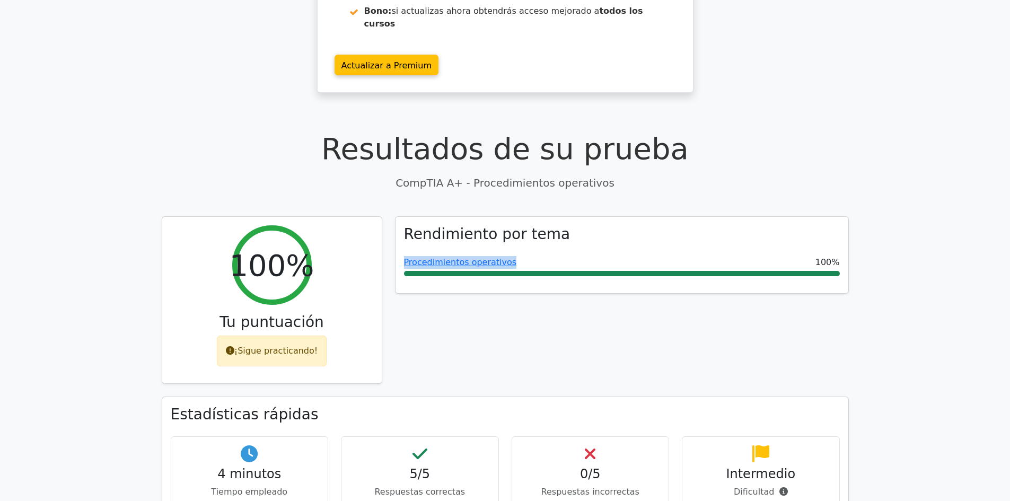
copy font "Procedimientos operativos"
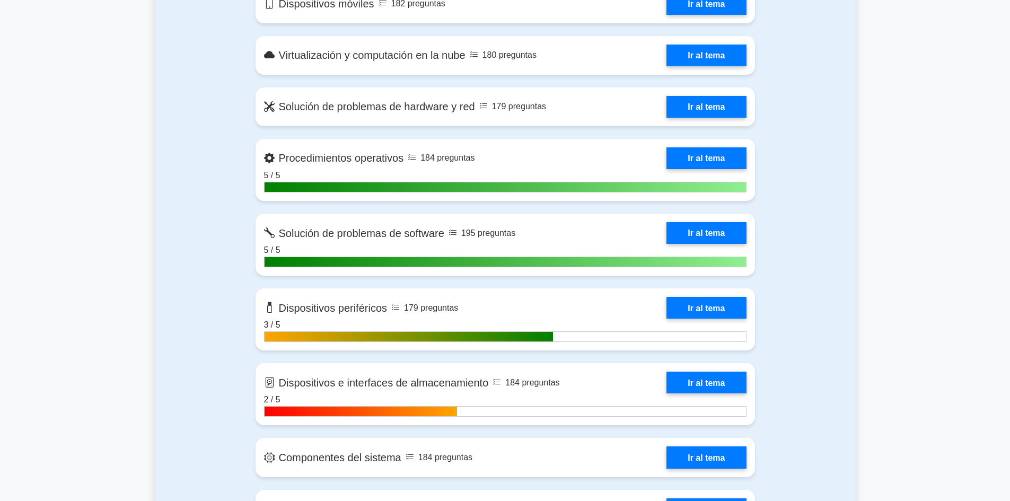
scroll to position [1023, 0]
